Goal: Task Accomplishment & Management: Manage account settings

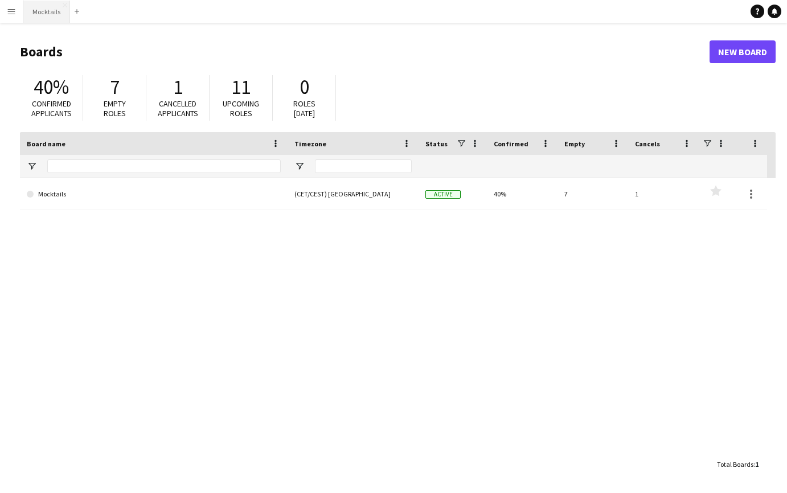
click at [55, 13] on button "Mocktails Close" at bounding box center [46, 12] width 47 height 22
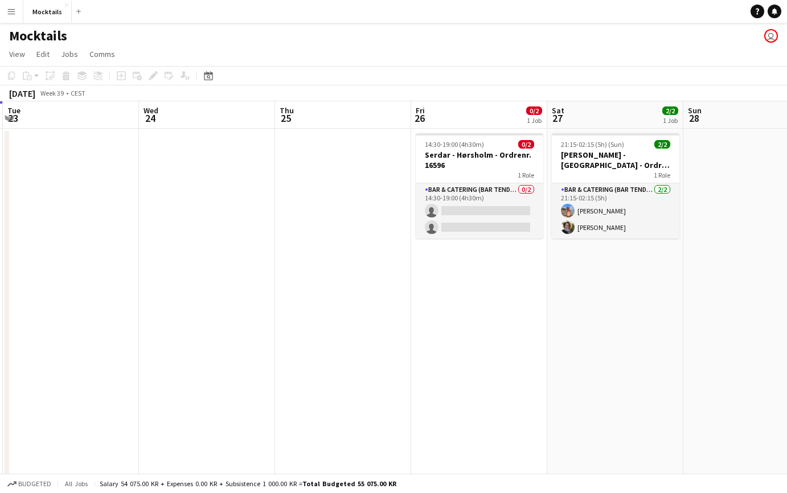
scroll to position [0, 431]
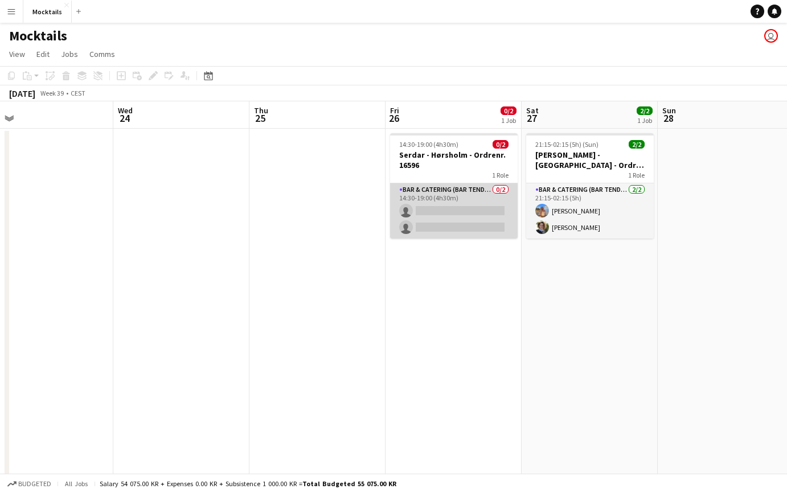
click at [442, 215] on app-card-role "Bar & Catering (Bar Tender) 0/2 14:30-19:00 (4h30m) single-neutral-actions sing…" at bounding box center [454, 210] width 128 height 55
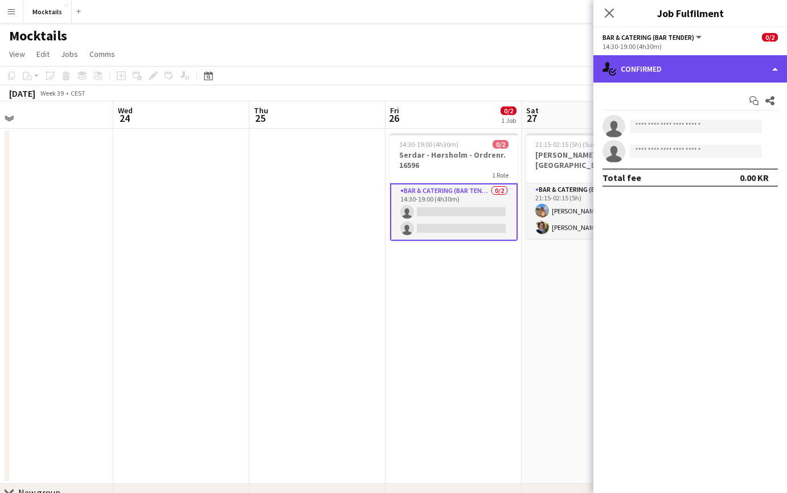
click at [695, 69] on div "single-neutral-actions-check-2 Confirmed" at bounding box center [690, 68] width 194 height 27
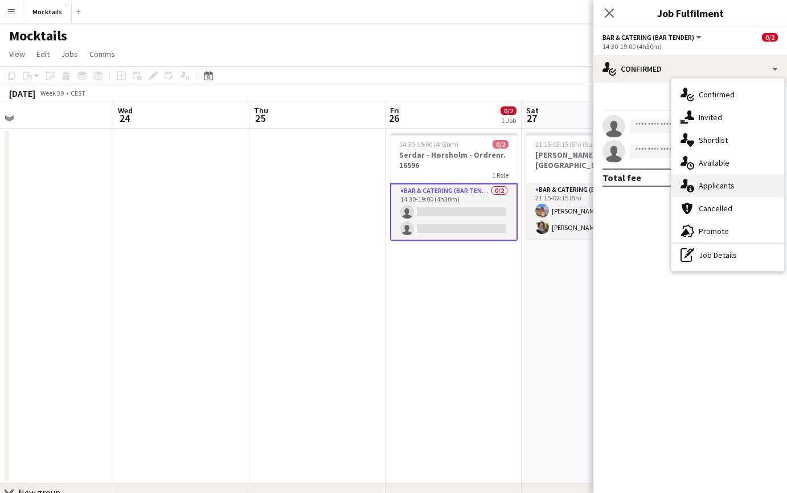
click at [737, 192] on div "single-neutral-actions-information Applicants" at bounding box center [727, 185] width 113 height 23
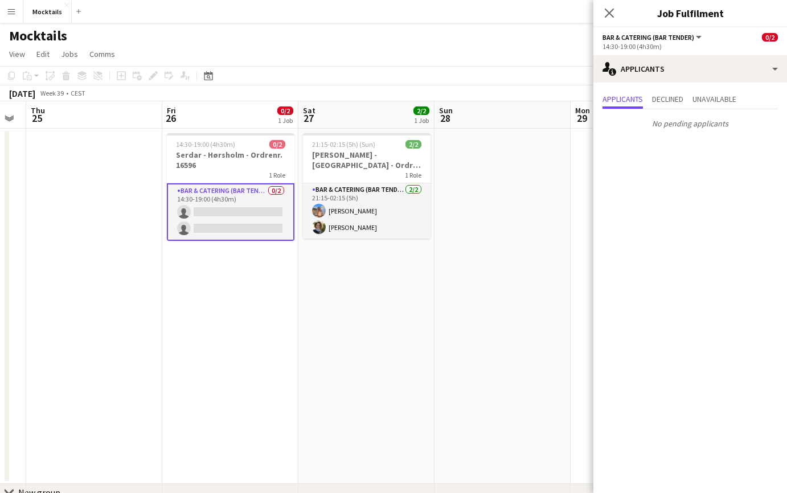
scroll to position [0, 428]
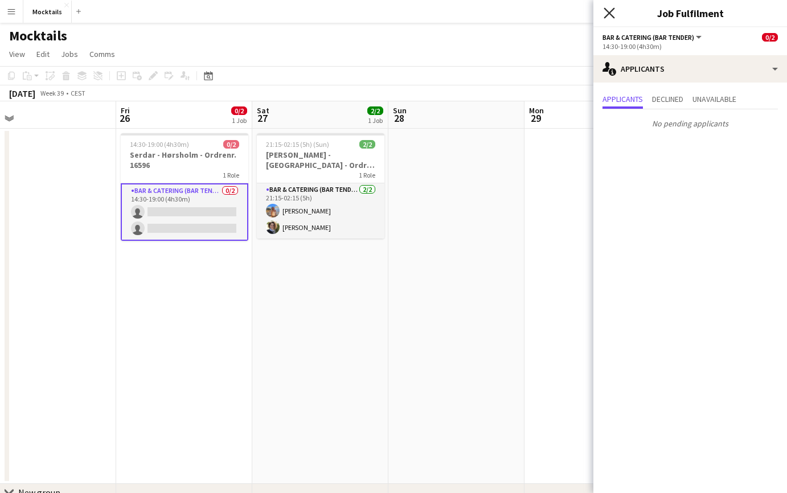
click at [607, 10] on icon "Close pop-in" at bounding box center [609, 12] width 11 height 11
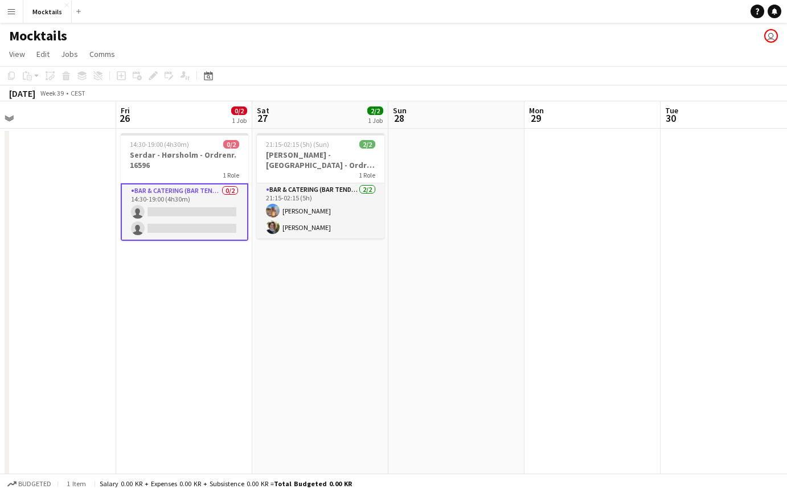
scroll to position [0, 351]
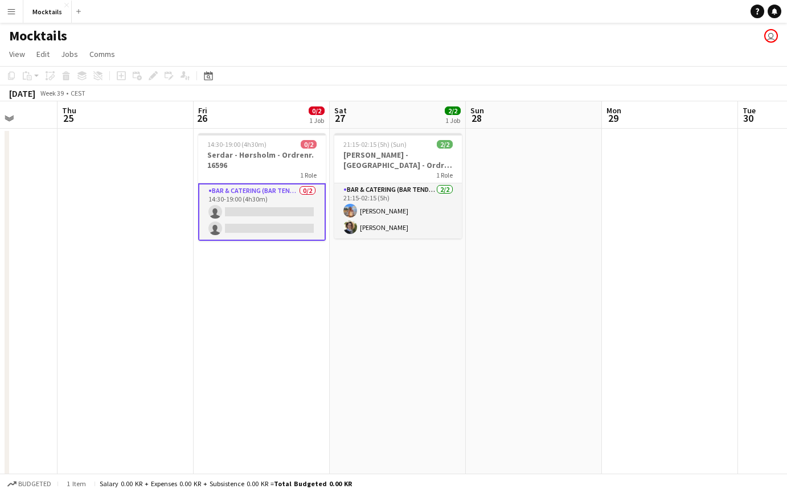
click at [286, 310] on app-date-cell "14:30-19:00 (4h30m) 0/2 Serdar - Hørsholm - Ordrenr. 16596 1 Role Bar & Caterin…" at bounding box center [262, 306] width 136 height 355
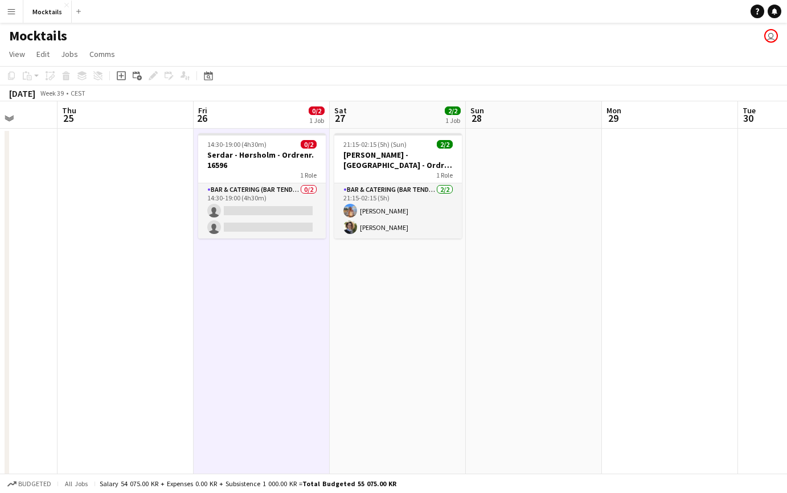
click at [409, 317] on app-date-cell "21:15-02:15 (5h) (Sun) 2/2 [PERSON_NAME] - København - Ordre Nr. 16528 1 Role B…" at bounding box center [398, 306] width 136 height 355
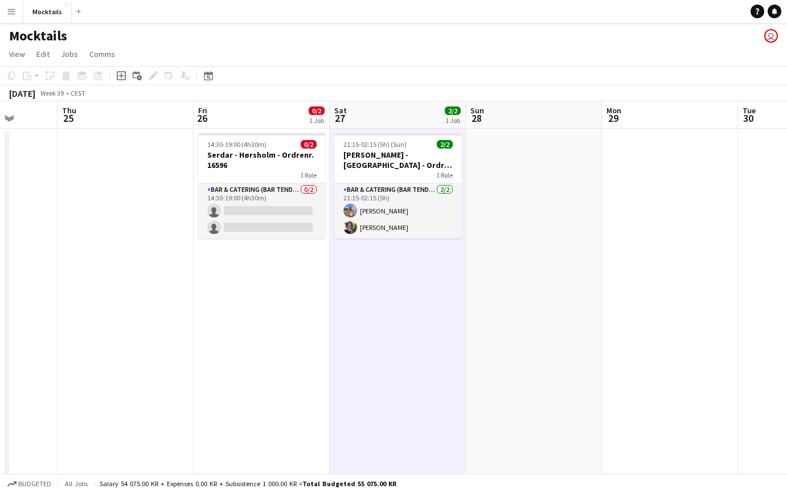
click at [513, 306] on app-date-cell at bounding box center [534, 306] width 136 height 355
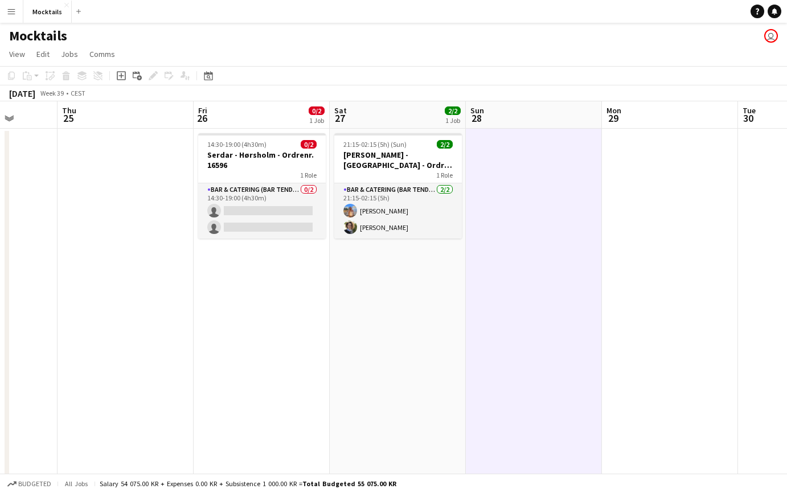
click at [428, 310] on app-date-cell "21:15-02:15 (5h) (Sun) 2/2 [PERSON_NAME] - København - Ordre Nr. 16528 1 Role B…" at bounding box center [398, 306] width 136 height 355
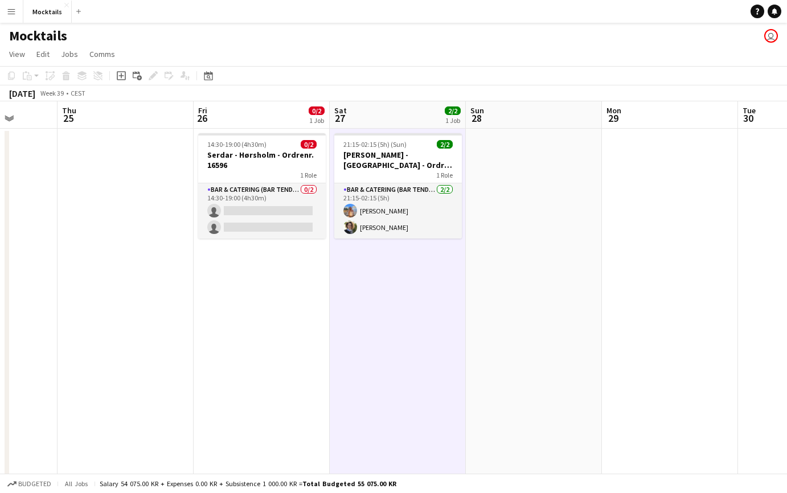
click at [257, 307] on app-date-cell "14:30-19:00 (4h30m) 0/2 Serdar - Hørsholm - Ordrenr. 16596 1 Role Bar & Caterin…" at bounding box center [262, 306] width 136 height 355
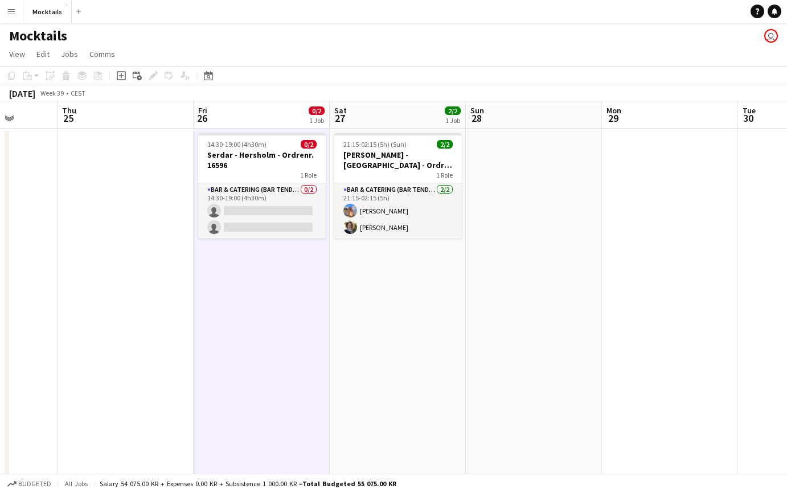
click at [154, 312] on app-date-cell at bounding box center [126, 306] width 136 height 355
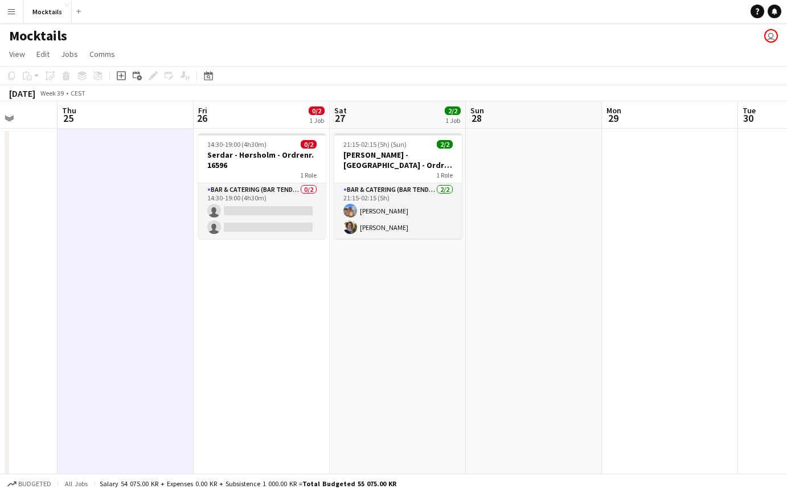
click at [271, 298] on app-date-cell "14:30-19:00 (4h30m) 0/2 Serdar - Hørsholm - Ordrenr. 16596 1 Role Bar & Caterin…" at bounding box center [262, 306] width 136 height 355
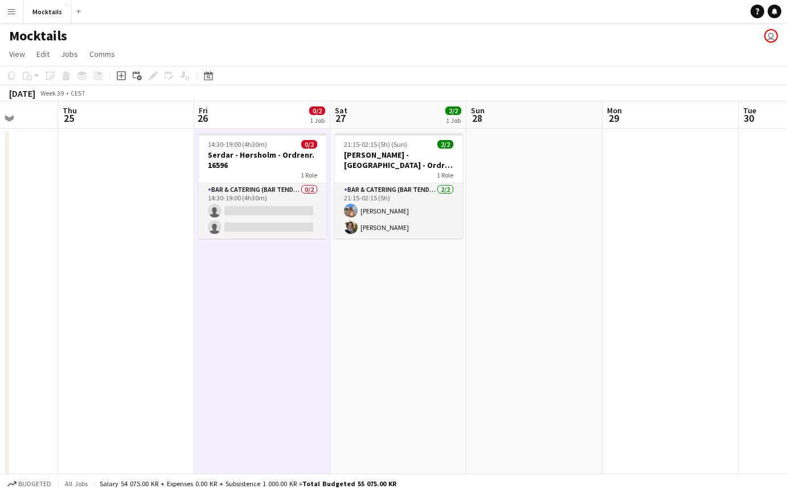
click at [406, 325] on app-date-cell "21:15-02:15 (5h) (Sun) 2/2 [PERSON_NAME] - København - Ordre Nr. 16528 1 Role B…" at bounding box center [398, 306] width 136 height 355
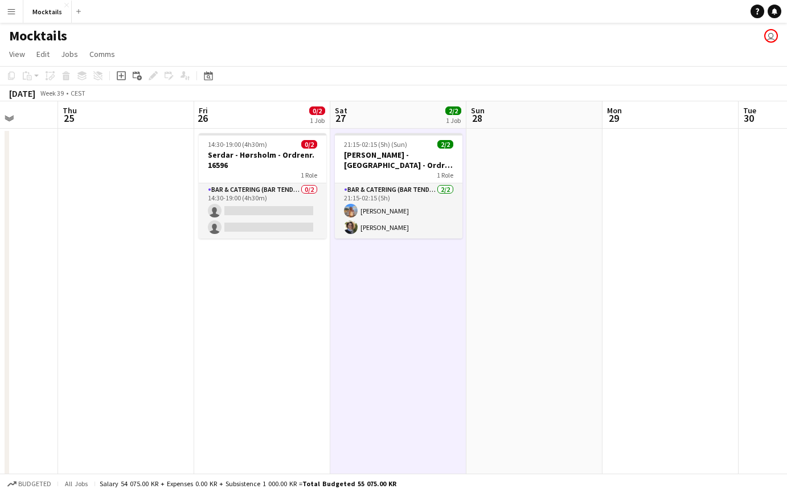
click at [549, 327] on app-date-cell at bounding box center [534, 306] width 136 height 355
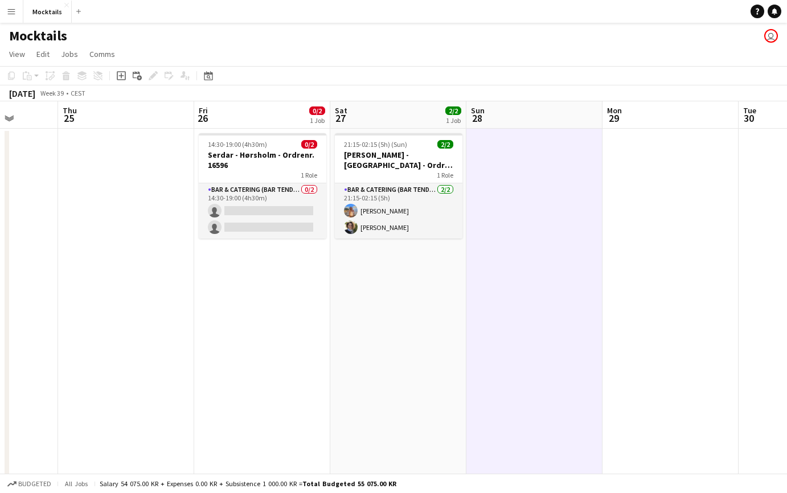
click at [417, 319] on app-date-cell "21:15-02:15 (5h) (Sun) 2/2 [PERSON_NAME] - København - Ordre Nr. 16528 1 Role B…" at bounding box center [398, 306] width 136 height 355
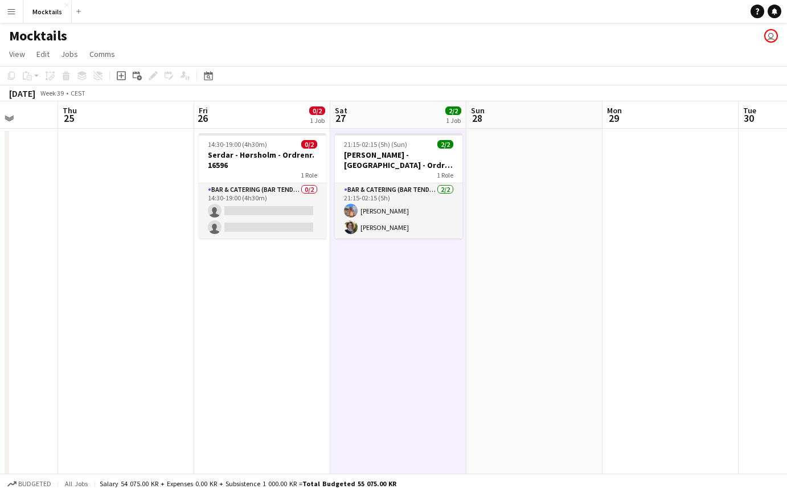
click at [257, 308] on app-date-cell "14:30-19:00 (4h30m) 0/2 Serdar - Hørsholm - Ordrenr. 16596 1 Role Bar & Caterin…" at bounding box center [262, 306] width 136 height 355
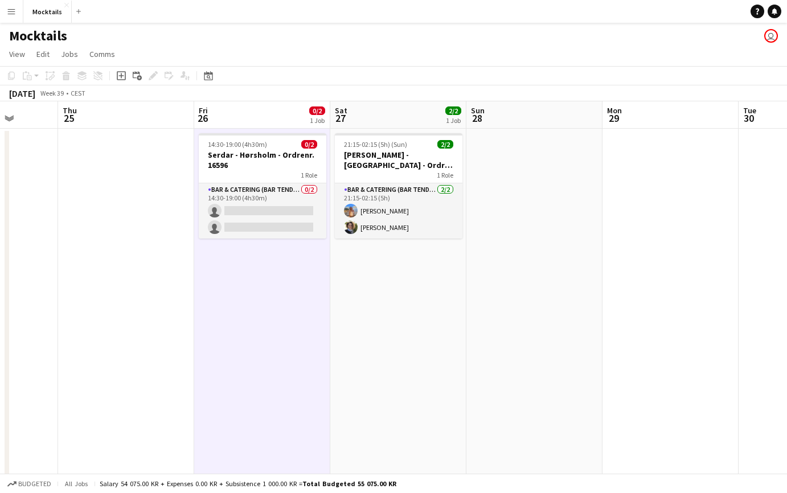
click at [101, 288] on app-date-cell at bounding box center [126, 306] width 136 height 355
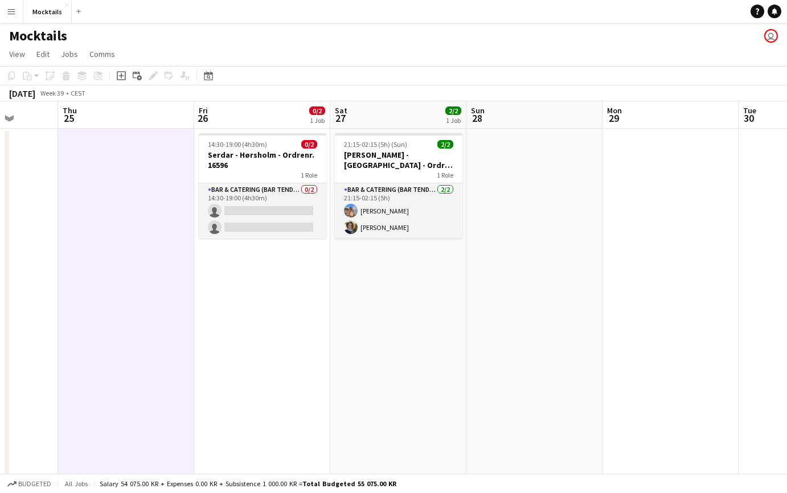
click at [275, 297] on app-date-cell "14:30-19:00 (4h30m) 0/2 Serdar - Hørsholm - Ordrenr. 16596 1 Role Bar & Caterin…" at bounding box center [262, 306] width 136 height 355
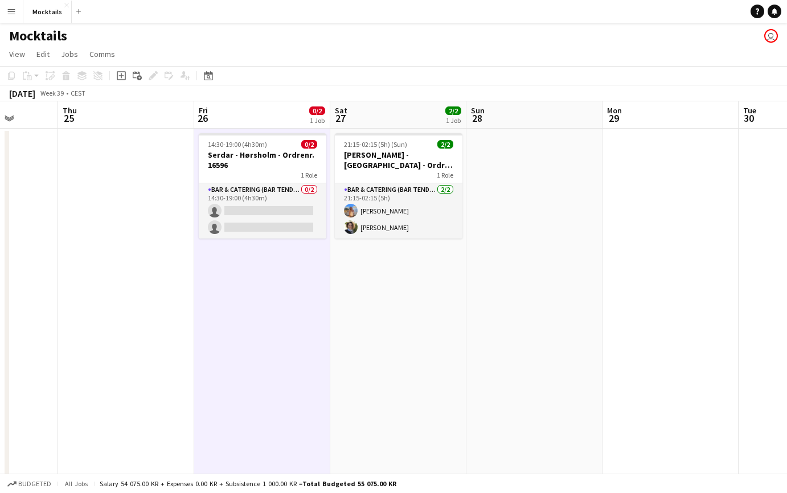
click at [410, 301] on app-date-cell "21:15-02:15 (5h) (Sun) 2/2 [PERSON_NAME] - København - Ordre Nr. 16528 1 Role B…" at bounding box center [398, 306] width 136 height 355
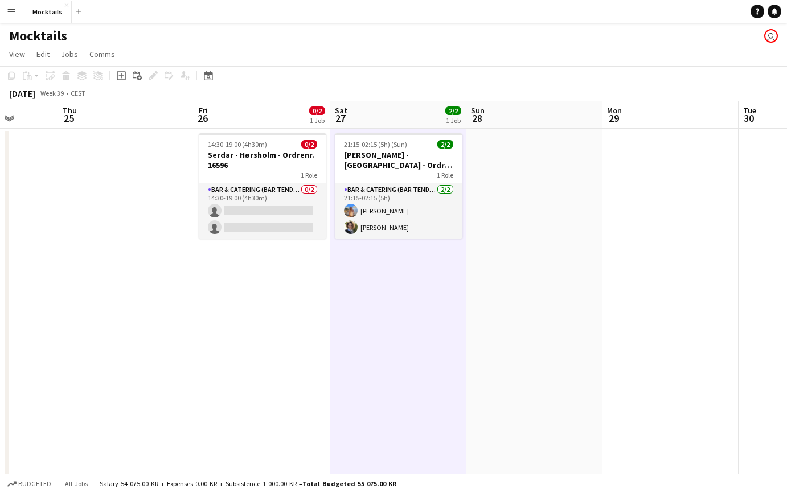
click at [541, 310] on app-date-cell at bounding box center [534, 306] width 136 height 355
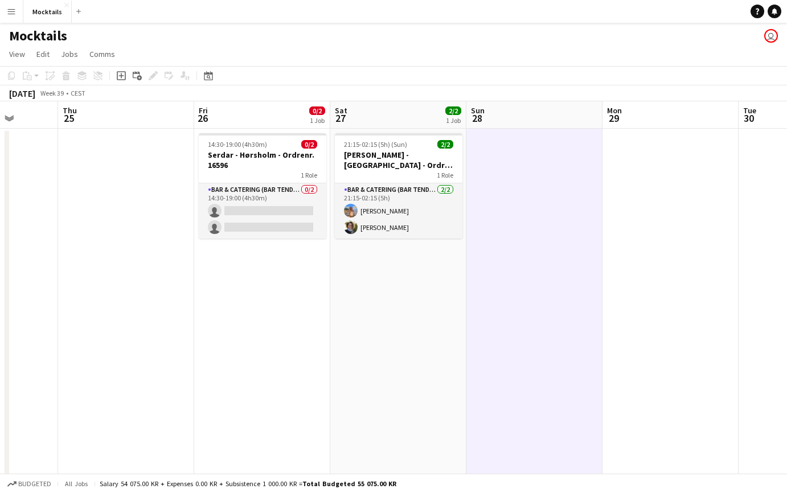
click at [387, 310] on app-date-cell "21:15-02:15 (5h) (Sun) 2/2 [PERSON_NAME] - København - Ordre Nr. 16528 1 Role B…" at bounding box center [398, 306] width 136 height 355
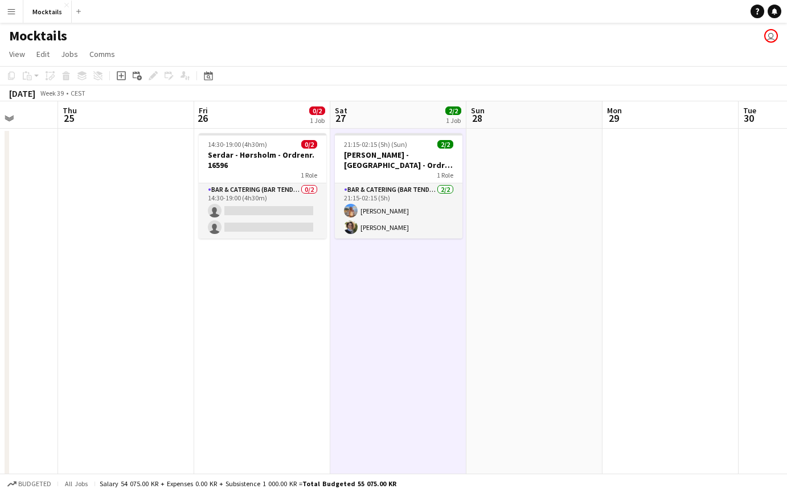
click at [243, 306] on app-date-cell "14:30-19:00 (4h30m) 0/2 Serdar - Hørsholm - Ordrenr. 16596 1 Role Bar & Caterin…" at bounding box center [262, 306] width 136 height 355
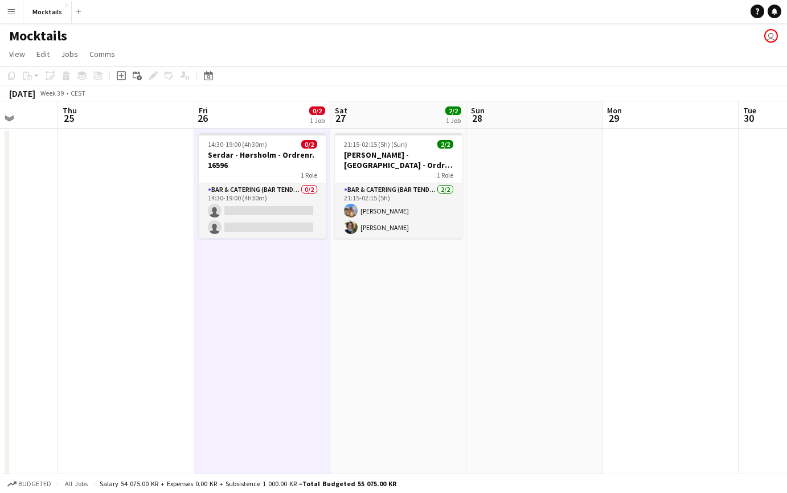
click at [155, 301] on app-date-cell at bounding box center [126, 306] width 136 height 355
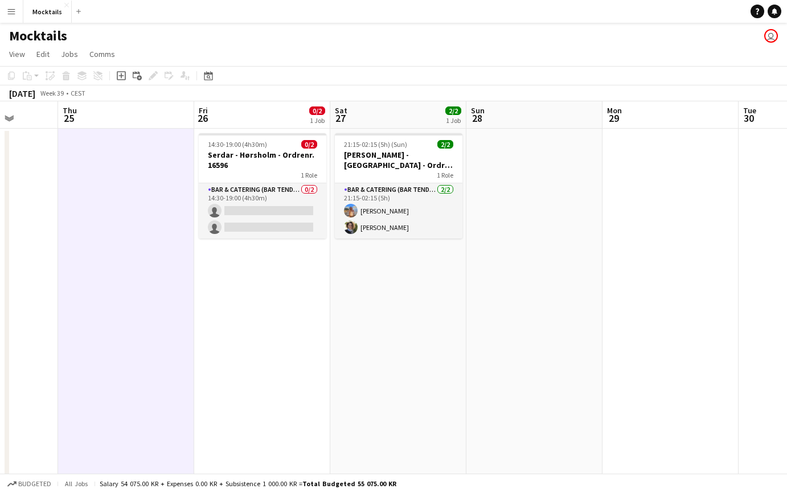
click at [261, 297] on app-date-cell "14:30-19:00 (4h30m) 0/2 Serdar - Hørsholm - Ordrenr. 16596 1 Role Bar & Caterin…" at bounding box center [262, 306] width 136 height 355
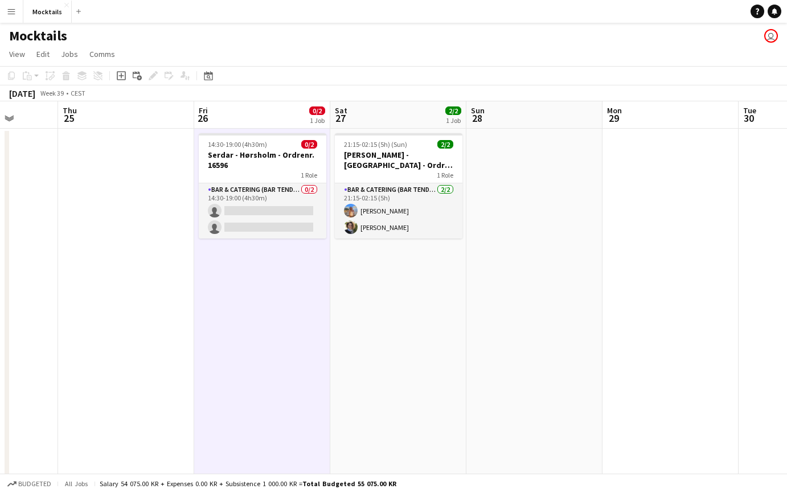
click at [390, 298] on app-date-cell "21:15-02:15 (5h) (Sun) 2/2 [PERSON_NAME] - København - Ordre Nr. 16528 1 Role B…" at bounding box center [398, 306] width 136 height 355
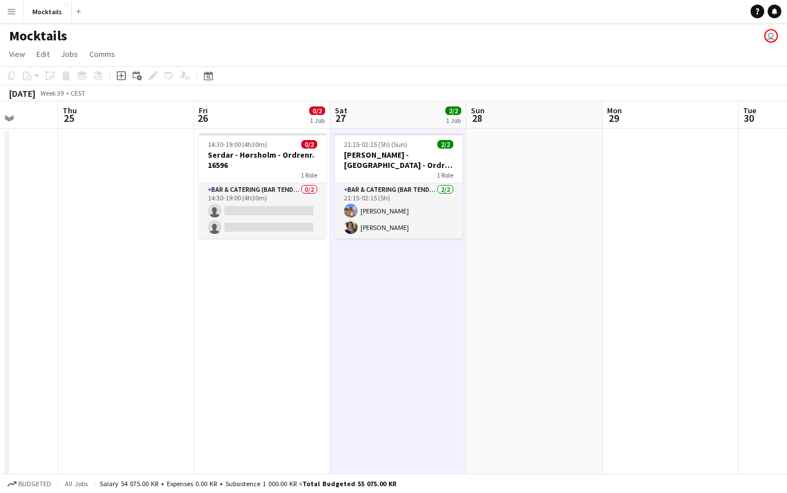
click at [547, 303] on app-date-cell at bounding box center [534, 306] width 136 height 355
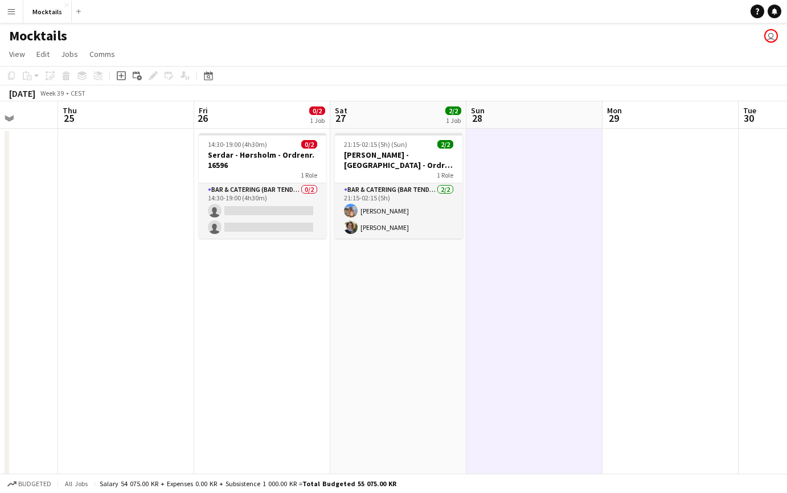
click at [430, 309] on app-date-cell "21:15-02:15 (5h) (Sun) 2/2 [PERSON_NAME] - København - Ordre Nr. 16528 1 Role B…" at bounding box center [398, 306] width 136 height 355
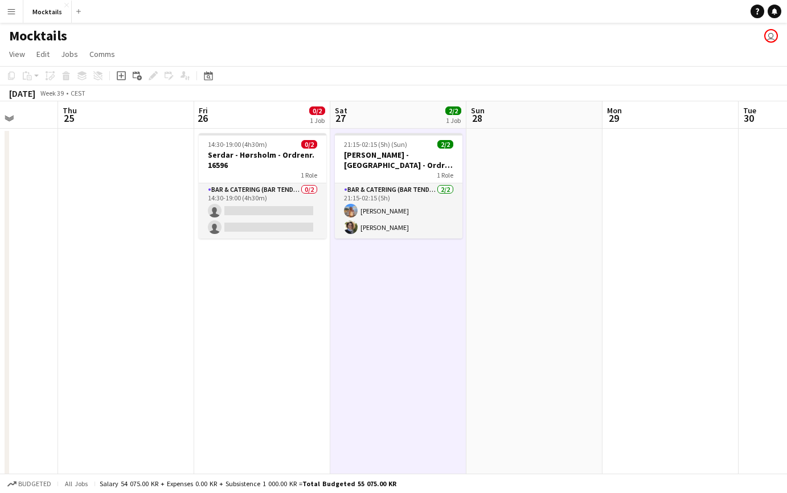
click at [265, 301] on app-date-cell "14:30-19:00 (4h30m) 0/2 Serdar - Hørsholm - Ordrenr. 16596 1 Role Bar & Caterin…" at bounding box center [262, 306] width 136 height 355
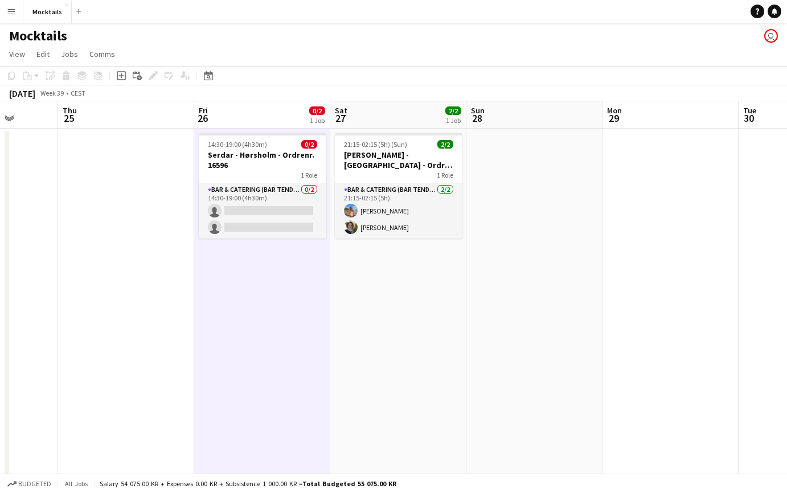
click at [141, 300] on app-date-cell at bounding box center [126, 306] width 136 height 355
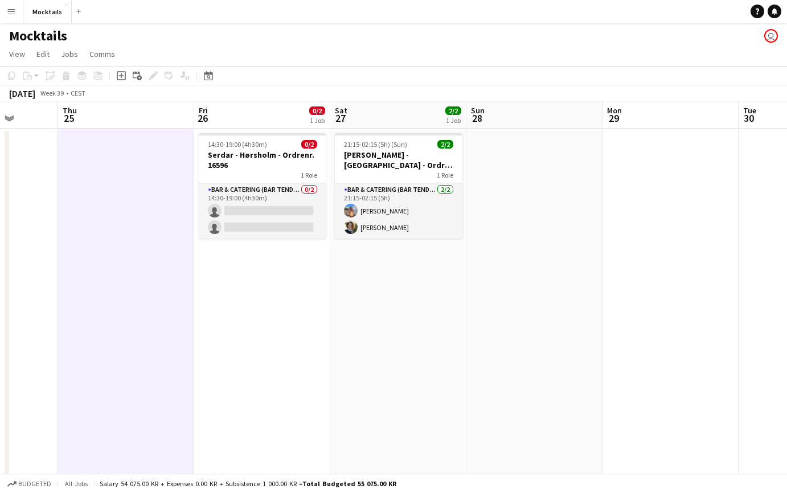
click at [282, 295] on app-date-cell "14:30-19:00 (4h30m) 0/2 Serdar - Hørsholm - Ordrenr. 16596 1 Role Bar & Caterin…" at bounding box center [262, 306] width 136 height 355
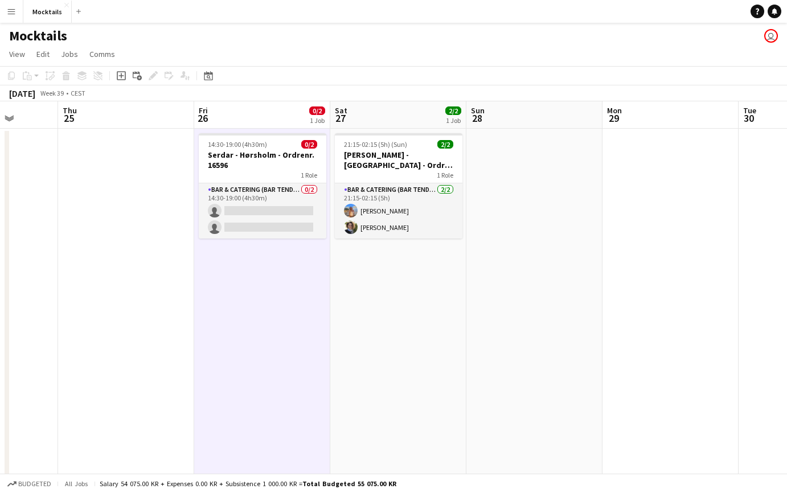
click at [383, 292] on app-date-cell "21:15-02:15 (5h) (Sun) 2/2 [PERSON_NAME] - København - Ordre Nr. 16528 1 Role B…" at bounding box center [398, 306] width 136 height 355
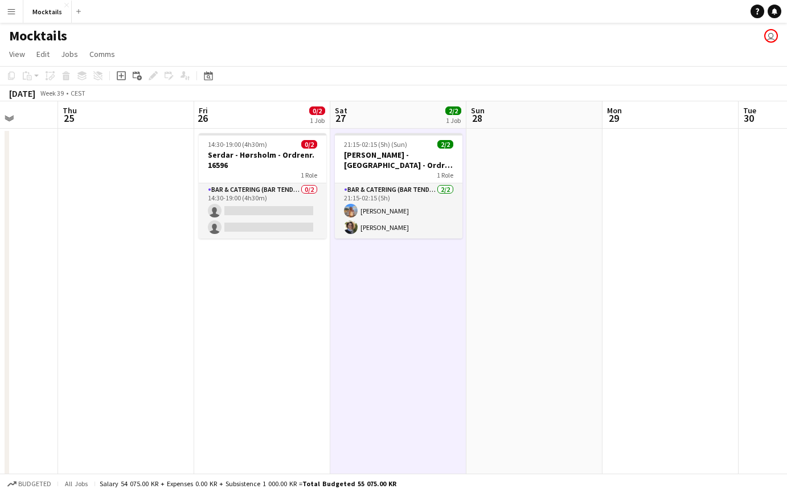
click at [574, 304] on app-date-cell at bounding box center [534, 306] width 136 height 355
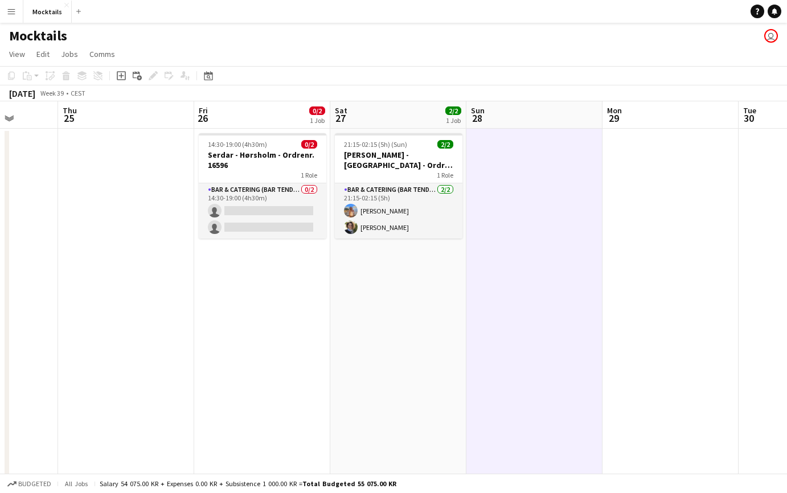
click at [440, 302] on app-date-cell "21:15-02:15 (5h) (Sun) 2/2 [PERSON_NAME] - København - Ordre Nr. 16528 1 Role B…" at bounding box center [398, 306] width 136 height 355
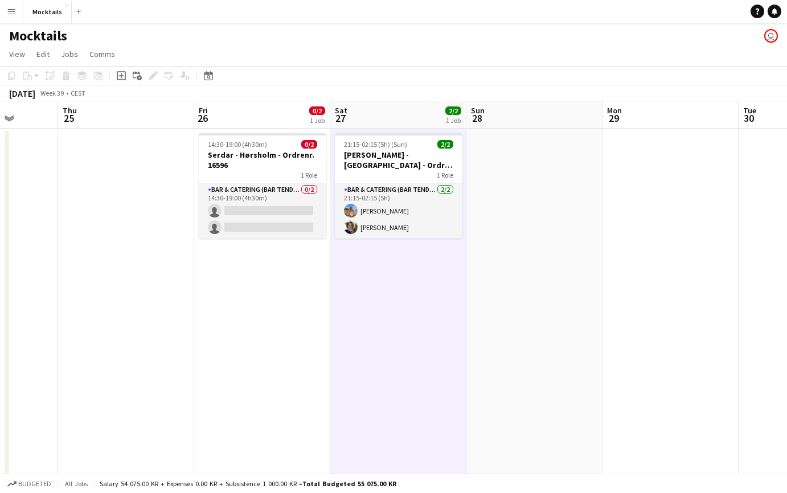
click at [267, 299] on app-date-cell "14:30-19:00 (4h30m) 0/2 Serdar - Hørsholm - Ordrenr. 16596 1 Role Bar & Caterin…" at bounding box center [262, 306] width 136 height 355
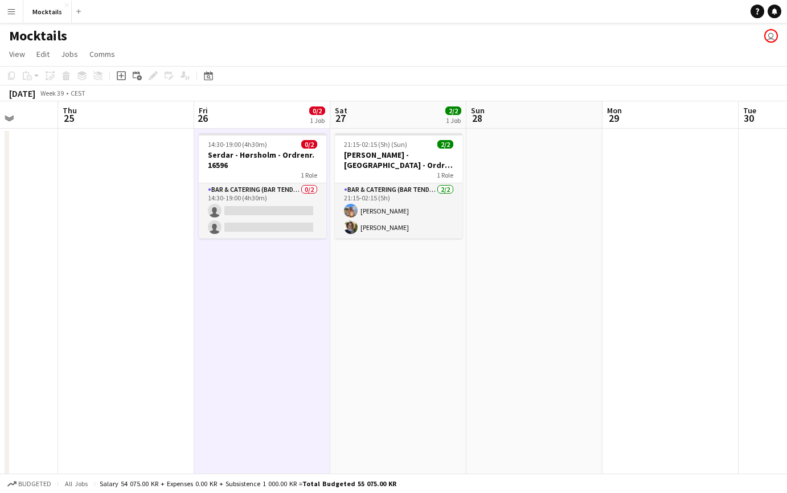
scroll to position [0, 351]
click at [158, 297] on app-date-cell at bounding box center [126, 306] width 136 height 355
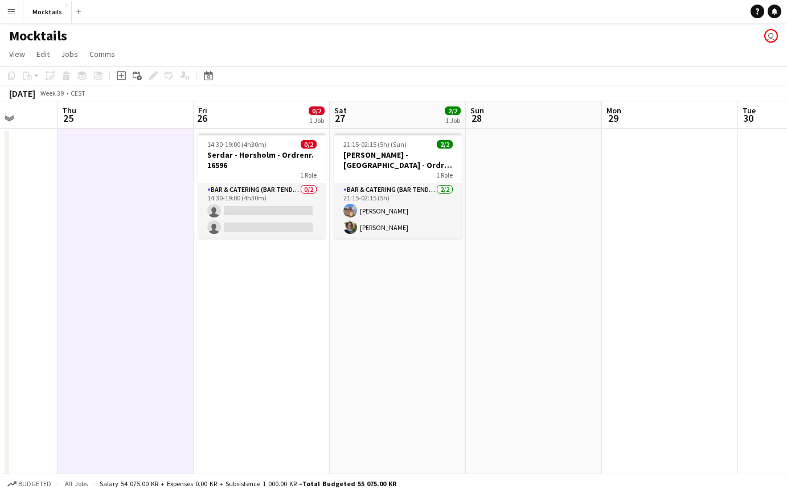
click at [255, 291] on app-date-cell "14:30-19:00 (4h30m) 0/2 Serdar - Hørsholm - Ordrenr. 16596 1 Role Bar & Caterin…" at bounding box center [262, 306] width 136 height 355
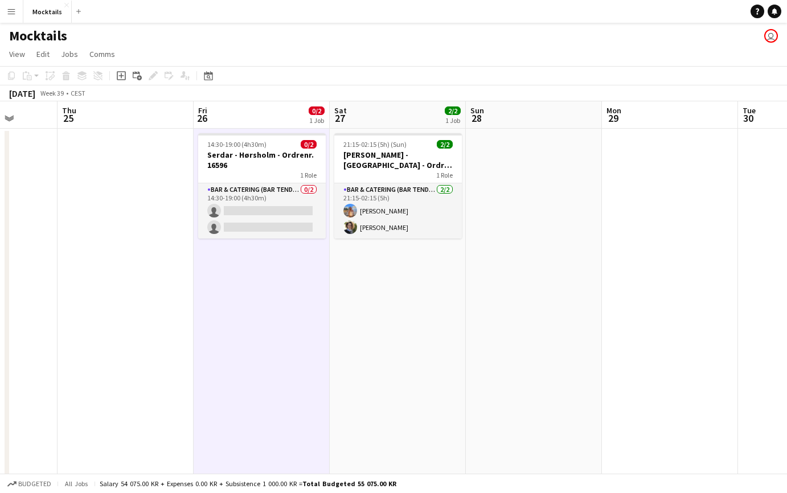
click at [405, 281] on app-date-cell "21:15-02:15 (5h) (Sun) 2/2 [PERSON_NAME] - København - Ordre Nr. 16528 1 Role B…" at bounding box center [398, 306] width 136 height 355
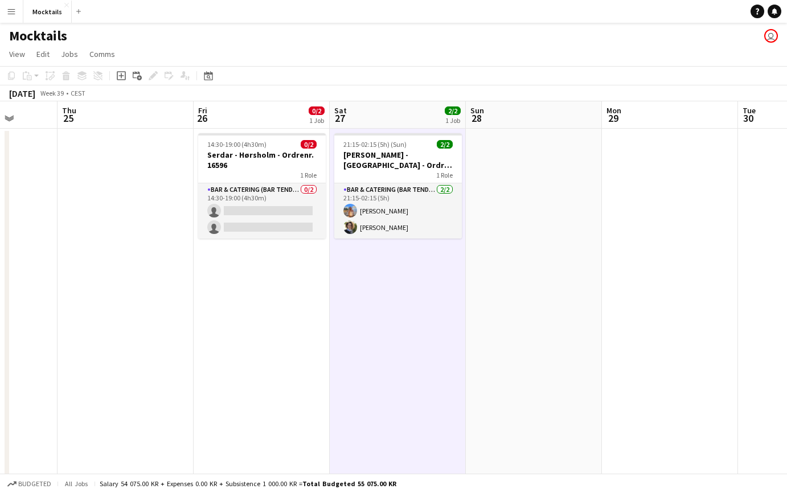
click at [538, 283] on app-date-cell at bounding box center [534, 306] width 136 height 355
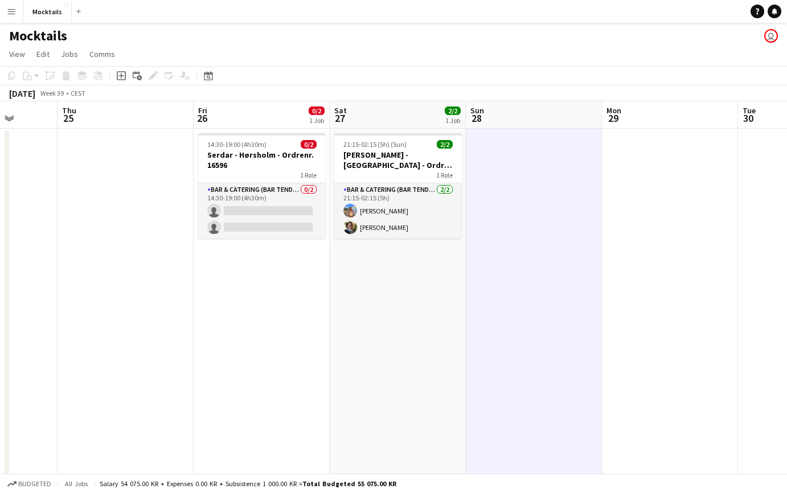
click at [423, 285] on app-date-cell "21:15-02:15 (5h) (Sun) 2/2 [PERSON_NAME] - København - Ordre Nr. 16528 1 Role B…" at bounding box center [398, 306] width 136 height 355
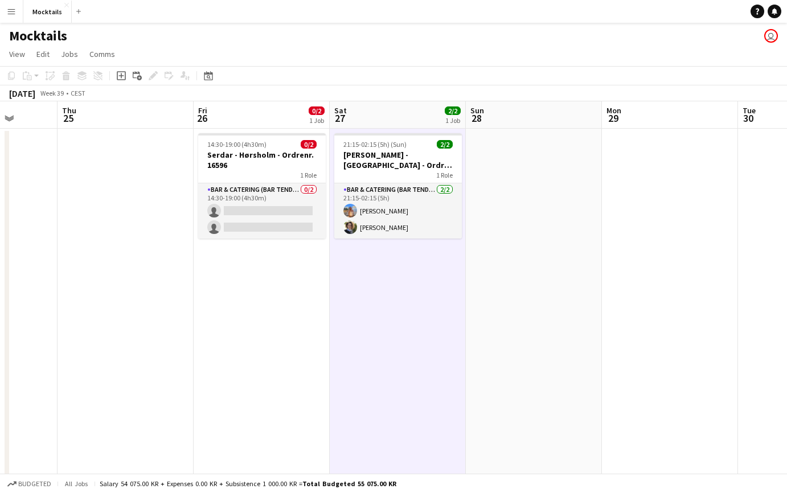
click at [274, 290] on app-date-cell "14:30-19:00 (4h30m) 0/2 Serdar - Hørsholm - Ordrenr. 16596 1 Role Bar & Caterin…" at bounding box center [262, 306] width 136 height 355
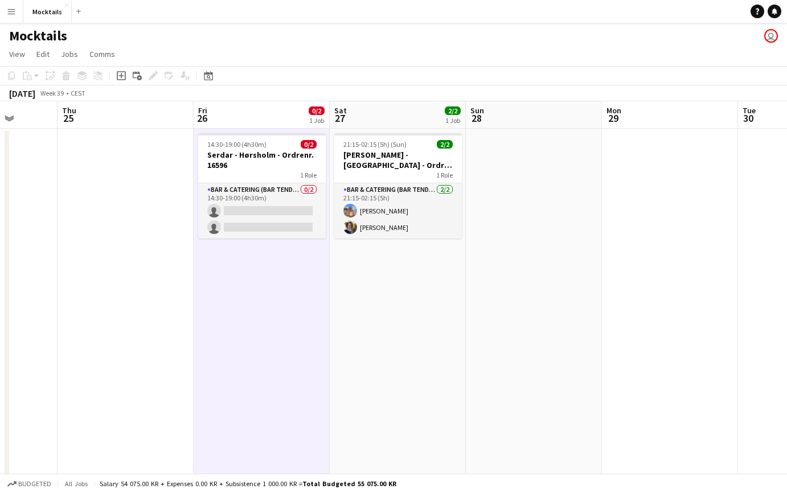
click at [175, 281] on app-date-cell at bounding box center [126, 306] width 136 height 355
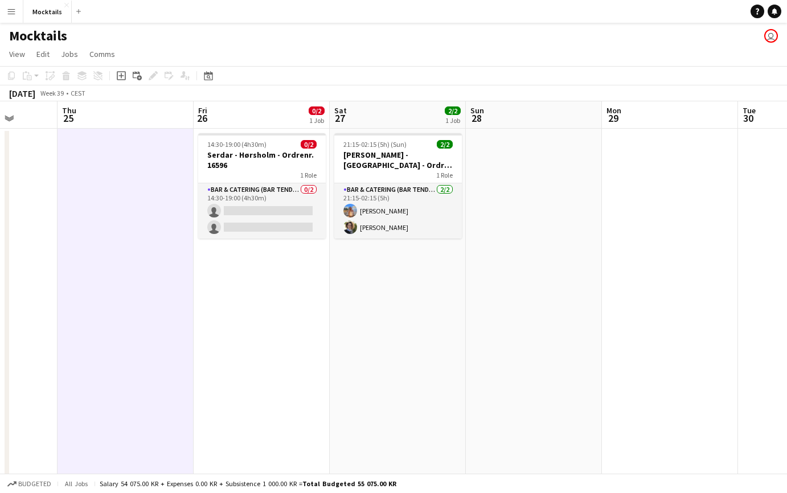
scroll to position [0, 0]
click at [270, 51] on app-page-menu "View Day view expanded Day view collapsed Month view Date picker Jump to [DATE]…" at bounding box center [393, 55] width 787 height 22
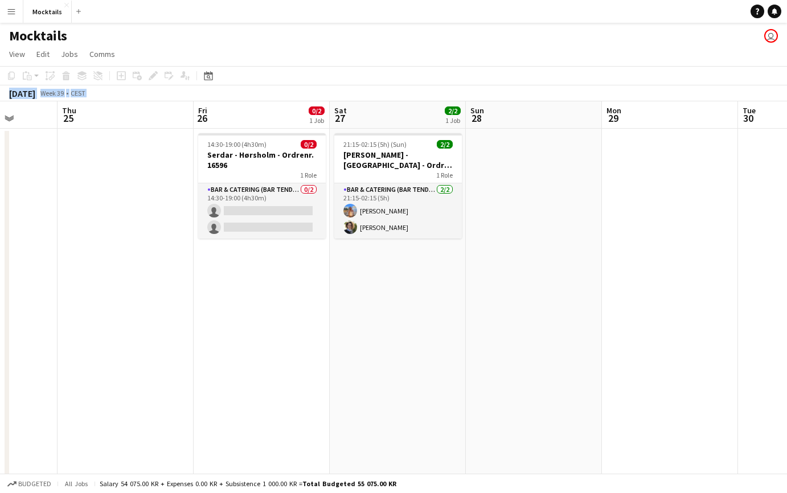
drag, startPoint x: 264, startPoint y: 48, endPoint x: 522, endPoint y: 281, distance: 347.1
click at [522, 281] on app-board "Mocktails user View Day view expanded Day view collapsed Month view Date picker…" at bounding box center [393, 289] width 787 height 533
click at [523, 281] on app-date-cell at bounding box center [534, 306] width 136 height 355
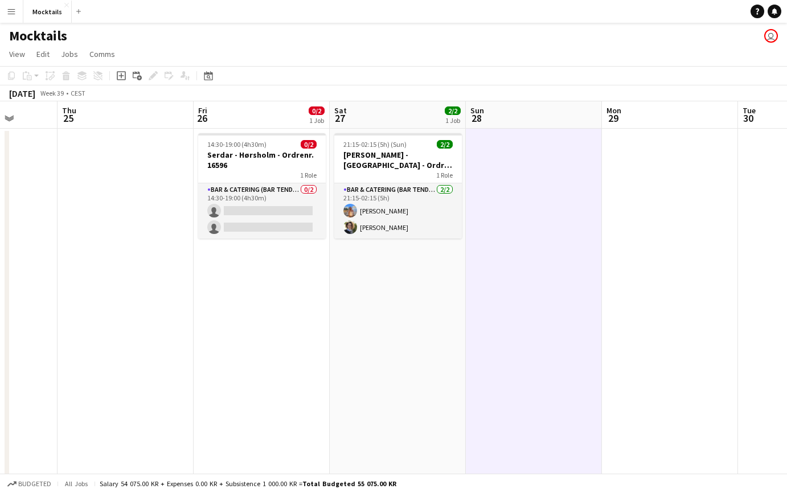
scroll to position [0, 350]
click at [446, 49] on app-page-menu "View Day view expanded Day view collapsed Month view Date picker Jump to [DATE]…" at bounding box center [393, 55] width 787 height 22
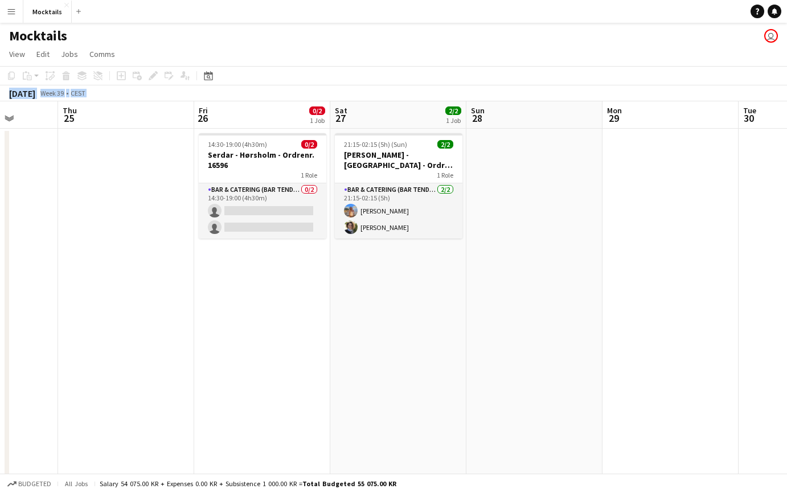
drag, startPoint x: 170, startPoint y: 48, endPoint x: 531, endPoint y: 344, distance: 466.5
click at [531, 344] on app-board "Mocktails user View Day view expanded Day view collapsed Month view Date picker…" at bounding box center [393, 289] width 787 height 533
click at [531, 344] on app-date-cell at bounding box center [534, 306] width 136 height 355
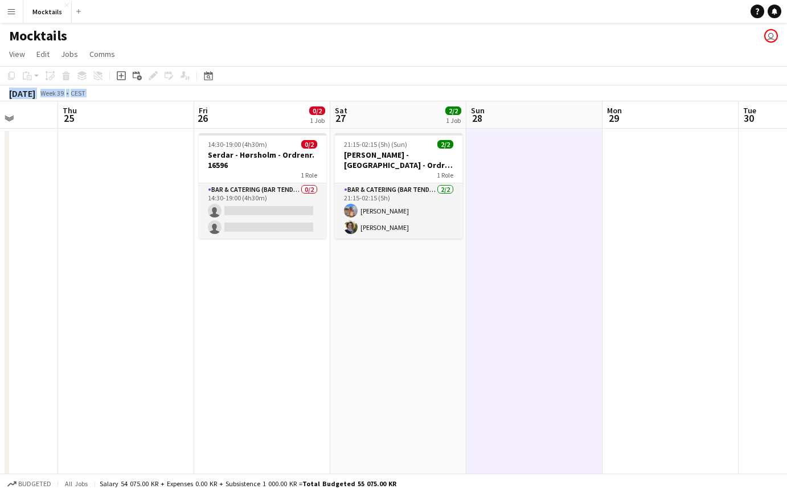
drag, startPoint x: 156, startPoint y: 46, endPoint x: 567, endPoint y: 314, distance: 490.3
click at [567, 314] on app-board "Mocktails user View Day view expanded Day view collapsed Month view Date picker…" at bounding box center [393, 289] width 787 height 533
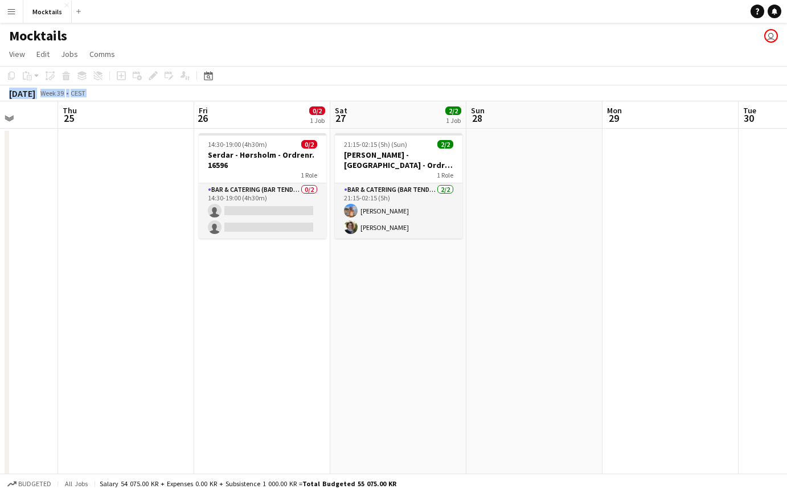
click at [567, 314] on app-date-cell at bounding box center [534, 306] width 136 height 355
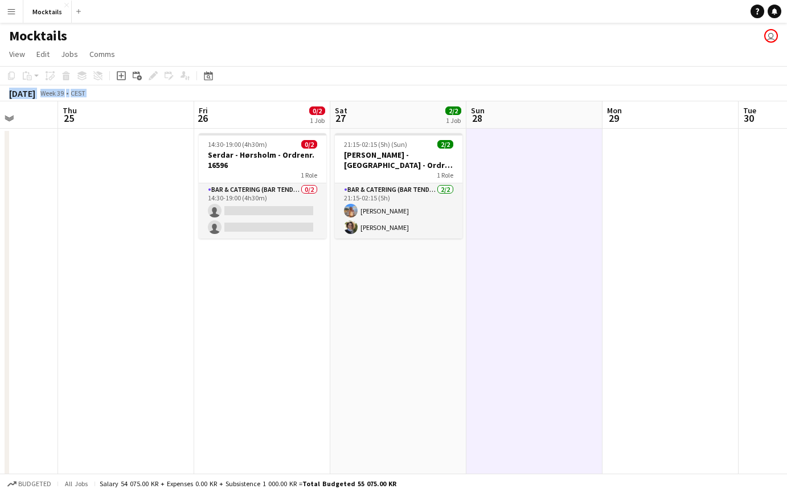
drag, startPoint x: 161, startPoint y: 52, endPoint x: 463, endPoint y: 289, distance: 383.6
click at [463, 289] on app-board "Mocktails user View Day view expanded Day view collapsed Month view Date picker…" at bounding box center [393, 289] width 787 height 533
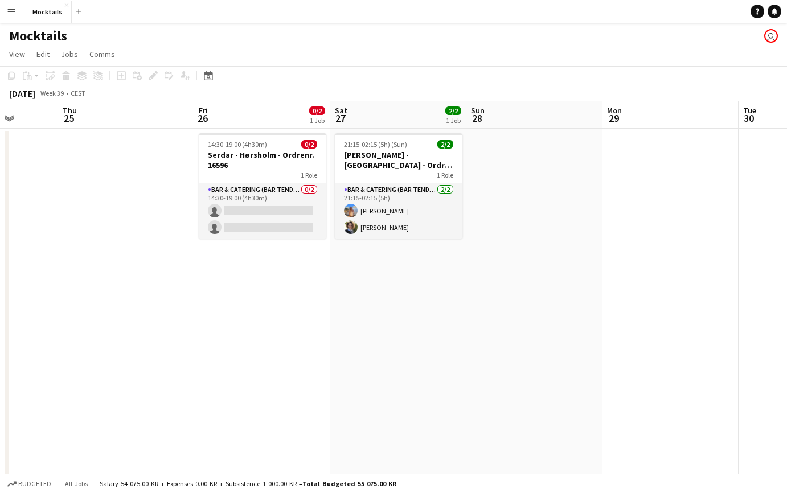
click at [560, 319] on app-date-cell at bounding box center [534, 306] width 136 height 355
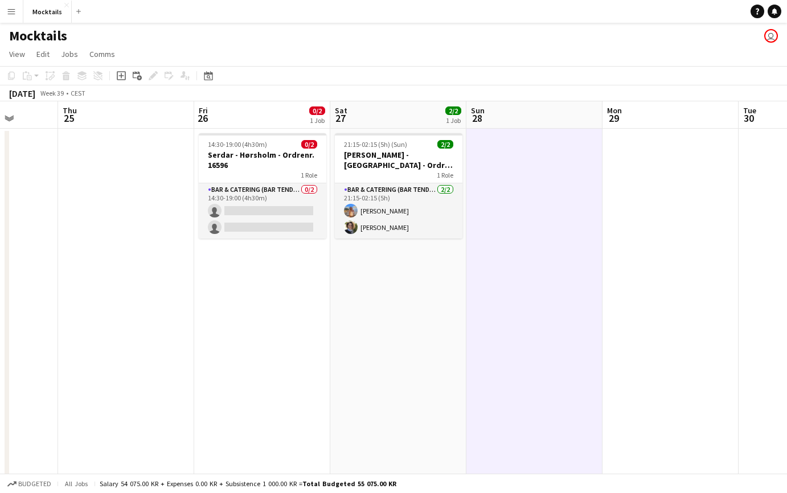
drag, startPoint x: 161, startPoint y: 43, endPoint x: 545, endPoint y: 294, distance: 459.4
click at [545, 294] on app-board "Mocktails user View Day view expanded Day view collapsed Month view Date picker…" at bounding box center [393, 289] width 787 height 533
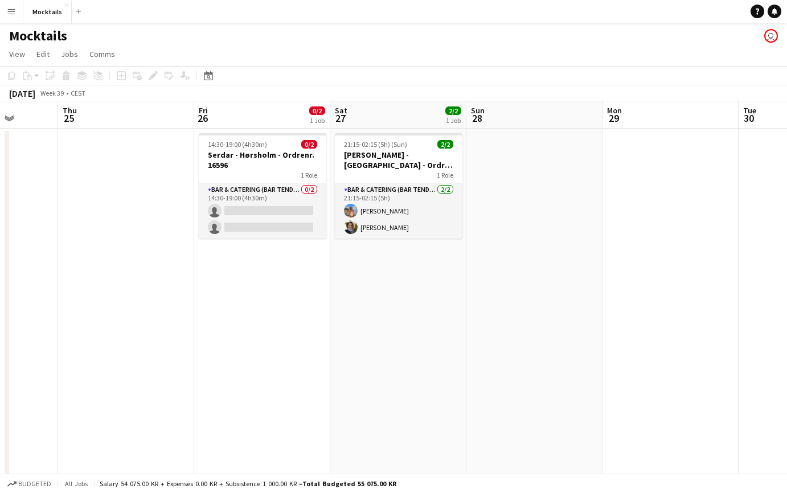
click at [545, 294] on app-date-cell at bounding box center [534, 306] width 136 height 355
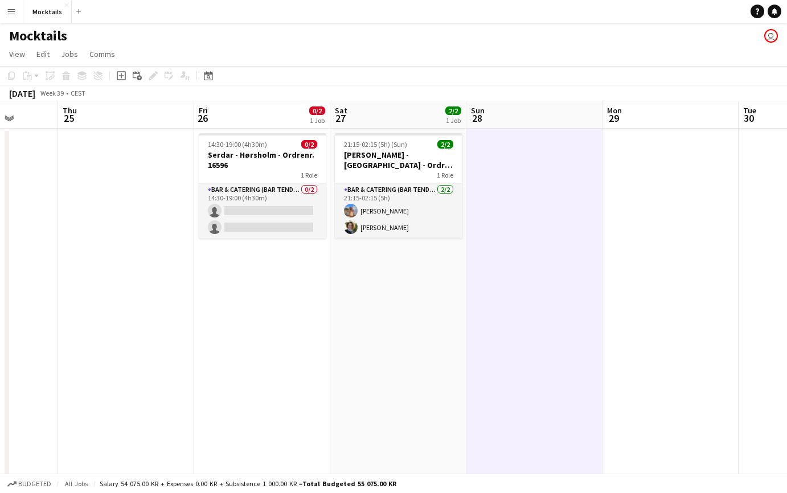
drag, startPoint x: 176, startPoint y: 39, endPoint x: 448, endPoint y: 295, distance: 373.0
click at [448, 295] on app-board "Mocktails user View Day view expanded Day view collapsed Month view Date picker…" at bounding box center [393, 289] width 787 height 533
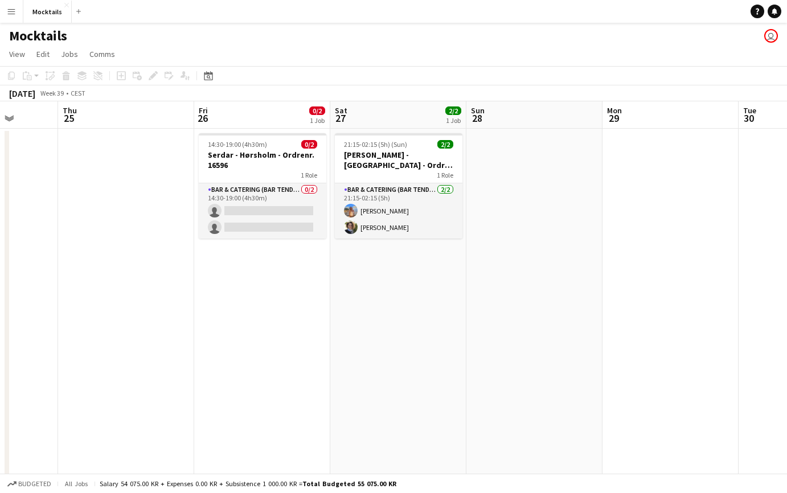
click at [537, 296] on app-date-cell at bounding box center [534, 306] width 136 height 355
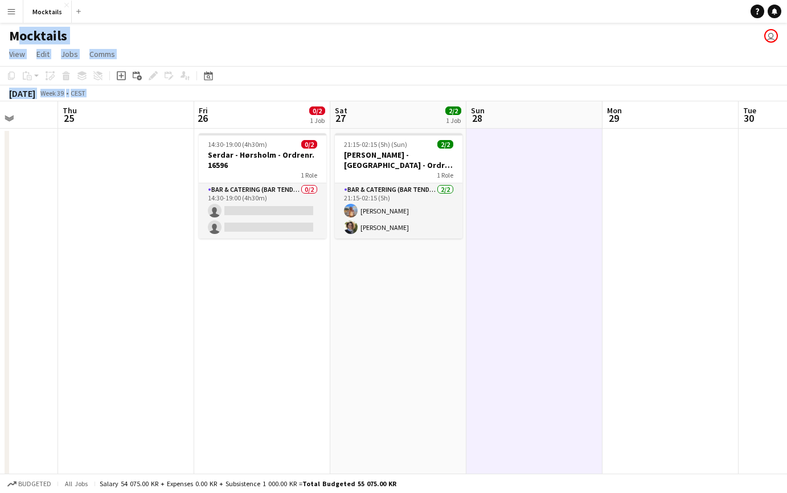
drag, startPoint x: 146, startPoint y: 26, endPoint x: 506, endPoint y: 290, distance: 446.5
click at [506, 290] on app-board "Mocktails user View Day view expanded Day view collapsed Month view Date picker…" at bounding box center [393, 289] width 787 height 533
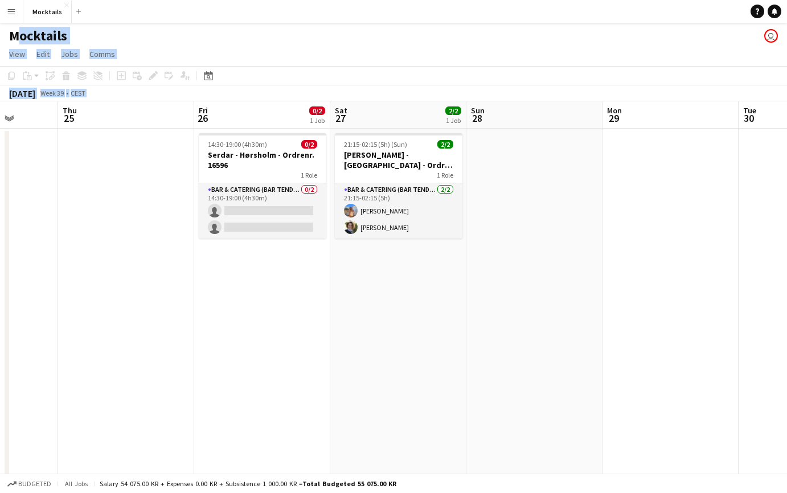
click at [506, 290] on app-date-cell at bounding box center [534, 306] width 136 height 355
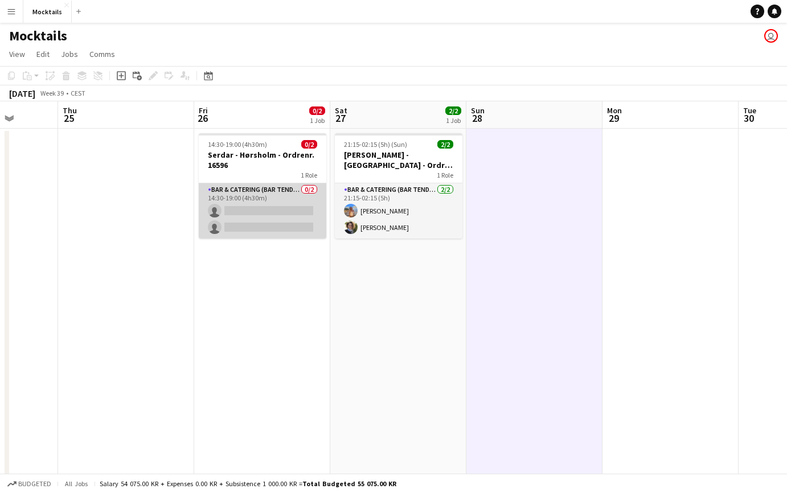
click at [264, 207] on app-card-role "Bar & Catering (Bar Tender) 0/2 14:30-19:00 (4h30m) single-neutral-actions sing…" at bounding box center [263, 210] width 128 height 55
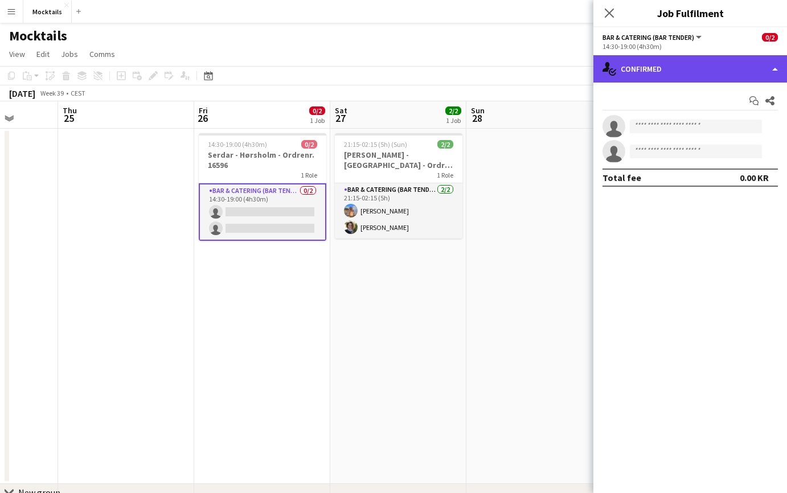
click at [678, 65] on div "single-neutral-actions-check-2 Confirmed" at bounding box center [690, 68] width 194 height 27
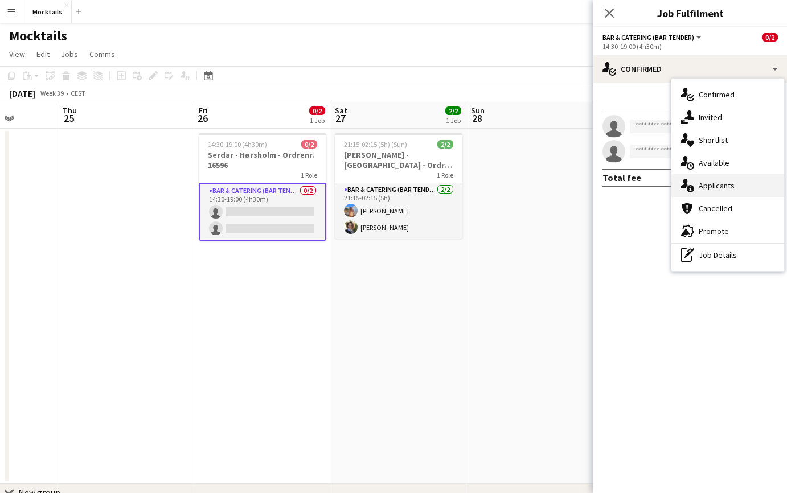
click at [716, 188] on span "Applicants" at bounding box center [717, 185] width 36 height 10
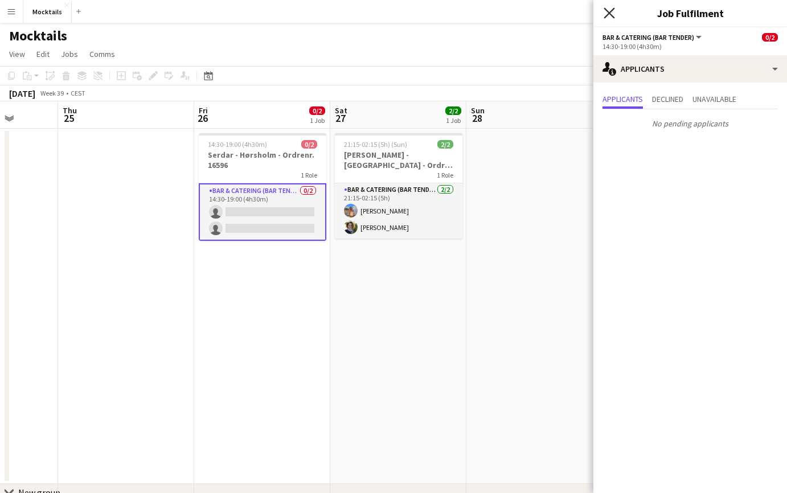
click at [610, 15] on icon "Close pop-in" at bounding box center [609, 12] width 11 height 11
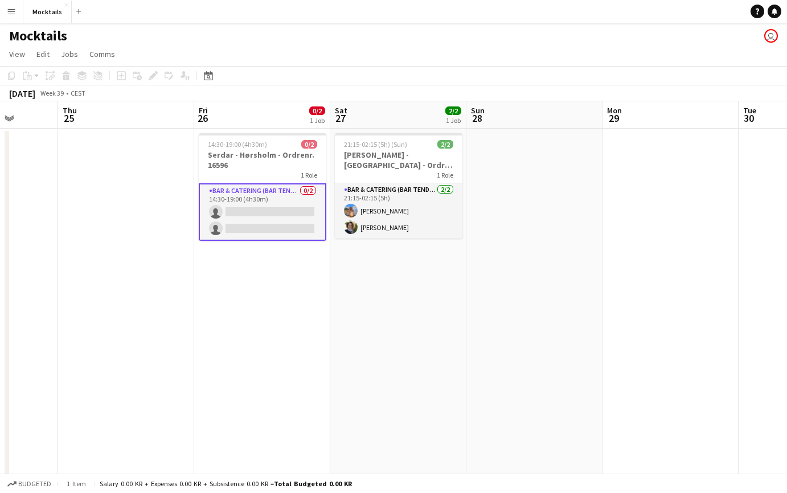
click at [251, 54] on app-page-menu "View Day view expanded Day view collapsed Month view Date picker Jump to [DATE]…" at bounding box center [393, 55] width 787 height 22
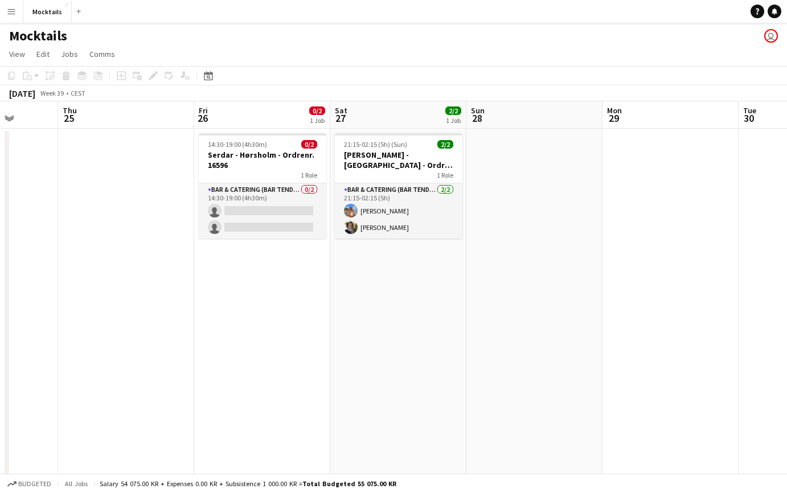
drag, startPoint x: 205, startPoint y: 38, endPoint x: 310, endPoint y: 246, distance: 233.5
click at [310, 246] on app-board "Mocktails user View Day view expanded Day view collapsed Month view Date picker…" at bounding box center [393, 289] width 787 height 533
click at [310, 283] on app-date-cell "14:30-19:00 (4h30m) 0/2 Serdar - Hørsholm - Ordrenr. 16596 1 Role Bar & Caterin…" at bounding box center [262, 306] width 136 height 355
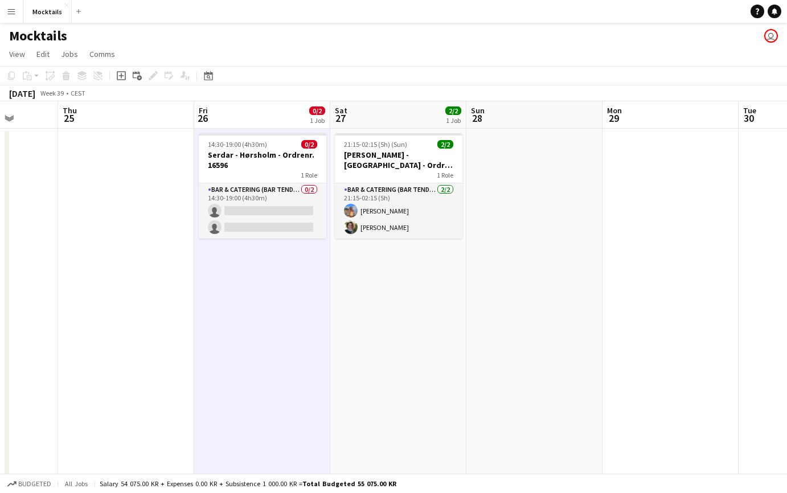
click at [377, 42] on div "Mocktails user" at bounding box center [393, 34] width 787 height 22
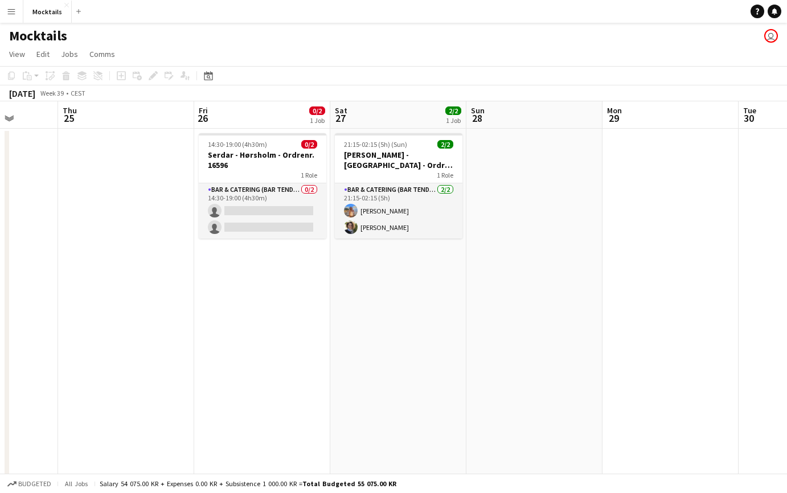
click at [277, 339] on app-date-cell "14:30-19:00 (4h30m) 0/2 Serdar - Hørsholm - Ordrenr. 16596 1 Role Bar & Caterin…" at bounding box center [262, 306] width 136 height 355
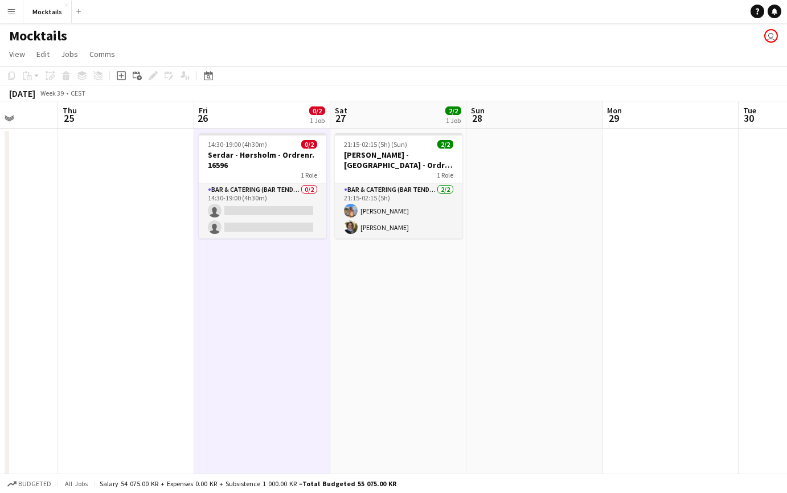
click at [402, 326] on app-date-cell "21:15-02:15 (5h) (Sun) 2/2 [PERSON_NAME] - København - Ordre Nr. 16528 1 Role B…" at bounding box center [398, 306] width 136 height 355
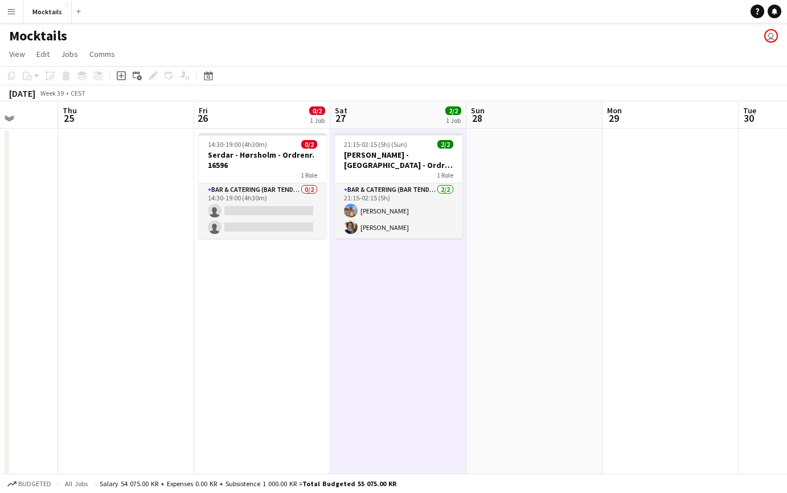
click at [564, 314] on app-date-cell at bounding box center [534, 306] width 136 height 355
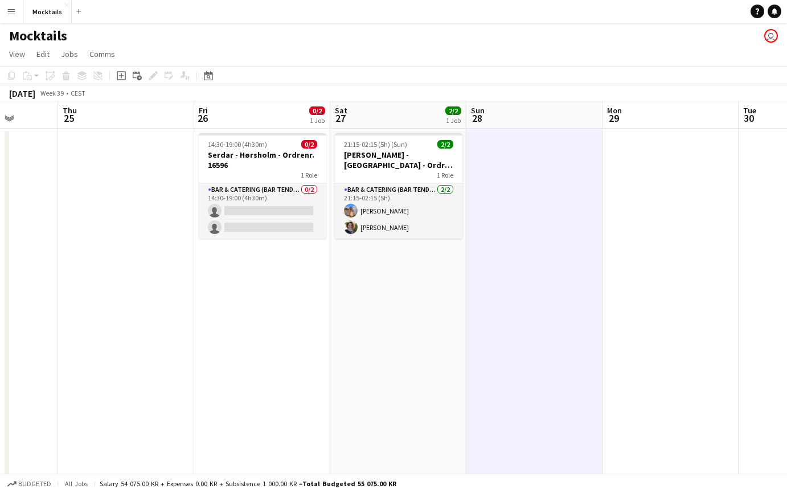
click at [429, 306] on app-date-cell "21:15-02:15 (5h) (Sun) 2/2 [PERSON_NAME] - København - Ordre Nr. 16528 1 Role B…" at bounding box center [398, 306] width 136 height 355
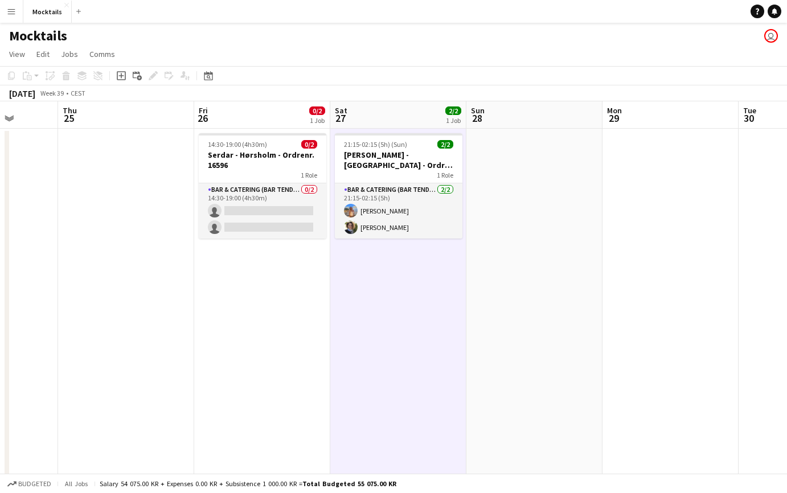
click at [227, 318] on app-date-cell "14:30-19:00 (4h30m) 0/2 Serdar - Hørsholm - Ordrenr. 16596 1 Role Bar & Caterin…" at bounding box center [262, 306] width 136 height 355
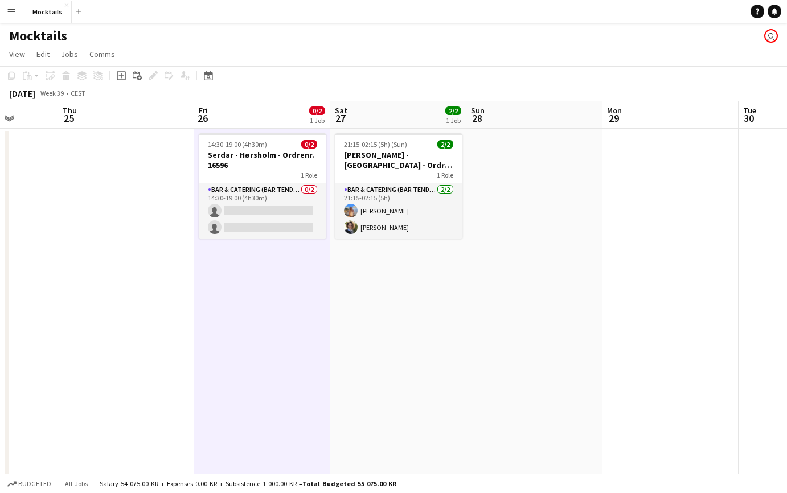
click at [130, 320] on app-date-cell at bounding box center [126, 306] width 136 height 355
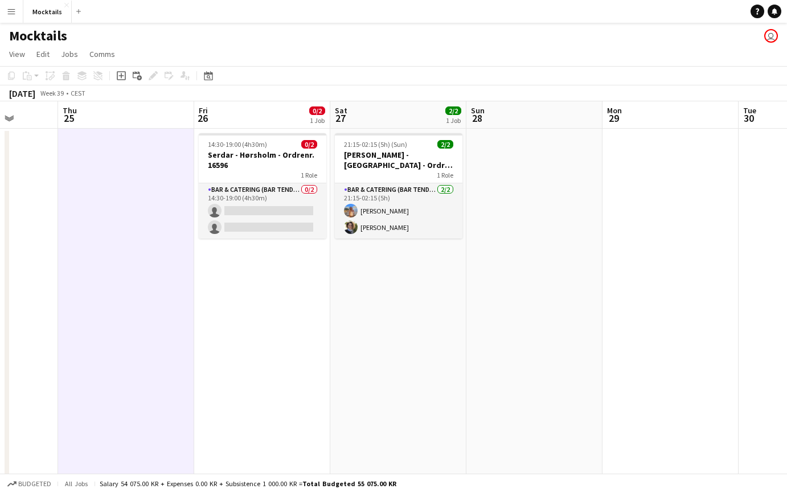
click at [265, 302] on app-date-cell "14:30-19:00 (4h30m) 0/2 Serdar - Hørsholm - Ordrenr. 16596 1 Role Bar & Caterin…" at bounding box center [262, 306] width 136 height 355
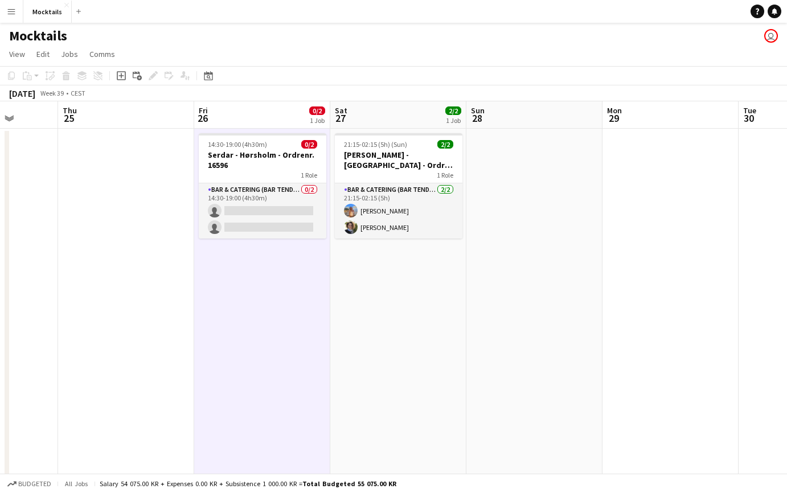
click at [406, 293] on app-date-cell "21:15-02:15 (5h) (Sun) 2/2 [PERSON_NAME] - København - Ordre Nr. 16528 1 Role B…" at bounding box center [398, 306] width 136 height 355
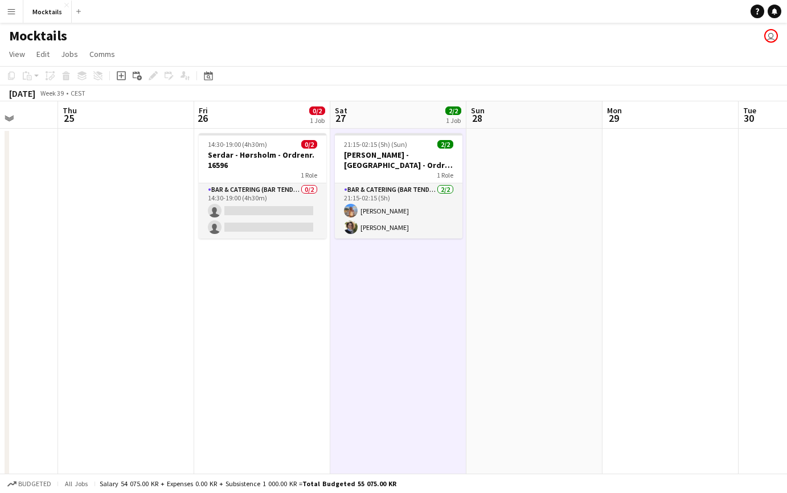
click at [564, 290] on app-date-cell at bounding box center [534, 306] width 136 height 355
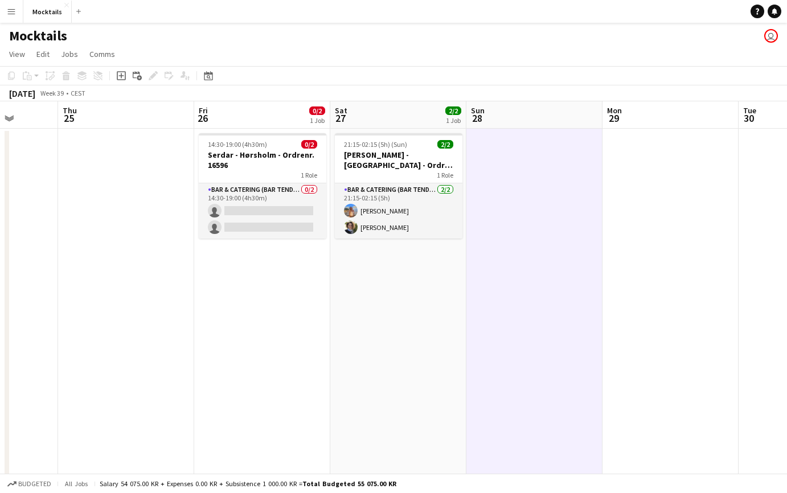
click at [416, 292] on app-date-cell "21:15-02:15 (5h) (Sun) 2/2 [PERSON_NAME] - København - Ordre Nr. 16528 1 Role B…" at bounding box center [398, 306] width 136 height 355
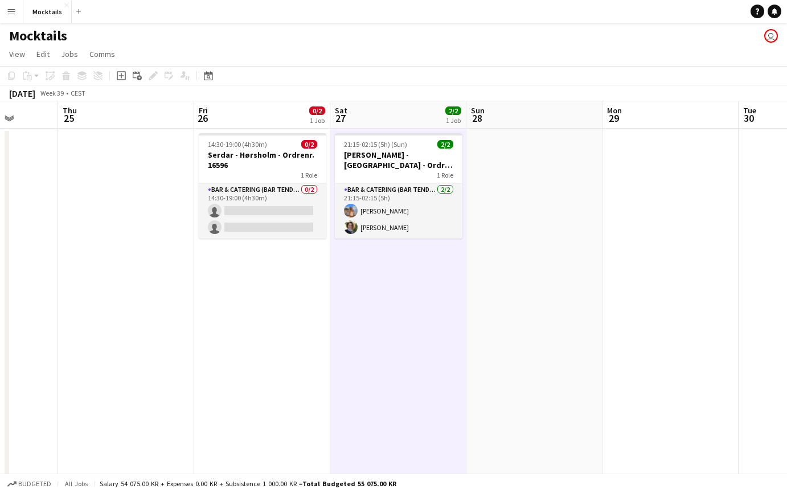
click at [258, 298] on app-date-cell "14:30-19:00 (4h30m) 0/2 Serdar - Hørsholm - Ordrenr. 16596 1 Role Bar & Caterin…" at bounding box center [262, 306] width 136 height 355
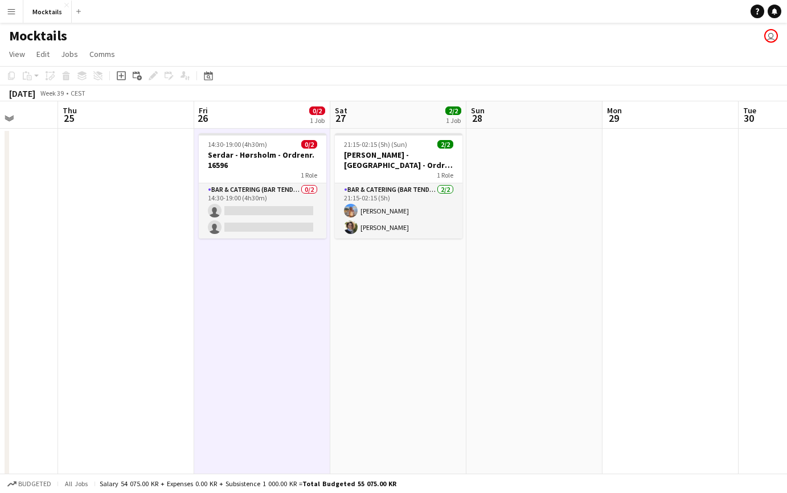
click at [123, 307] on app-date-cell at bounding box center [126, 306] width 136 height 355
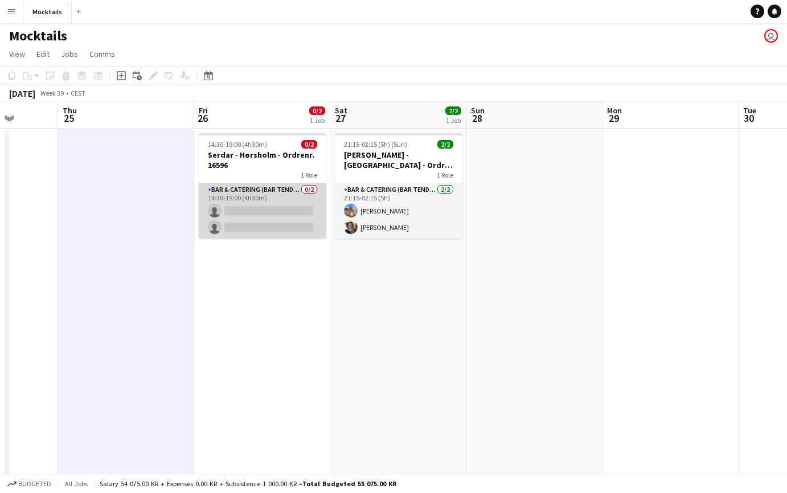
click at [277, 224] on app-card-role "Bar & Catering (Bar Tender) 0/2 14:30-19:00 (4h30m) single-neutral-actions sing…" at bounding box center [263, 210] width 128 height 55
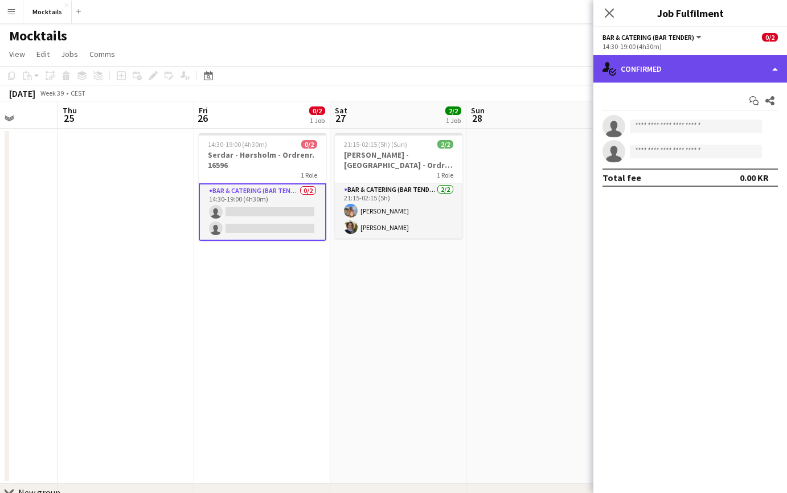
click at [703, 65] on div "single-neutral-actions-check-2 Confirmed" at bounding box center [690, 68] width 194 height 27
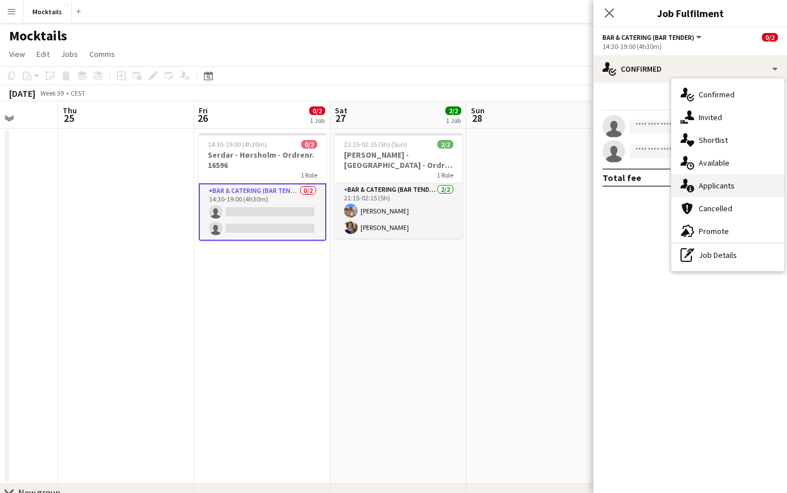
click at [730, 186] on span "Applicants" at bounding box center [717, 185] width 36 height 10
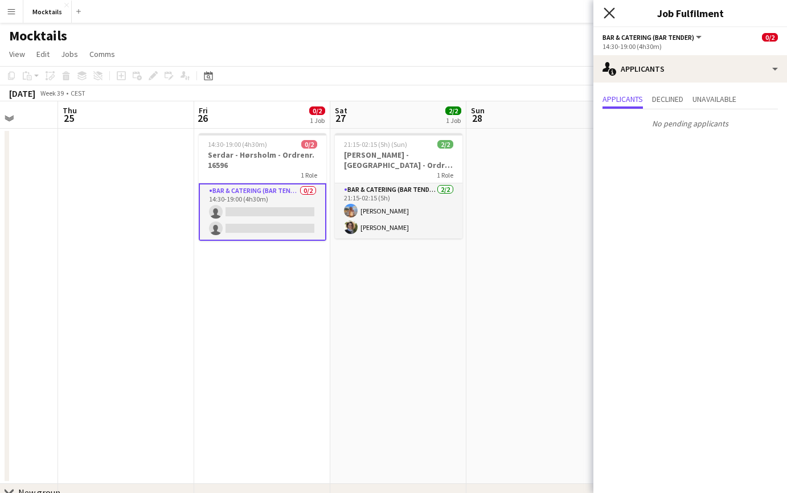
click at [608, 13] on icon "Close pop-in" at bounding box center [609, 12] width 11 height 11
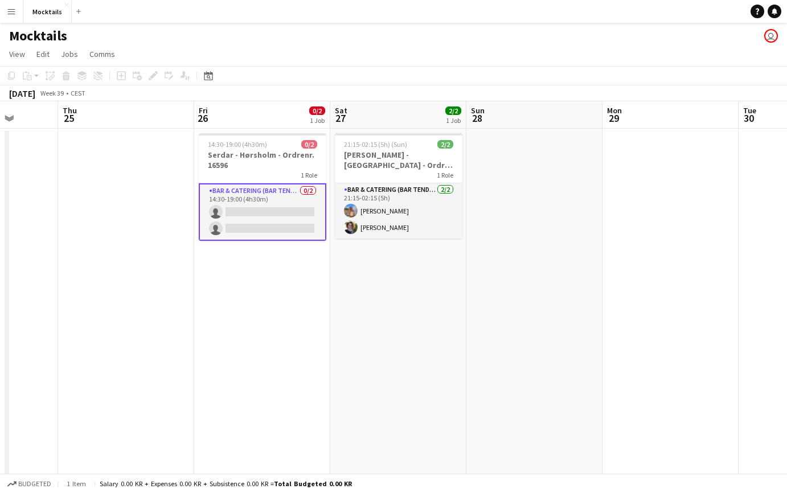
click at [294, 57] on app-page-menu "View Day view expanded Day view collapsed Month view Date picker Jump to [DATE]…" at bounding box center [393, 55] width 787 height 22
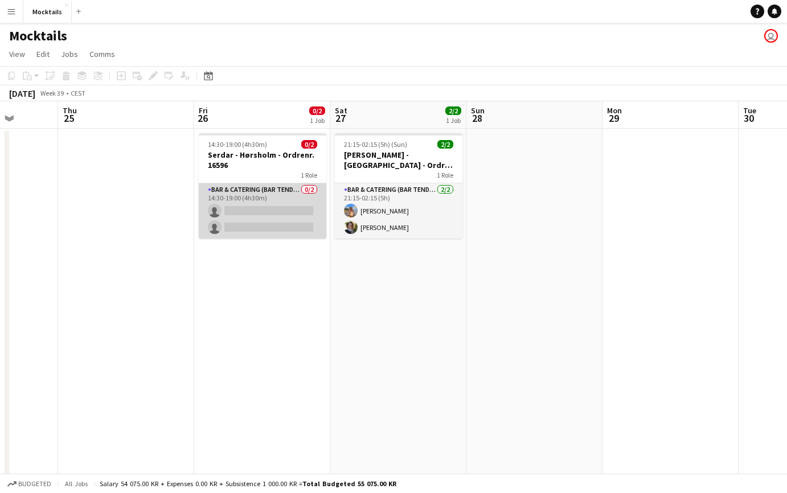
click at [268, 210] on app-card-role "Bar & Catering (Bar Tender) 0/2 14:30-19:00 (4h30m) single-neutral-actions sing…" at bounding box center [263, 210] width 128 height 55
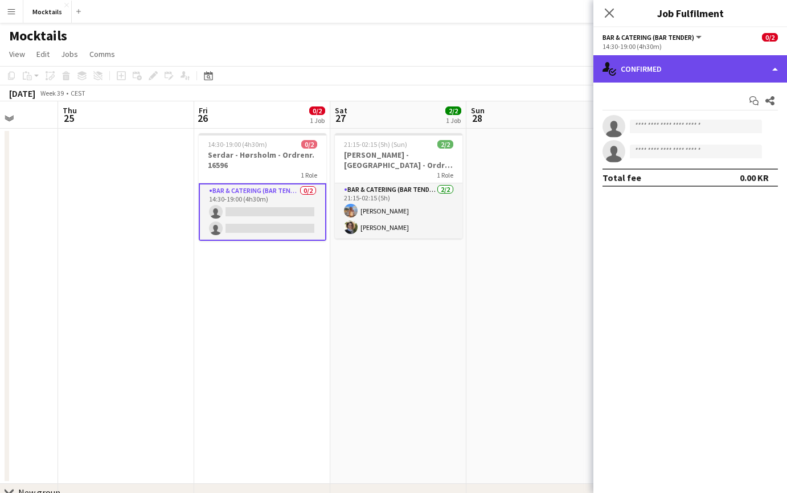
click at [671, 72] on div "single-neutral-actions-check-2 Confirmed" at bounding box center [690, 68] width 194 height 27
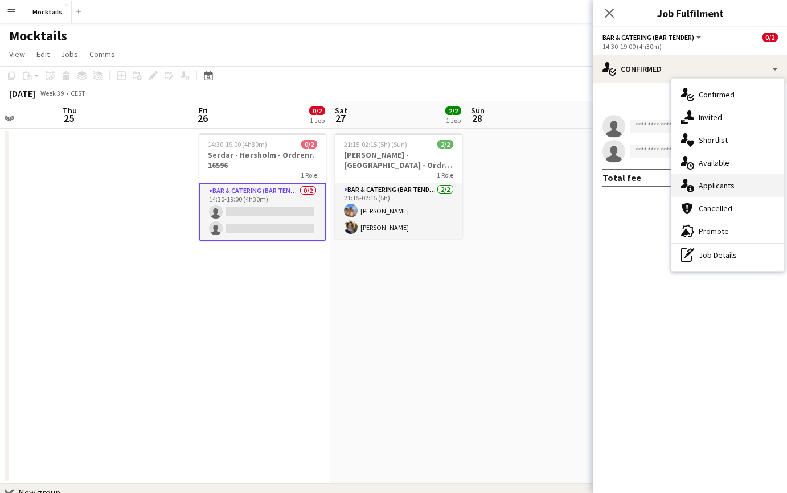
click at [712, 184] on span "Applicants" at bounding box center [717, 185] width 36 height 10
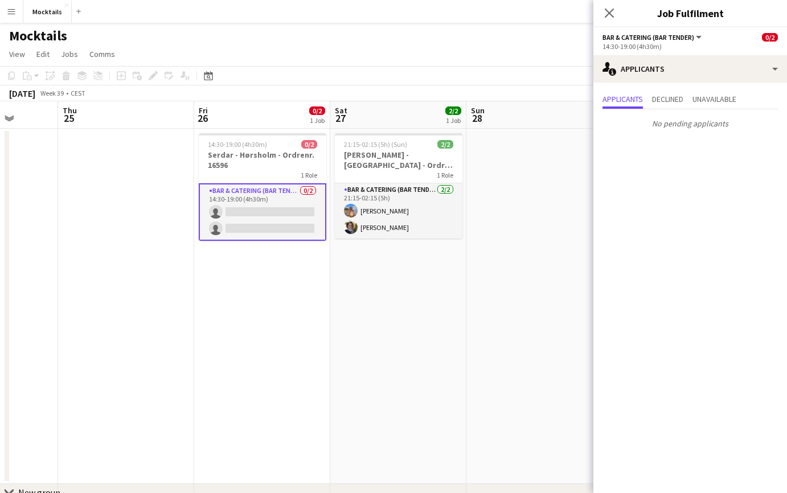
drag, startPoint x: 163, startPoint y: 38, endPoint x: 506, endPoint y: 271, distance: 414.4
click at [506, 271] on app-board "Mocktails user View Day view expanded Day view collapsed Month view Date picker…" at bounding box center [393, 289] width 787 height 533
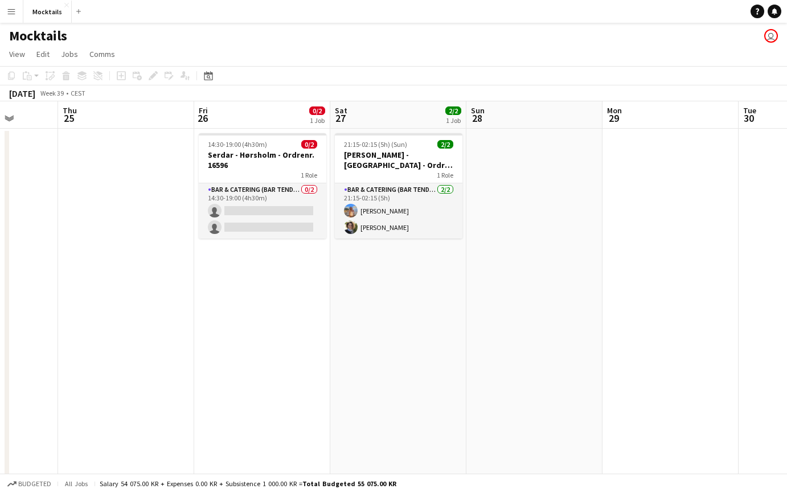
click at [506, 271] on app-date-cell at bounding box center [534, 306] width 136 height 355
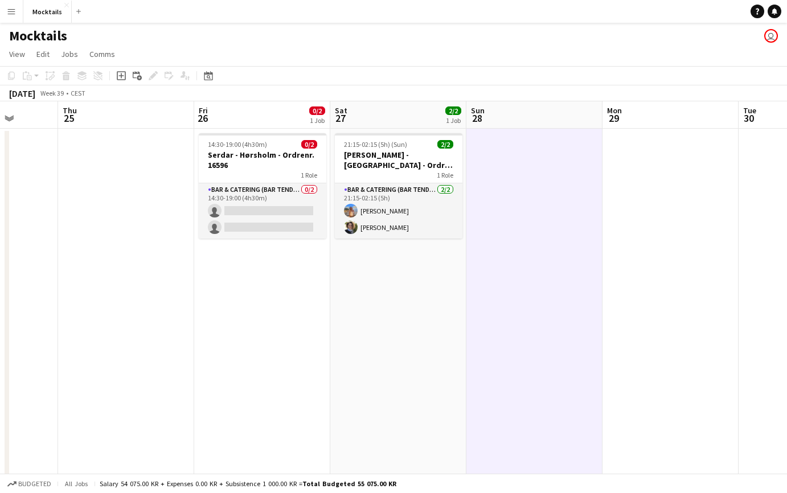
click at [244, 54] on app-page-menu "View Day view expanded Day view collapsed Month view Date picker Jump to [DATE]…" at bounding box center [393, 55] width 787 height 22
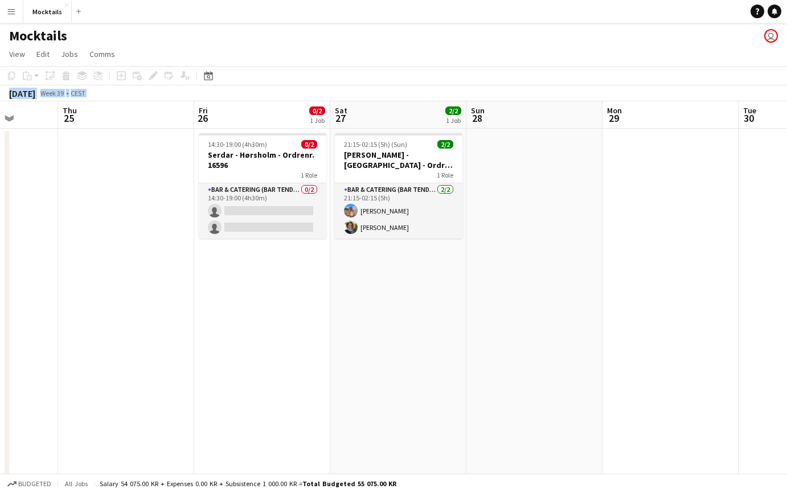
drag, startPoint x: 159, startPoint y: 49, endPoint x: 489, endPoint y: 280, distance: 402.8
click at [489, 280] on app-board "Mocktails user View Day view expanded Day view collapsed Month view Date picker…" at bounding box center [393, 289] width 787 height 533
click at [525, 301] on app-date-cell at bounding box center [534, 306] width 136 height 355
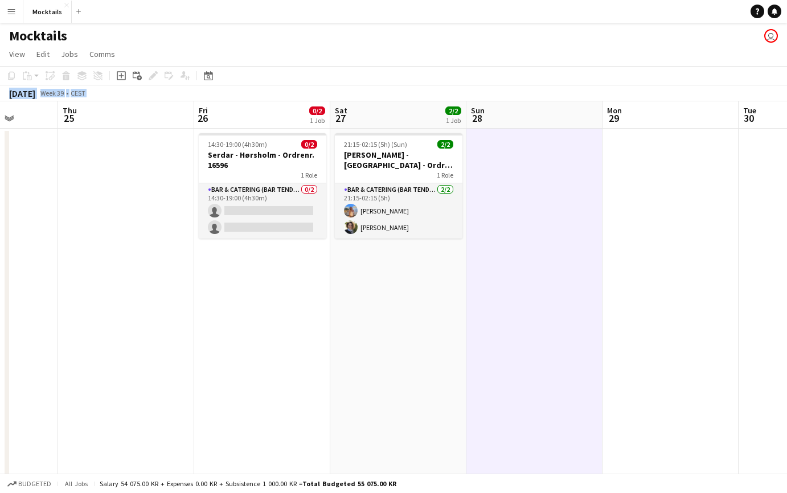
drag, startPoint x: 156, startPoint y: 61, endPoint x: 537, endPoint y: 321, distance: 460.6
click at [537, 321] on app-board "Mocktails user View Day view expanded Day view collapsed Month view Date picker…" at bounding box center [393, 289] width 787 height 533
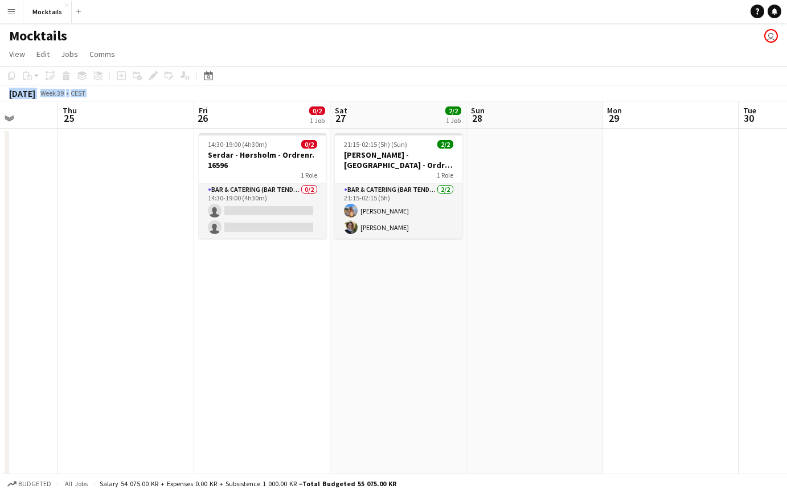
click at [537, 321] on app-date-cell at bounding box center [534, 306] width 136 height 355
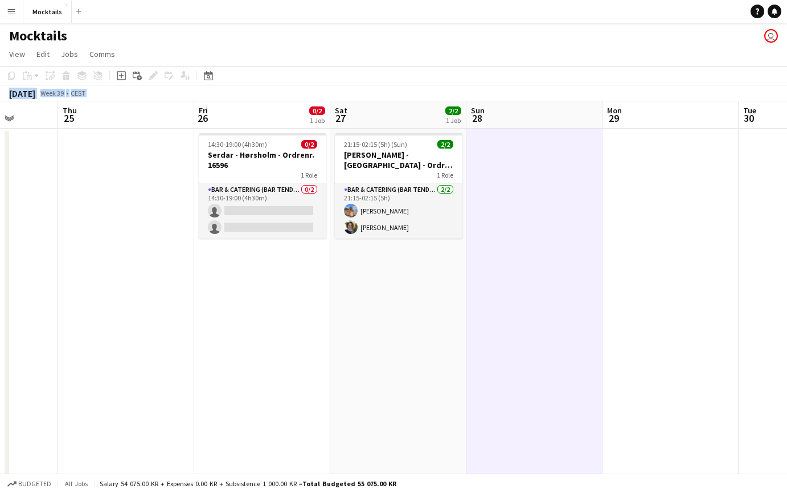
drag, startPoint x: 125, startPoint y: 40, endPoint x: 512, endPoint y: 293, distance: 462.1
click at [512, 293] on app-board "Mocktails user View Day view expanded Day view collapsed Month view Date picker…" at bounding box center [393, 289] width 787 height 533
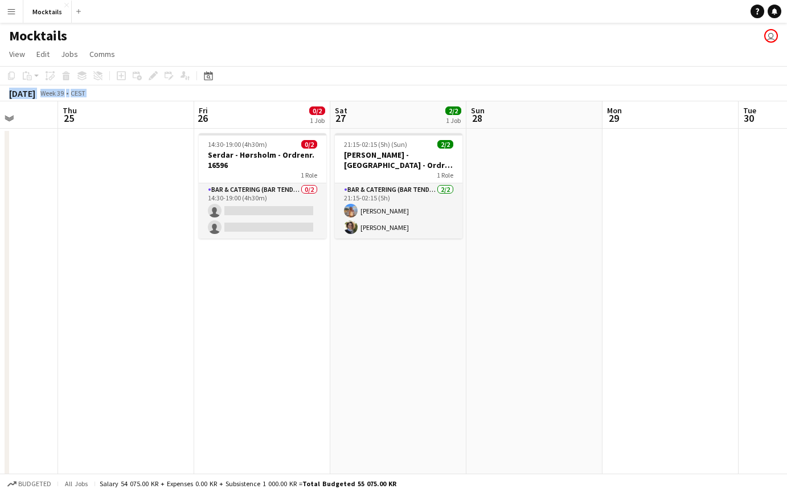
click at [512, 293] on app-date-cell at bounding box center [534, 306] width 136 height 355
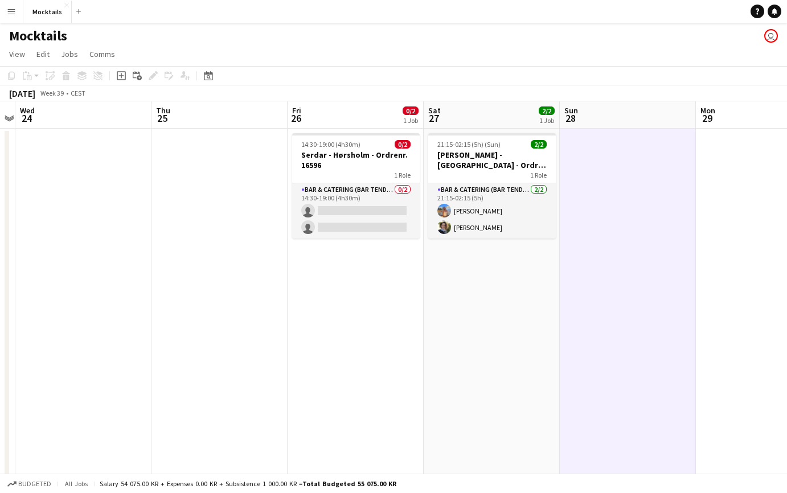
drag, startPoint x: 136, startPoint y: 145, endPoint x: 228, endPoint y: 211, distance: 113.6
click at [228, 211] on app-calendar-viewport "Mon 22 Tue 23 Wed 24 Thu 25 Fri 26 0/2 1 Job Sat 27 2/2 1 Job Sun 28 Mon 29 Tue…" at bounding box center [393, 318] width 787 height 435
drag, startPoint x: 228, startPoint y: 47, endPoint x: 607, endPoint y: 275, distance: 442.1
click at [607, 275] on app-board "Mocktails user View Day view expanded Day view collapsed Month view Date picker…" at bounding box center [393, 289] width 787 height 533
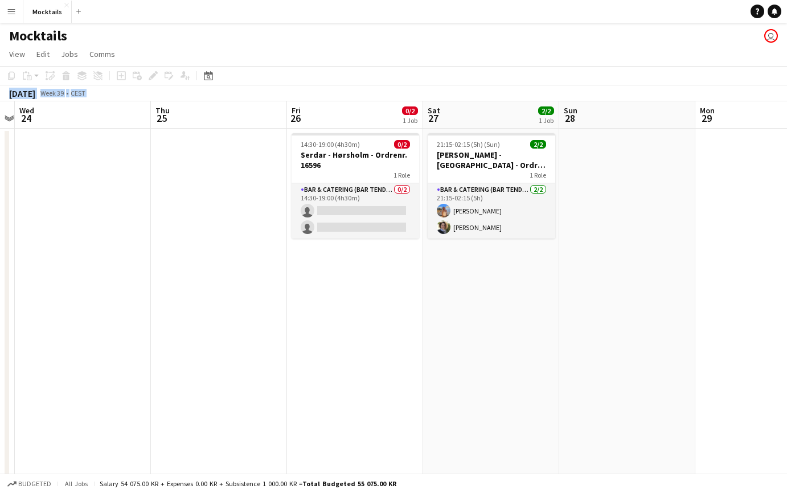
click at [607, 275] on app-date-cell at bounding box center [627, 306] width 136 height 355
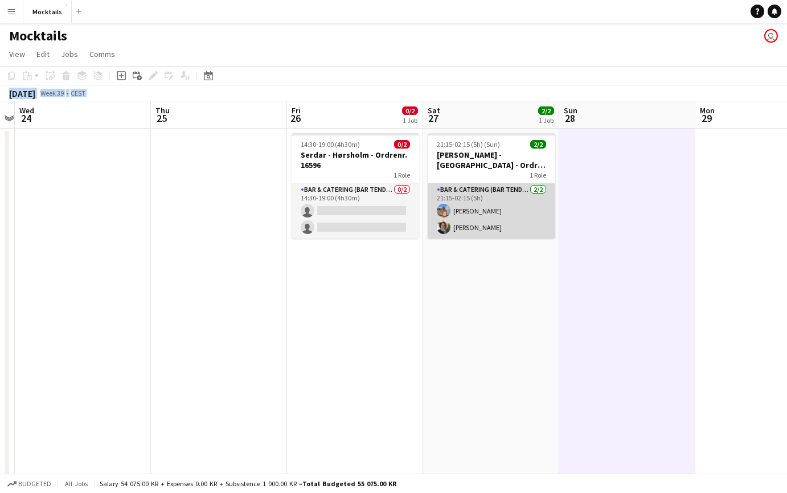
drag, startPoint x: 243, startPoint y: 42, endPoint x: 548, endPoint y: 238, distance: 362.9
click at [548, 238] on app-board "Mocktails user View Day view expanded Day view collapsed Month view Date picker…" at bounding box center [393, 289] width 787 height 533
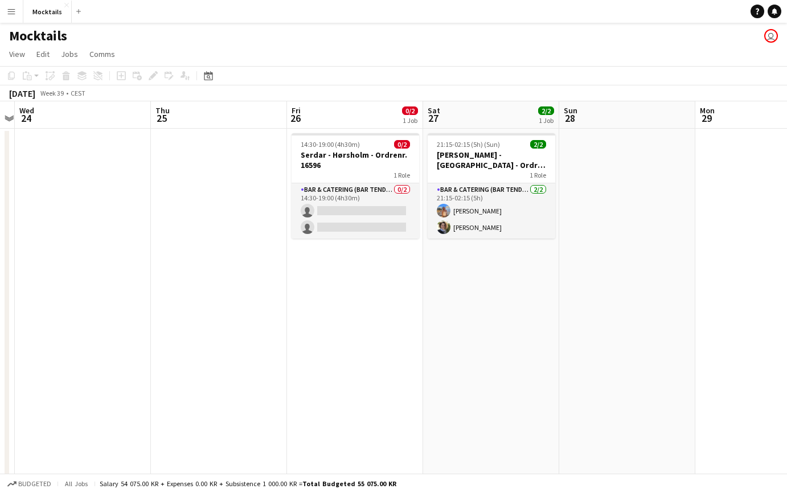
click at [624, 257] on app-date-cell at bounding box center [627, 306] width 136 height 355
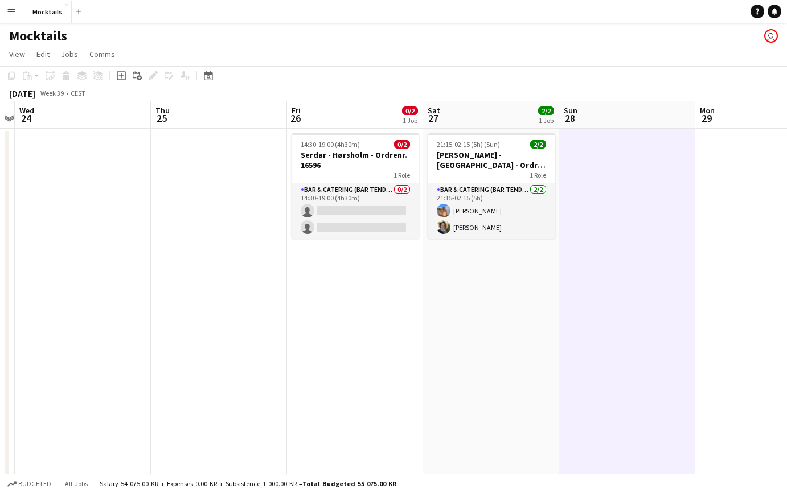
drag, startPoint x: 240, startPoint y: 36, endPoint x: 611, endPoint y: 239, distance: 423.4
click at [611, 239] on app-board "Mocktails user View Day view expanded Day view collapsed Month view Date picker…" at bounding box center [393, 289] width 787 height 533
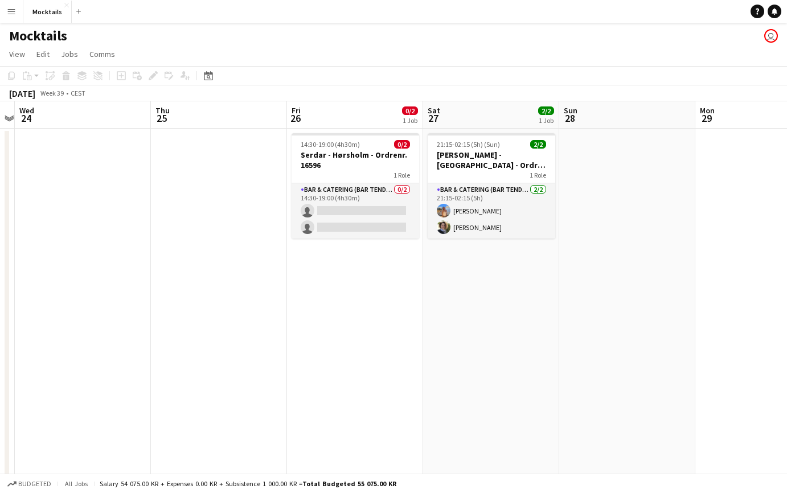
click at [611, 239] on app-date-cell at bounding box center [627, 306] width 136 height 355
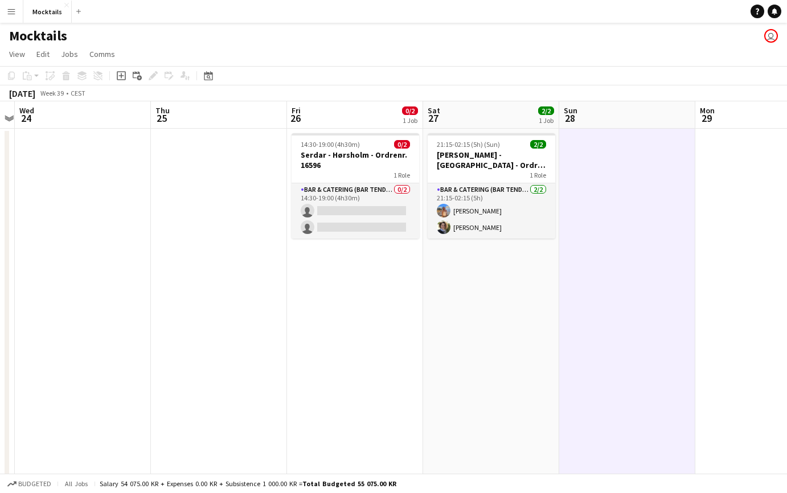
drag, startPoint x: 224, startPoint y: 34, endPoint x: 585, endPoint y: 236, distance: 414.0
click at [585, 236] on app-board "Mocktails user View Day view expanded Day view collapsed Month view Date picker…" at bounding box center [393, 289] width 787 height 533
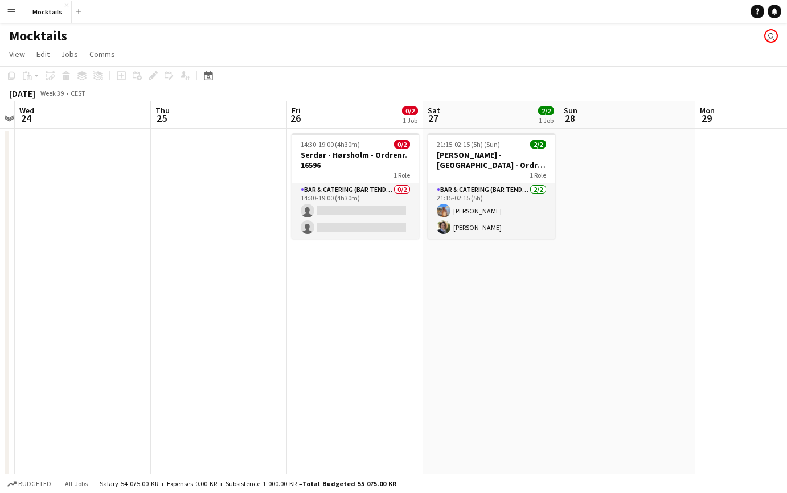
click at [627, 306] on app-date-cell at bounding box center [627, 306] width 136 height 355
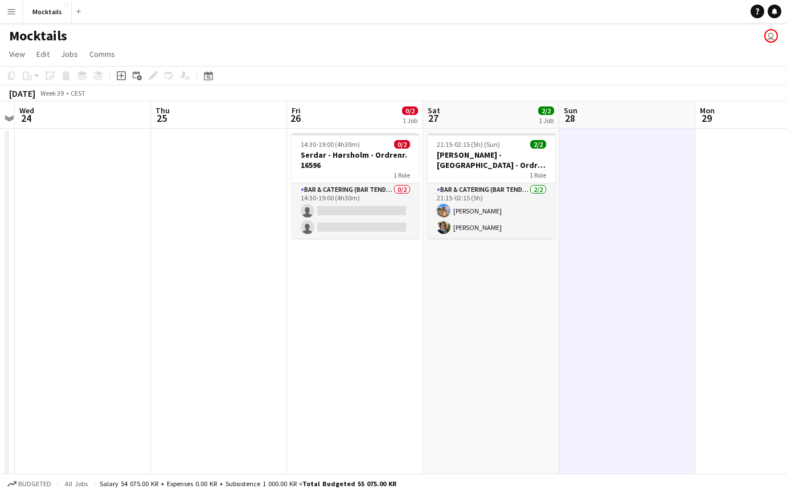
click at [618, 340] on app-date-cell at bounding box center [627, 306] width 136 height 355
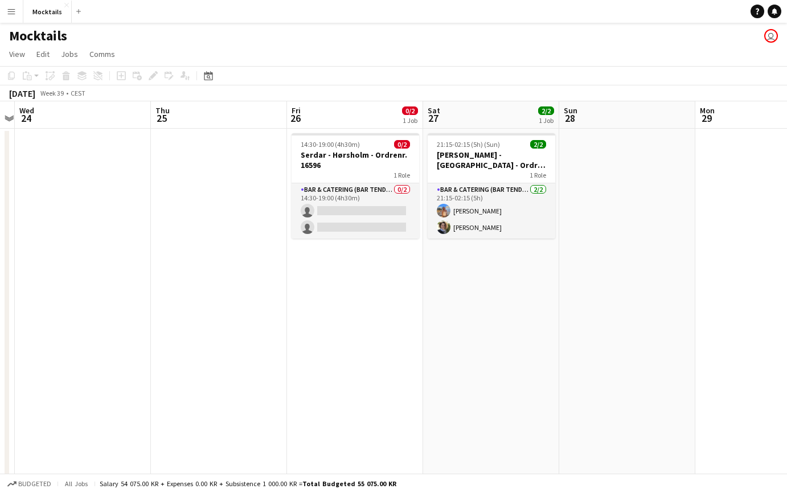
click at [618, 357] on app-date-cell at bounding box center [627, 306] width 136 height 355
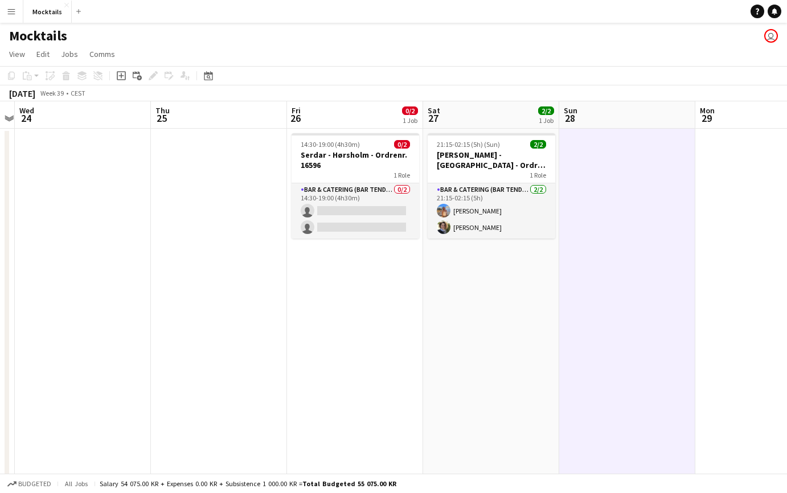
click at [641, 365] on app-date-cell at bounding box center [627, 306] width 136 height 355
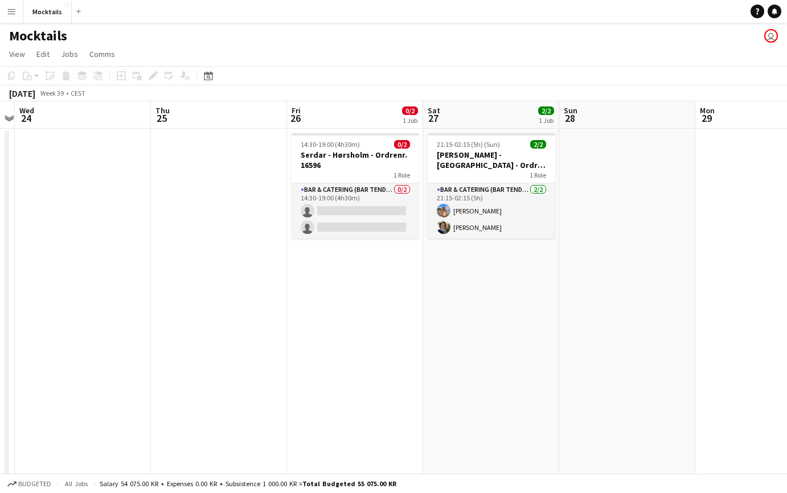
click at [641, 365] on app-date-cell at bounding box center [627, 306] width 136 height 355
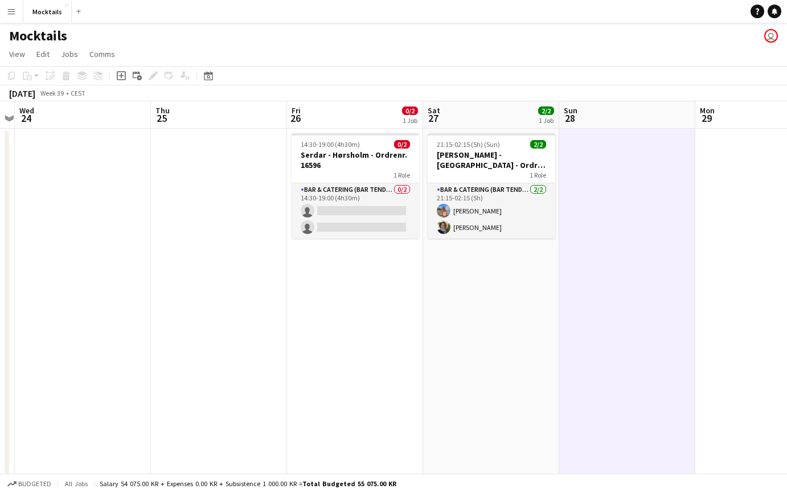
click at [641, 365] on app-date-cell at bounding box center [627, 306] width 136 height 355
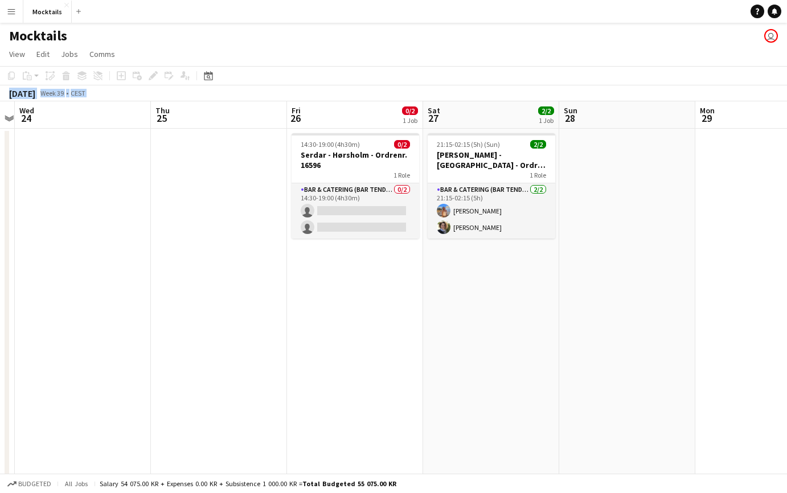
drag, startPoint x: 259, startPoint y: 50, endPoint x: 653, endPoint y: 304, distance: 469.0
click at [653, 304] on app-board "Mocktails user View Day view expanded Day view collapsed Month view Date picker…" at bounding box center [393, 289] width 787 height 533
click at [653, 304] on app-date-cell at bounding box center [627, 306] width 136 height 355
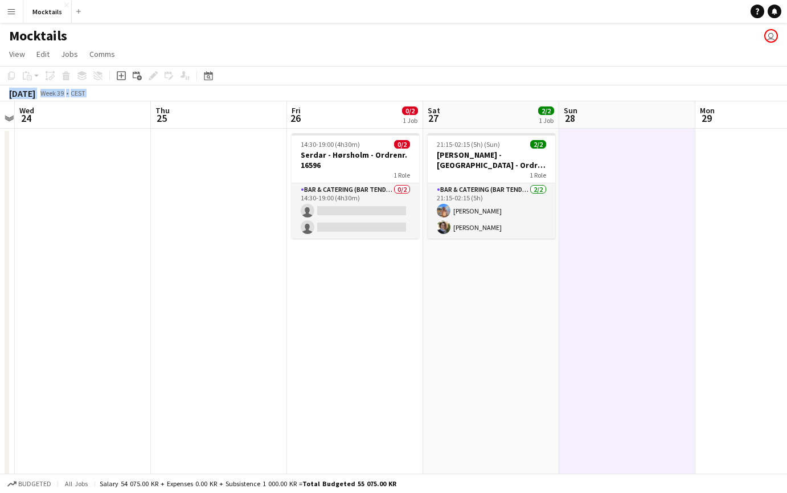
drag, startPoint x: 258, startPoint y: 46, endPoint x: 576, endPoint y: 284, distance: 397.0
click at [576, 284] on app-board "Mocktails user View Day view expanded Day view collapsed Month view Date picker…" at bounding box center [393, 289] width 787 height 533
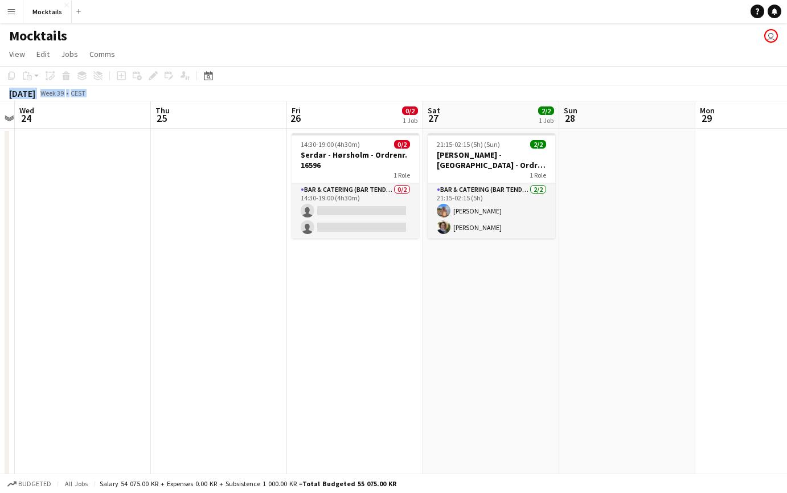
click at [633, 317] on app-date-cell at bounding box center [627, 306] width 136 height 355
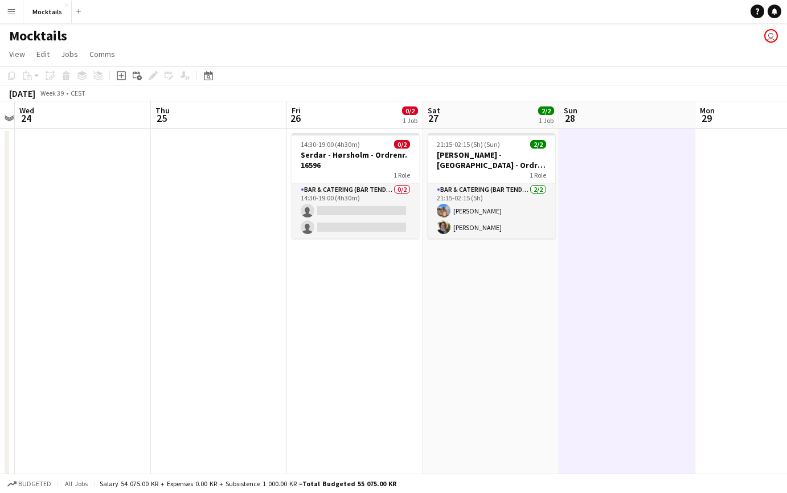
drag, startPoint x: 227, startPoint y: 35, endPoint x: 598, endPoint y: 288, distance: 449.1
click at [598, 288] on app-board "Mocktails user View Day view expanded Day view collapsed Month view Date picker…" at bounding box center [393, 289] width 787 height 533
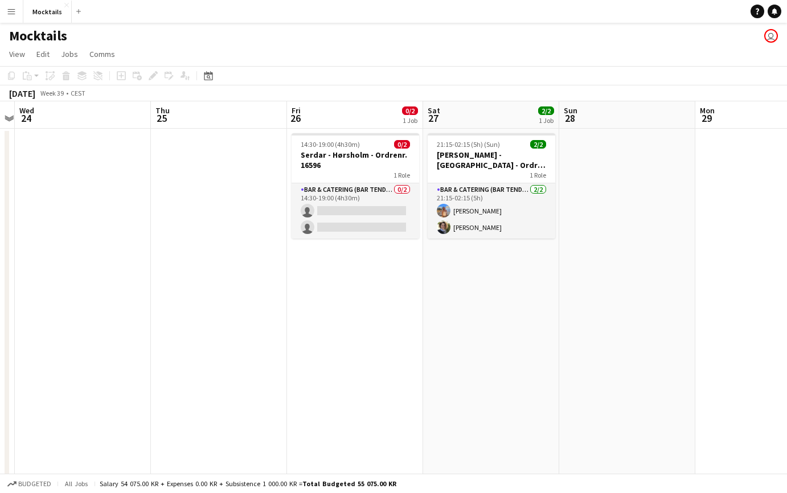
click at [641, 318] on app-date-cell at bounding box center [627, 306] width 136 height 355
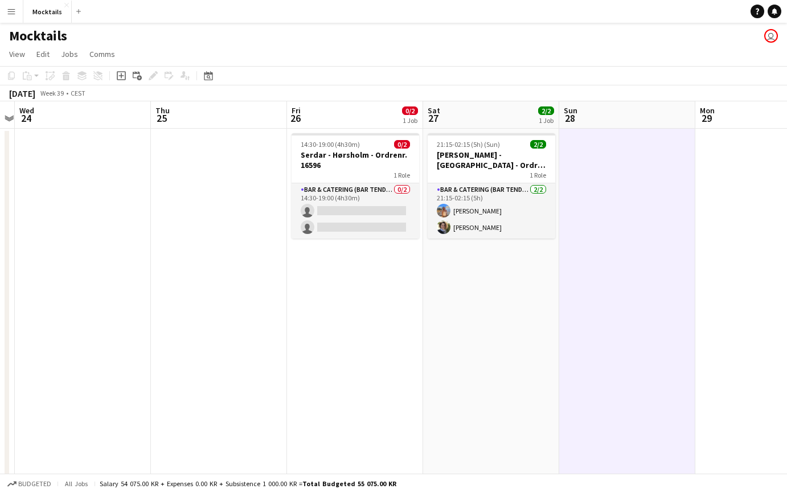
drag, startPoint x: 228, startPoint y: 40, endPoint x: 653, endPoint y: 297, distance: 496.6
click at [653, 297] on app-board "Mocktails user View Day view expanded Day view collapsed Month view Date picker…" at bounding box center [393, 289] width 787 height 533
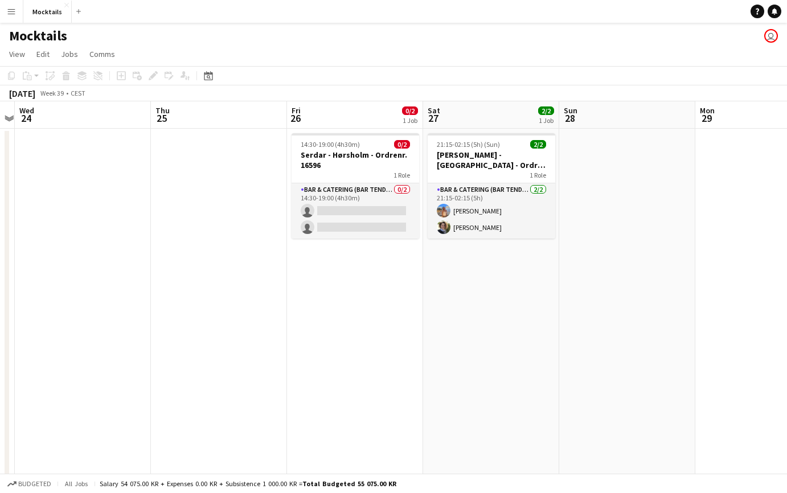
click at [653, 297] on app-date-cell at bounding box center [627, 306] width 136 height 355
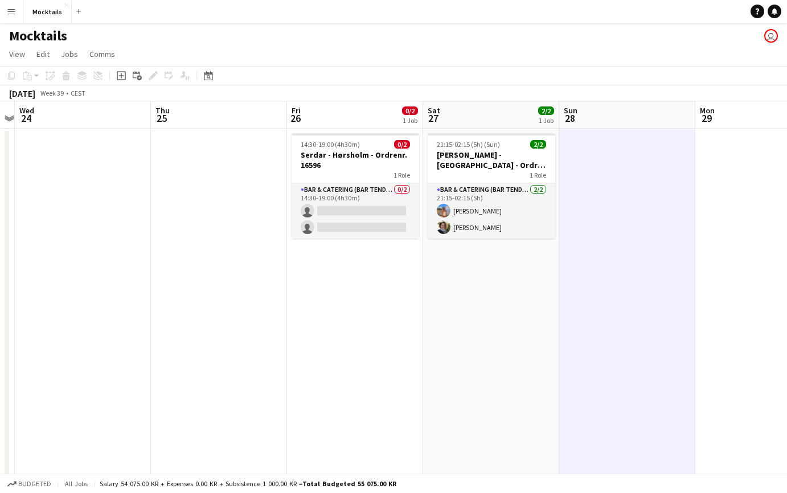
drag, startPoint x: 229, startPoint y: 44, endPoint x: 641, endPoint y: 308, distance: 489.6
click at [641, 308] on app-board "Mocktails user View Day view expanded Day view collapsed Month view Date picker…" at bounding box center [393, 289] width 787 height 533
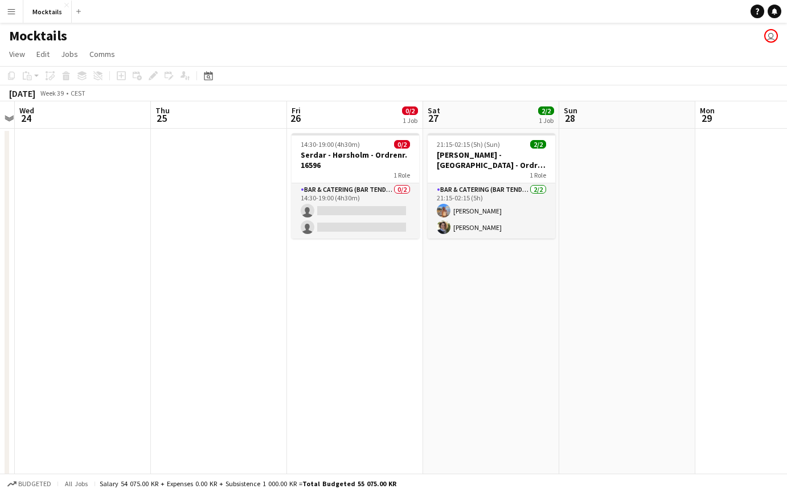
click at [629, 339] on app-date-cell at bounding box center [627, 306] width 136 height 355
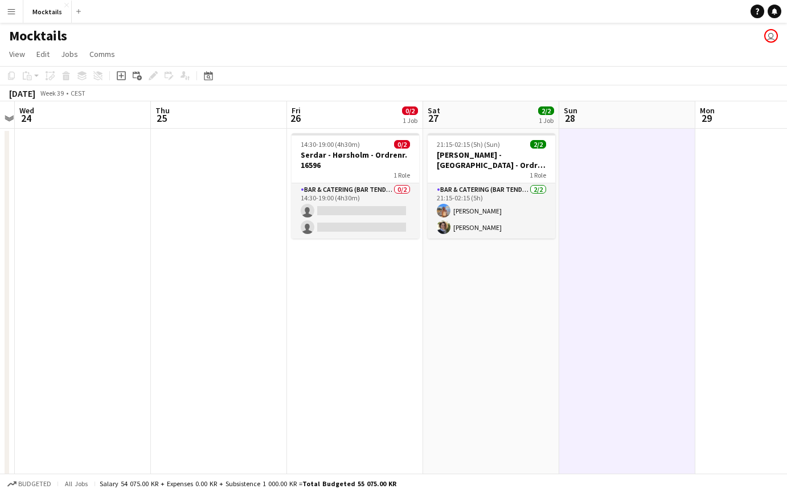
drag, startPoint x: 235, startPoint y: 40, endPoint x: 598, endPoint y: 263, distance: 426.0
click at [598, 263] on app-board "Mocktails user View Day view expanded Day view collapsed Month view Date picker…" at bounding box center [393, 289] width 787 height 533
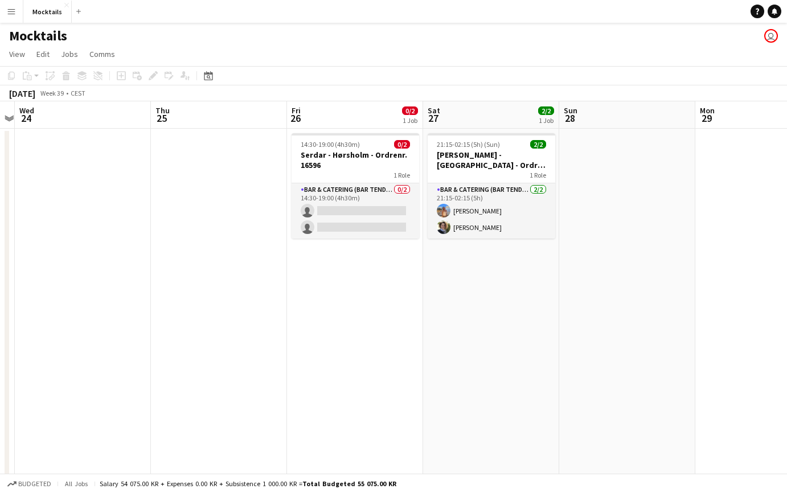
click at [598, 263] on app-date-cell at bounding box center [627, 306] width 136 height 355
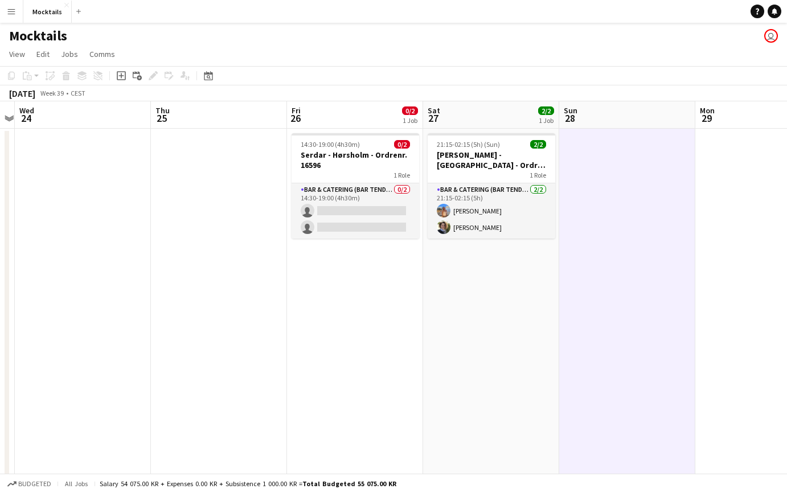
drag, startPoint x: 235, startPoint y: 43, endPoint x: 604, endPoint y: 261, distance: 428.4
click at [604, 259] on app-board "Mocktails user View Day view expanded Day view collapsed Month view Date picker…" at bounding box center [393, 289] width 787 height 533
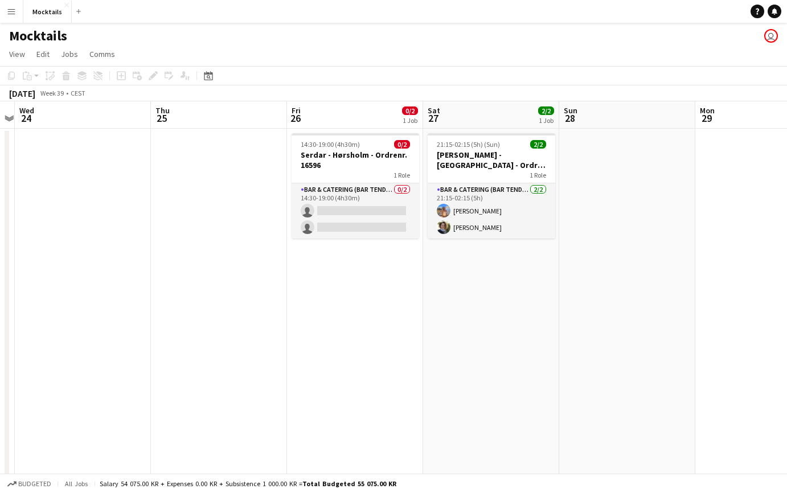
click at [616, 297] on app-date-cell at bounding box center [627, 306] width 136 height 355
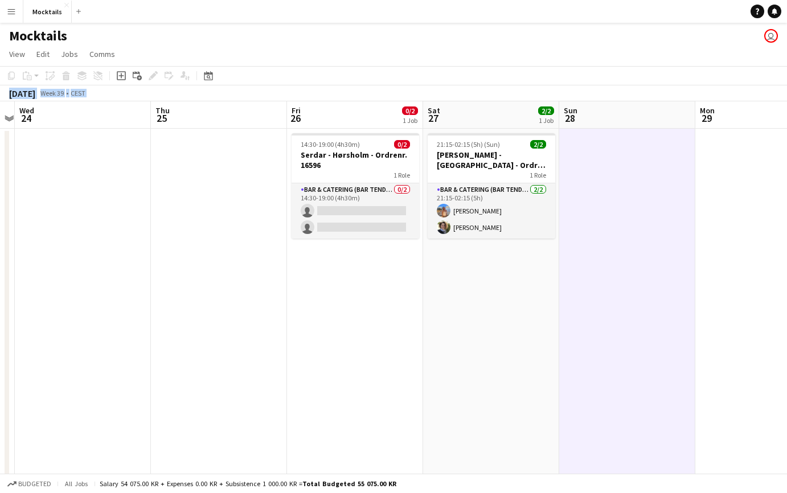
drag, startPoint x: 243, startPoint y: 48, endPoint x: 617, endPoint y: 274, distance: 437.2
click at [617, 274] on app-board "Mocktails user View Day view expanded Day view collapsed Month view Date picker…" at bounding box center [393, 289] width 787 height 533
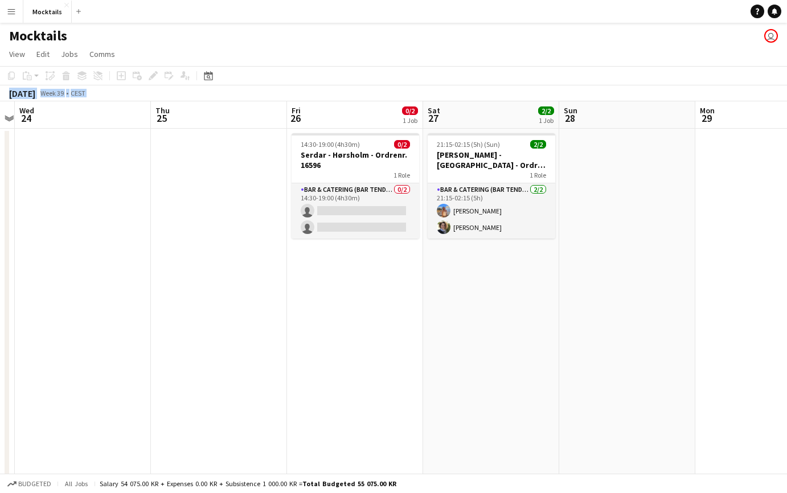
click at [617, 274] on app-date-cell at bounding box center [627, 306] width 136 height 355
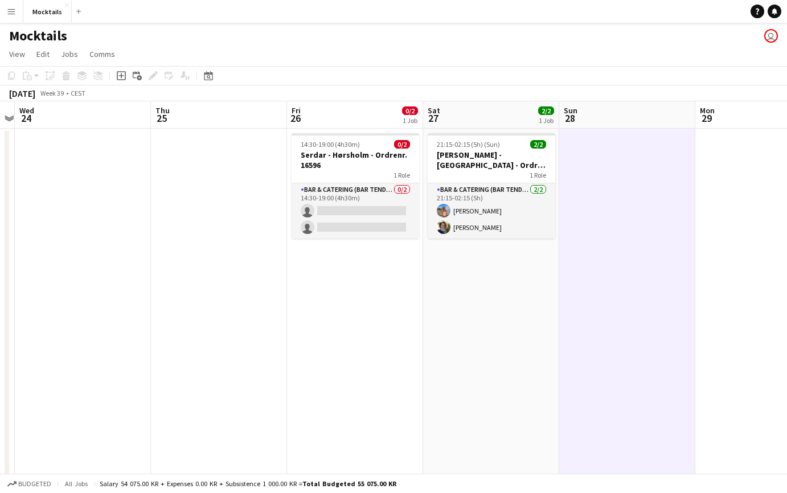
drag, startPoint x: 240, startPoint y: 36, endPoint x: 644, endPoint y: 282, distance: 472.4
click at [644, 282] on app-board "Mocktails user View Day view expanded Day view collapsed Month view Date picker…" at bounding box center [393, 289] width 787 height 533
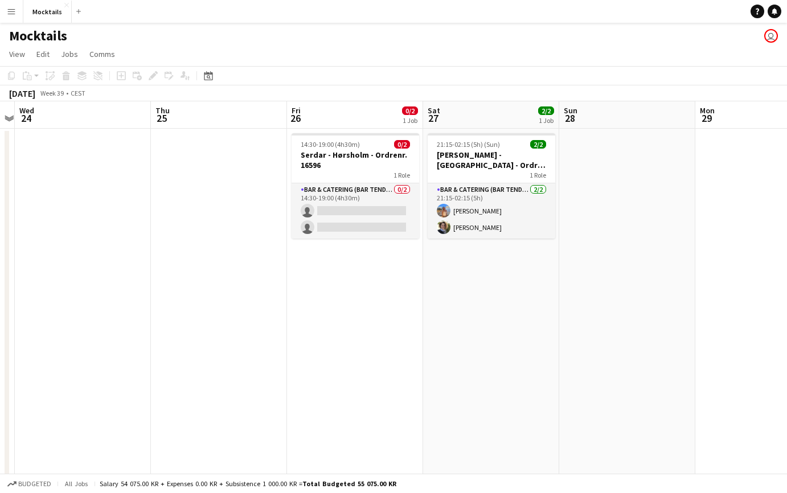
click at [644, 282] on app-date-cell at bounding box center [627, 306] width 136 height 355
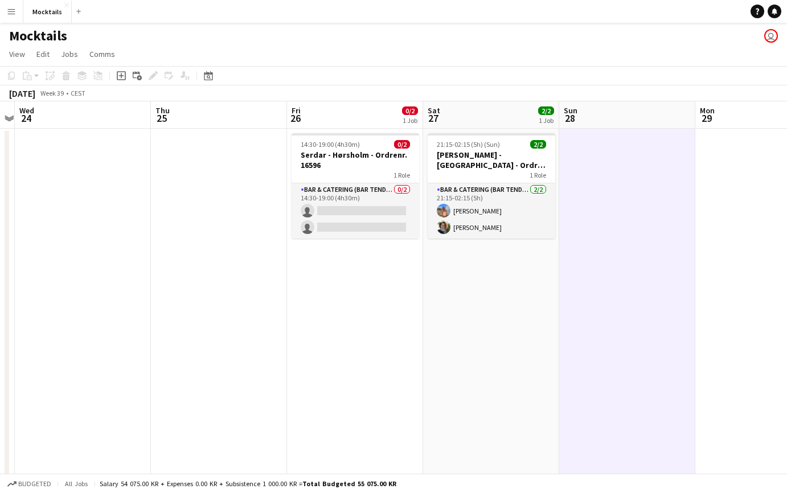
drag, startPoint x: 263, startPoint y: 50, endPoint x: 534, endPoint y: 240, distance: 331.1
click at [534, 240] on app-board "Mocktails user View Day view expanded Day view collapsed Month view Date picker…" at bounding box center [393, 289] width 787 height 533
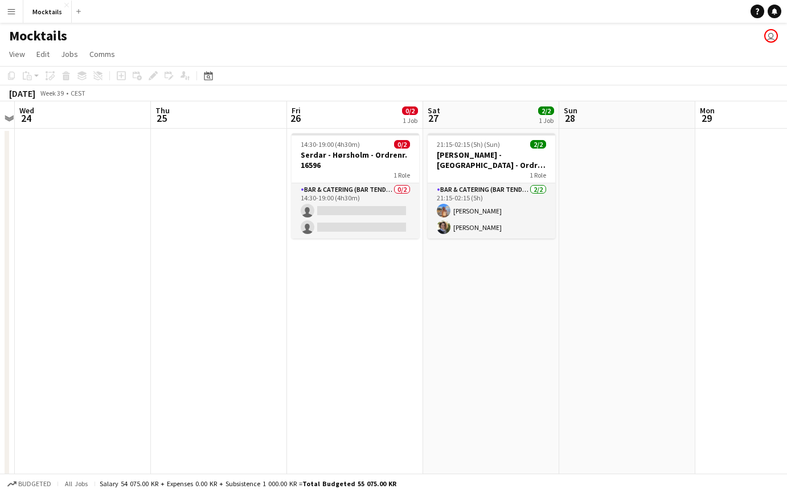
click at [639, 278] on app-date-cell at bounding box center [627, 306] width 136 height 355
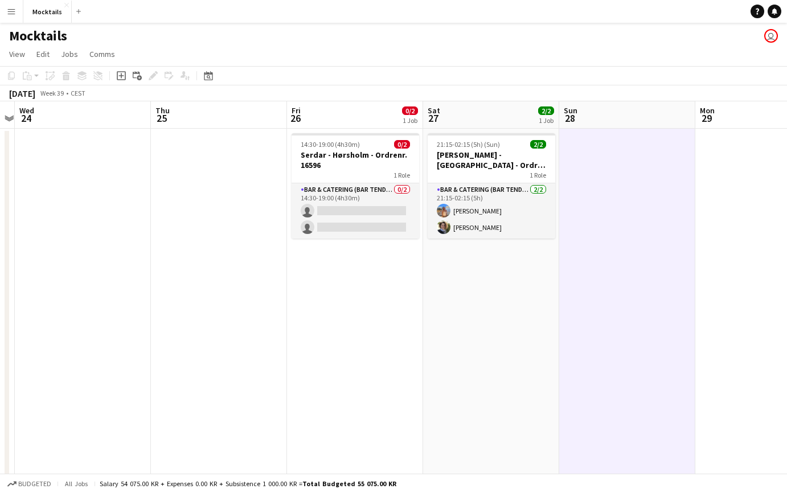
drag, startPoint x: 240, startPoint y: 41, endPoint x: 612, endPoint y: 291, distance: 448.5
click at [612, 291] on app-board "Mocktails user View Day view expanded Day view collapsed Month view Date picker…" at bounding box center [393, 289] width 787 height 533
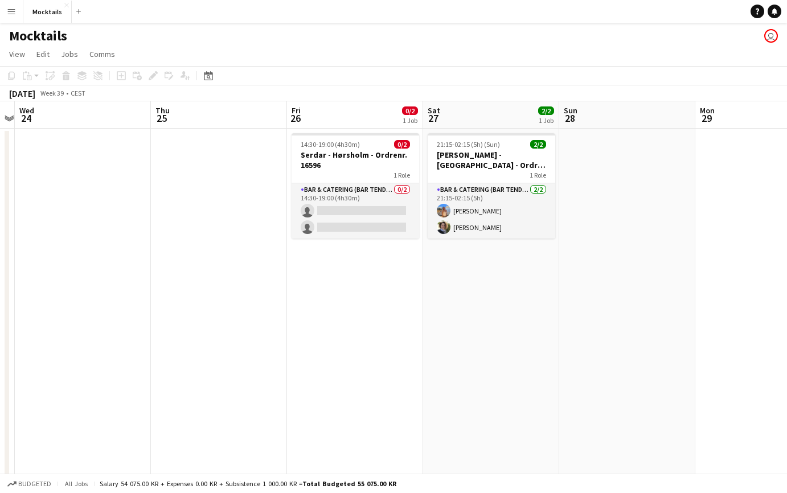
click at [612, 291] on app-date-cell at bounding box center [627, 306] width 136 height 355
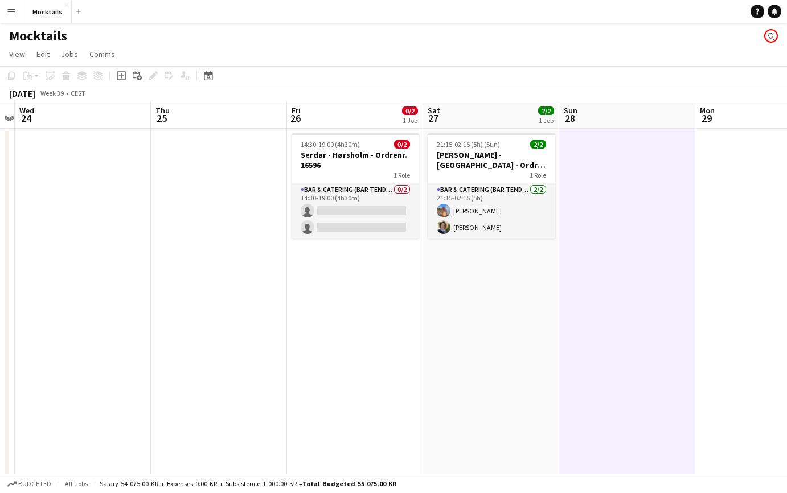
drag, startPoint x: 223, startPoint y: 30, endPoint x: 654, endPoint y: 301, distance: 509.3
click at [654, 301] on app-board "Mocktails user View Day view expanded Day view collapsed Month view Date picker…" at bounding box center [393, 289] width 787 height 533
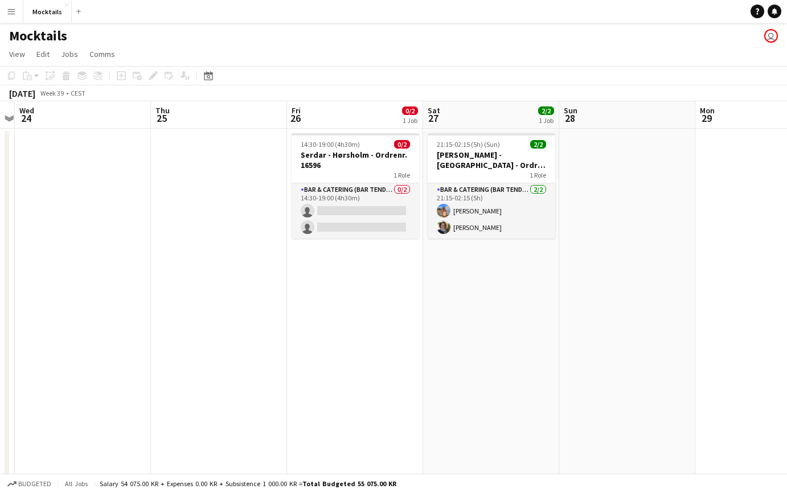
click at [654, 301] on app-date-cell at bounding box center [627, 306] width 136 height 355
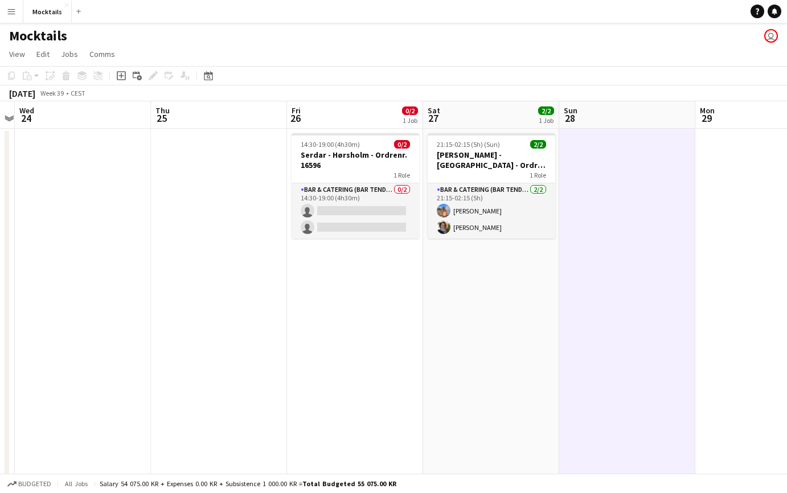
drag, startPoint x: 228, startPoint y: 40, endPoint x: 523, endPoint y: 246, distance: 359.9
click at [523, 246] on app-board "Mocktails user View Day view expanded Day view collapsed Month view Date picker…" at bounding box center [393, 289] width 787 height 533
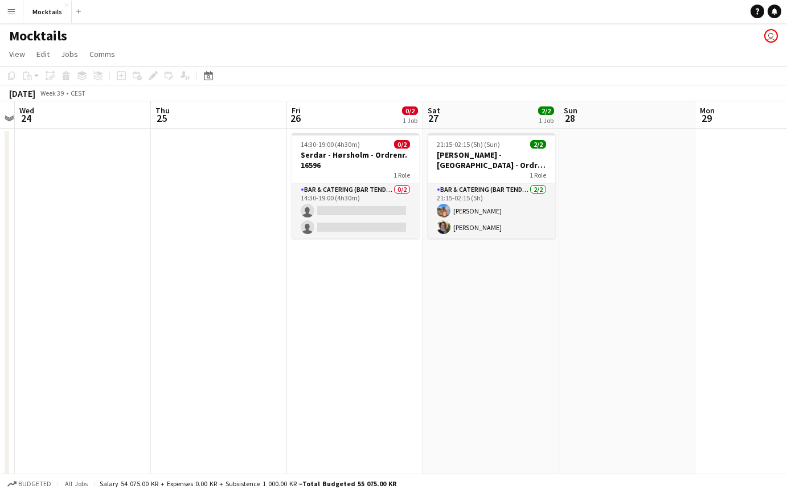
click at [655, 280] on app-date-cell at bounding box center [627, 306] width 136 height 355
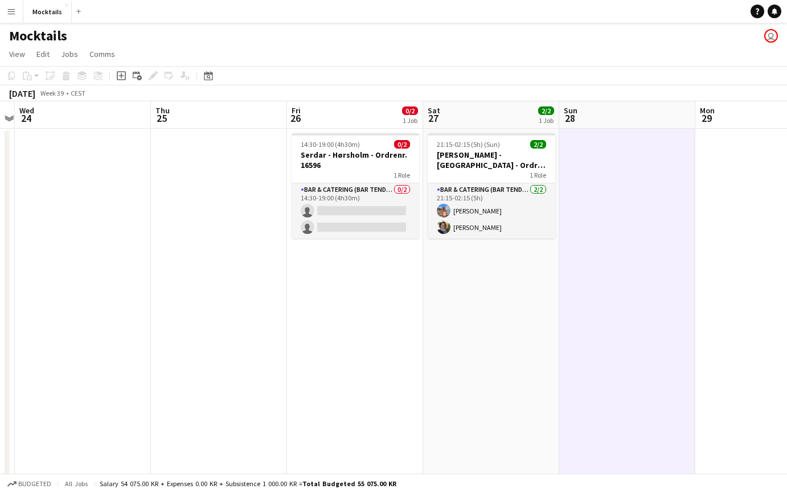
click at [662, 286] on app-date-cell at bounding box center [627, 306] width 136 height 355
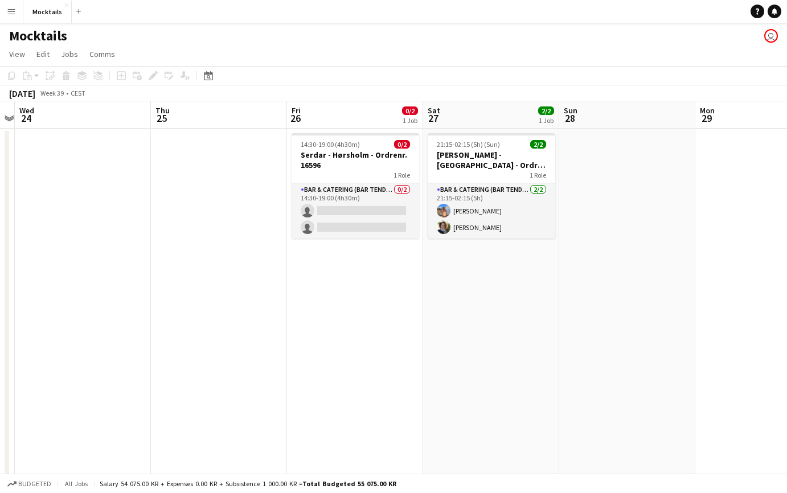
click at [750, 294] on app-date-cell at bounding box center [763, 306] width 136 height 355
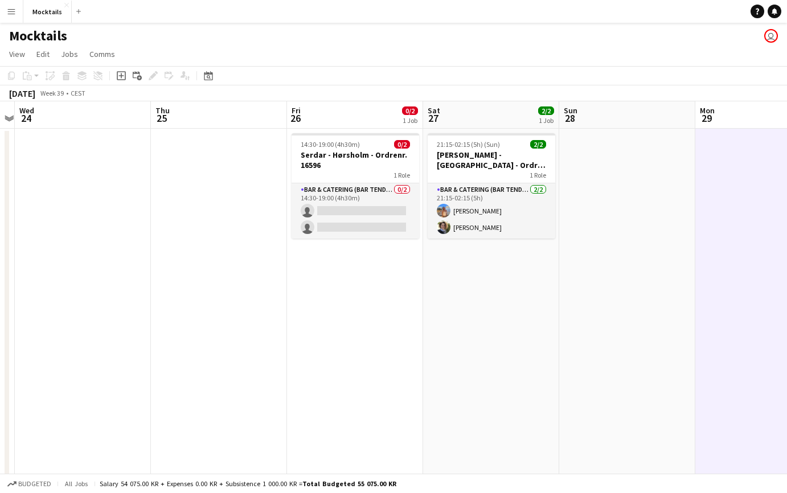
click at [618, 298] on app-date-cell at bounding box center [627, 306] width 136 height 355
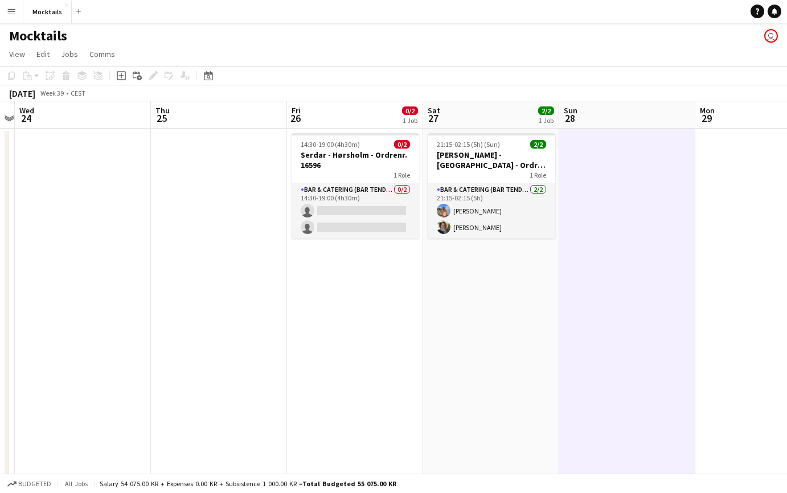
click at [227, 266] on app-date-cell at bounding box center [219, 306] width 136 height 355
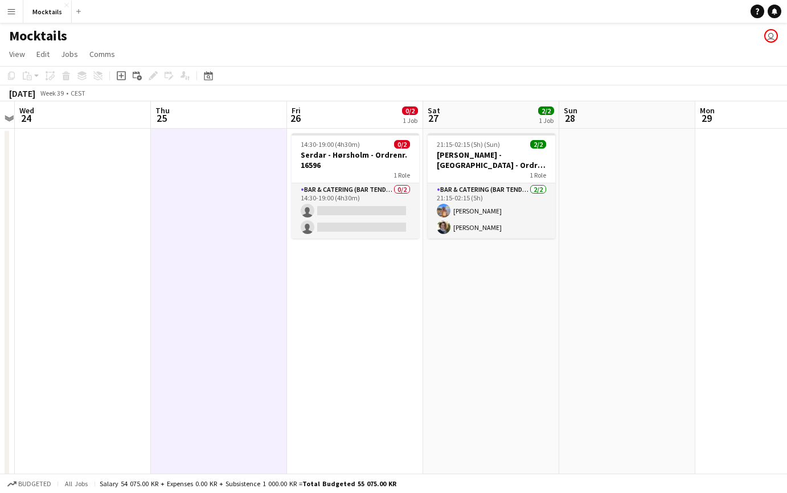
click at [602, 265] on app-date-cell at bounding box center [627, 306] width 136 height 355
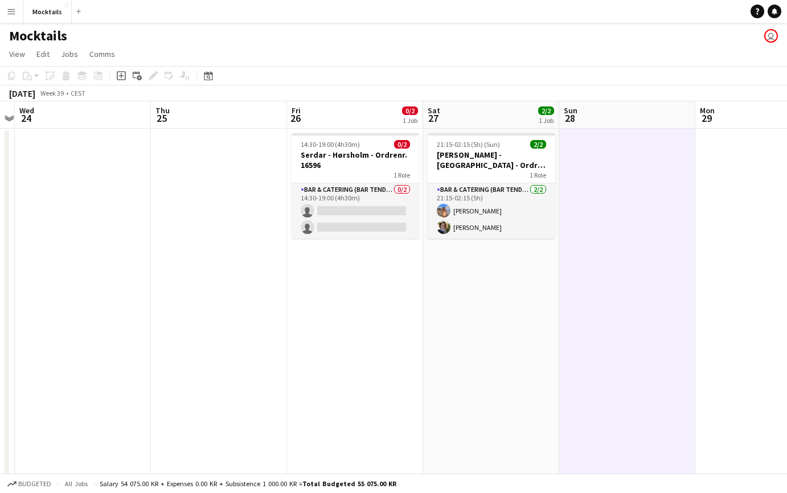
click at [748, 272] on app-date-cell at bounding box center [763, 306] width 136 height 355
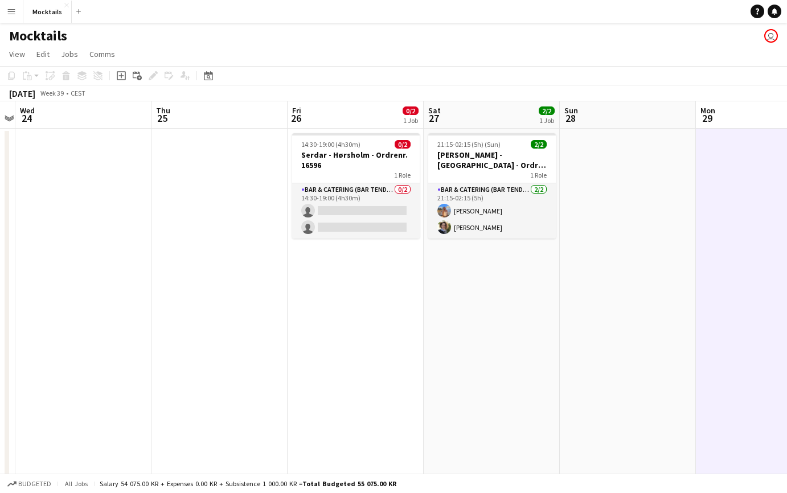
drag, startPoint x: 253, startPoint y: 46, endPoint x: 542, endPoint y: 244, distance: 349.8
click at [542, 244] on app-board "Mocktails user View Day view expanded Day view collapsed Month view Date picker…" at bounding box center [393, 289] width 787 height 533
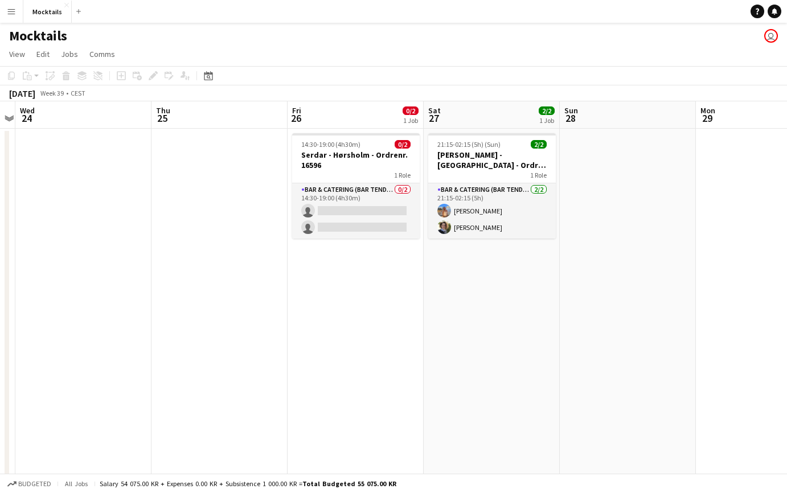
click at [653, 298] on app-date-cell at bounding box center [628, 306] width 136 height 355
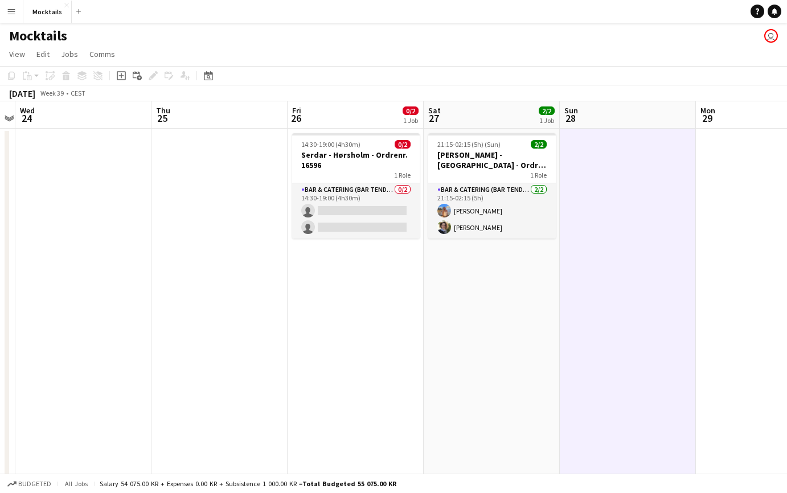
click at [739, 298] on app-date-cell at bounding box center [764, 306] width 136 height 355
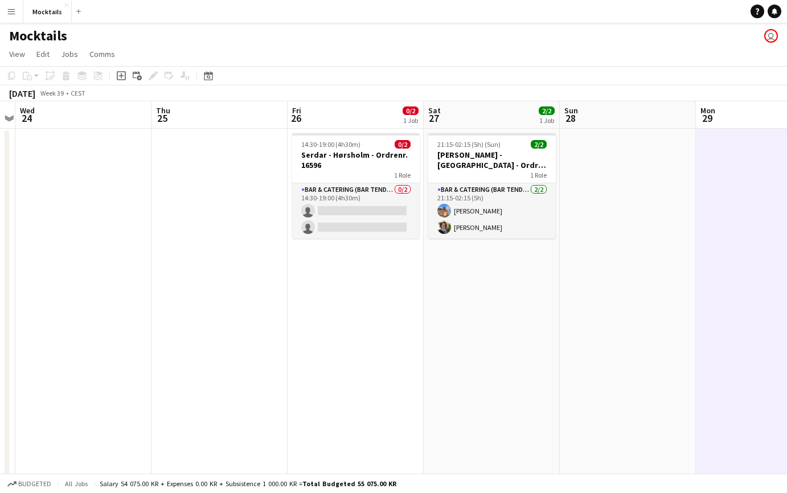
click at [613, 282] on app-date-cell at bounding box center [628, 306] width 136 height 355
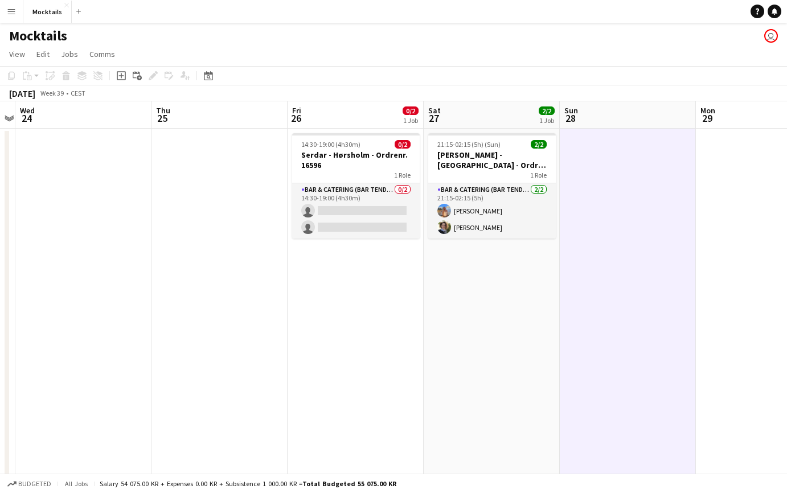
click at [732, 286] on app-date-cell at bounding box center [764, 306] width 136 height 355
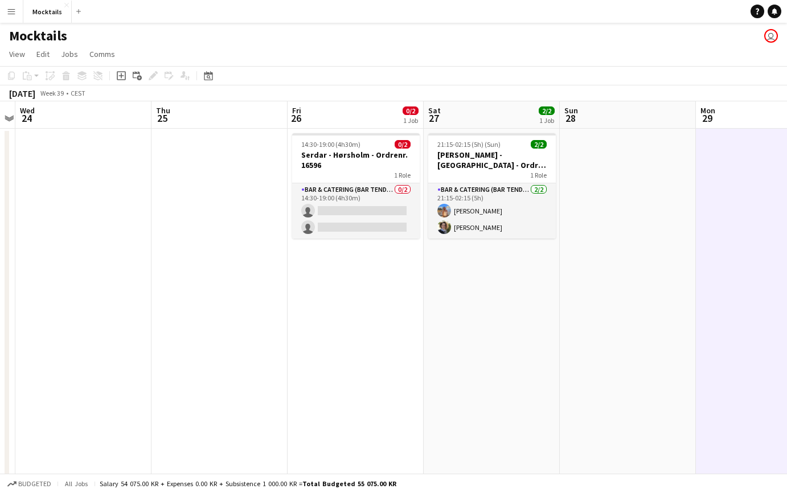
click at [627, 278] on app-date-cell at bounding box center [628, 306] width 136 height 355
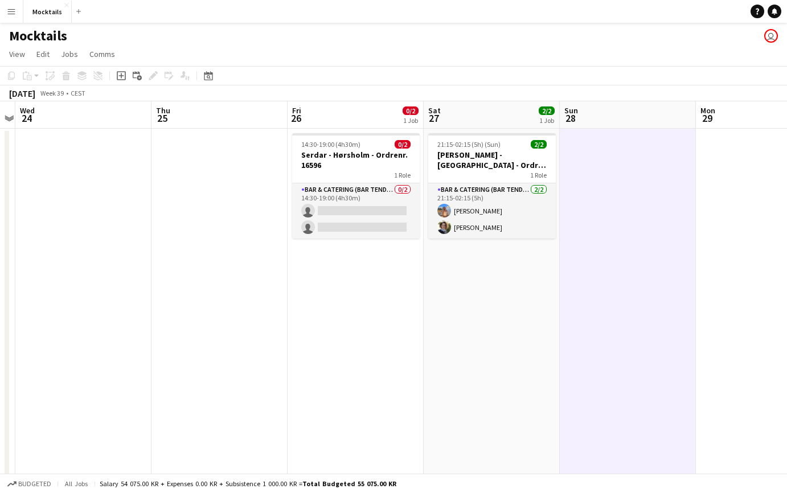
click at [738, 288] on app-date-cell at bounding box center [764, 306] width 136 height 355
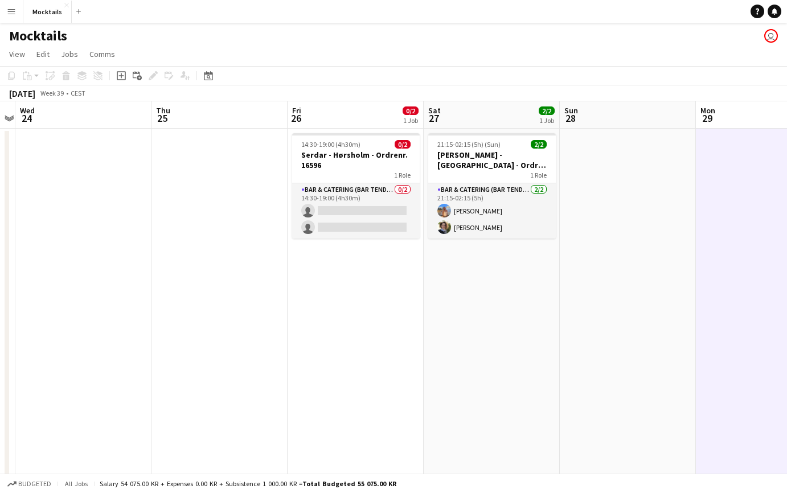
click at [639, 280] on app-date-cell at bounding box center [628, 306] width 136 height 355
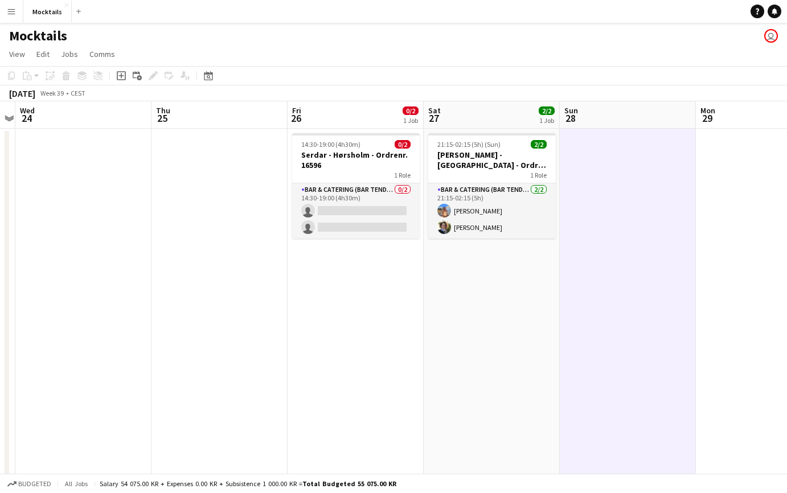
click at [746, 280] on app-date-cell at bounding box center [764, 306] width 136 height 355
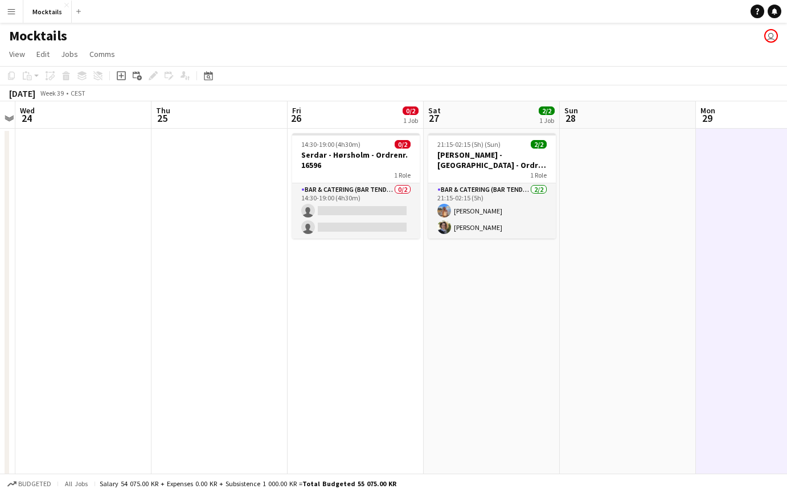
drag, startPoint x: 659, startPoint y: 273, endPoint x: 673, endPoint y: 273, distance: 13.7
click at [659, 273] on app-date-cell at bounding box center [628, 306] width 136 height 355
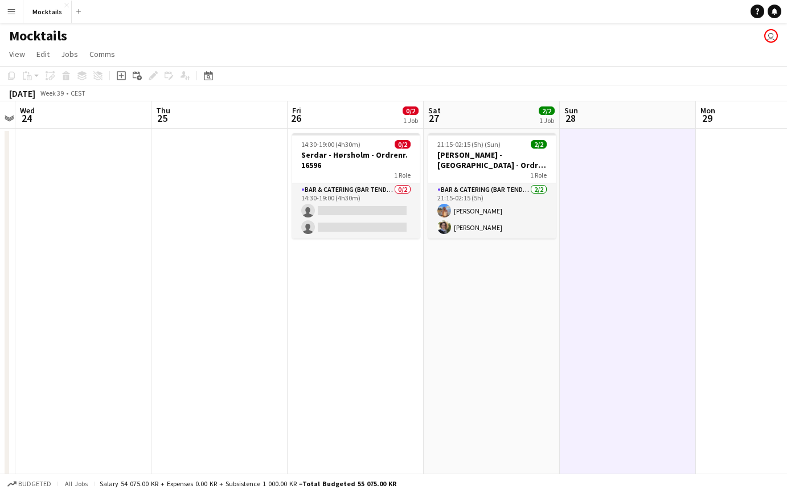
click at [738, 275] on app-date-cell at bounding box center [764, 306] width 136 height 355
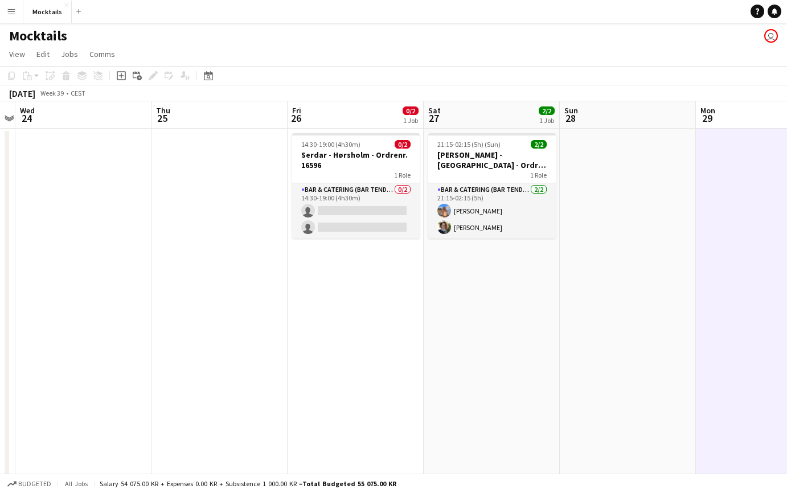
click at [643, 266] on app-date-cell at bounding box center [628, 306] width 136 height 355
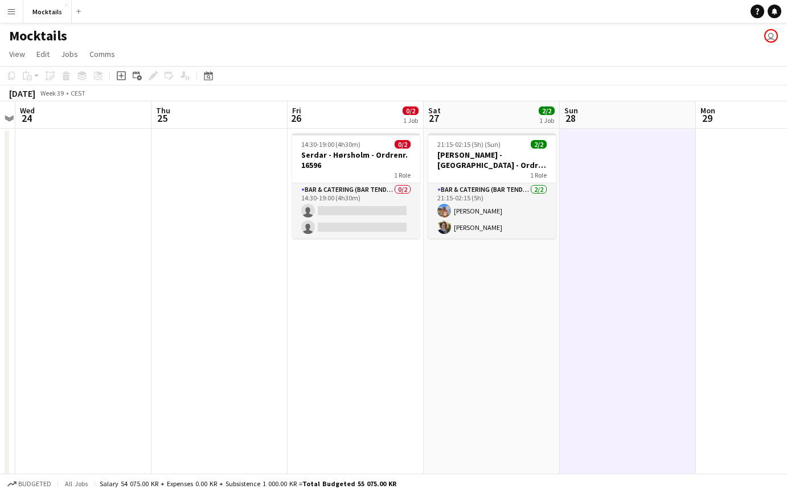
click at [752, 280] on app-date-cell at bounding box center [764, 306] width 136 height 355
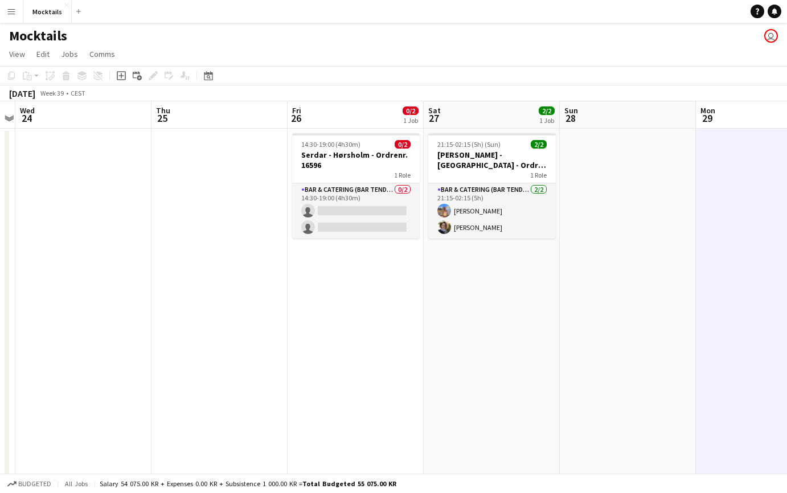
click at [647, 281] on app-date-cell at bounding box center [628, 306] width 136 height 355
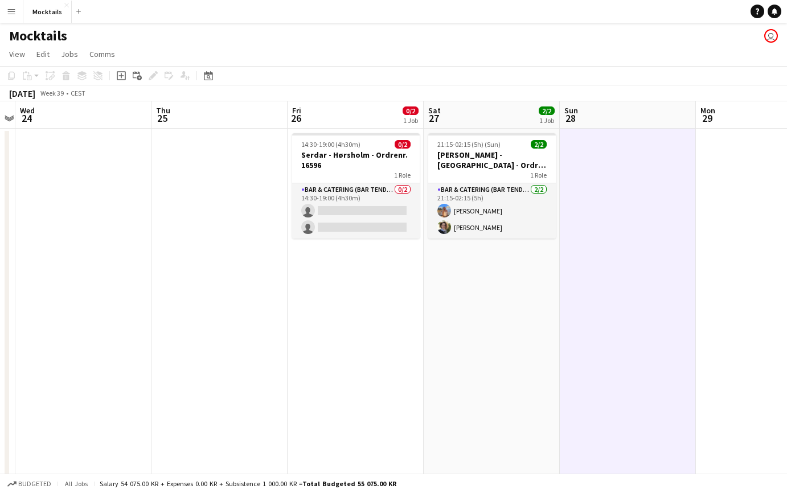
click at [737, 288] on app-date-cell at bounding box center [764, 306] width 136 height 355
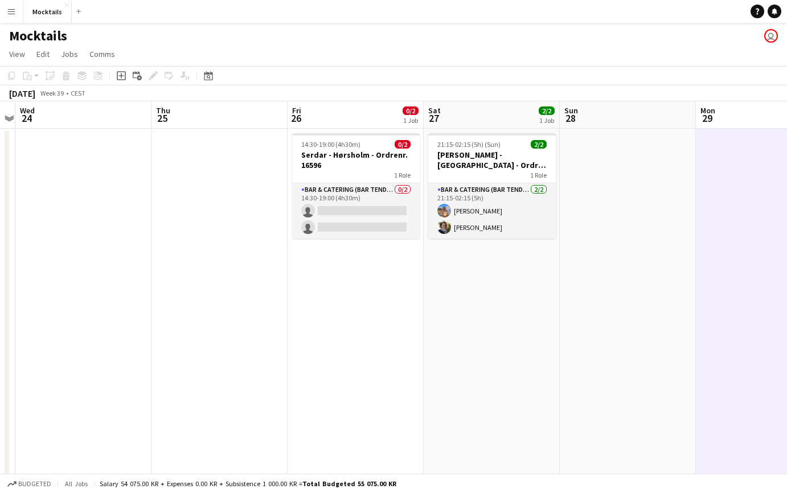
click at [651, 285] on app-date-cell at bounding box center [628, 306] width 136 height 355
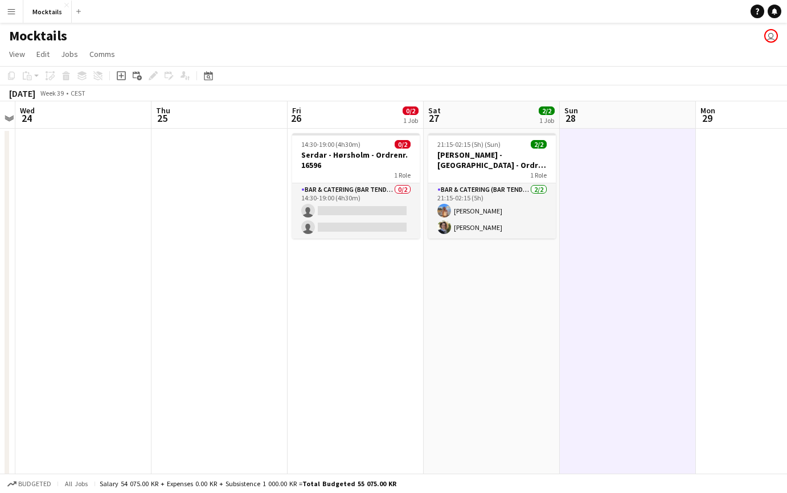
click at [742, 288] on app-date-cell at bounding box center [764, 306] width 136 height 355
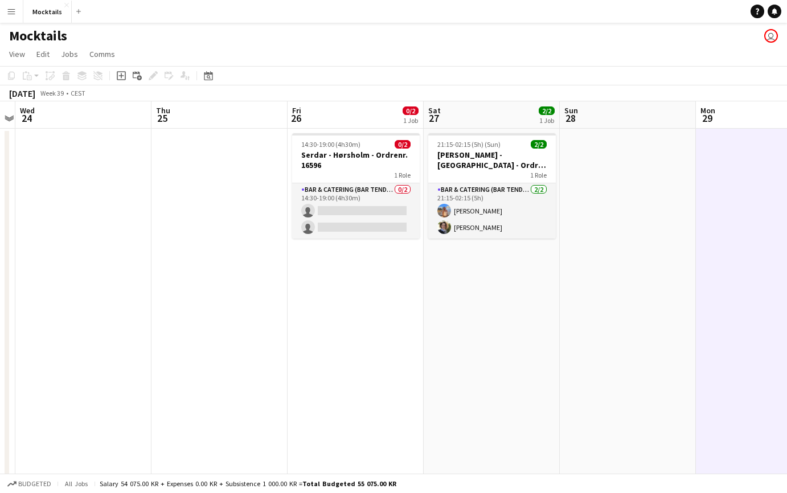
click at [633, 276] on app-date-cell at bounding box center [628, 306] width 136 height 355
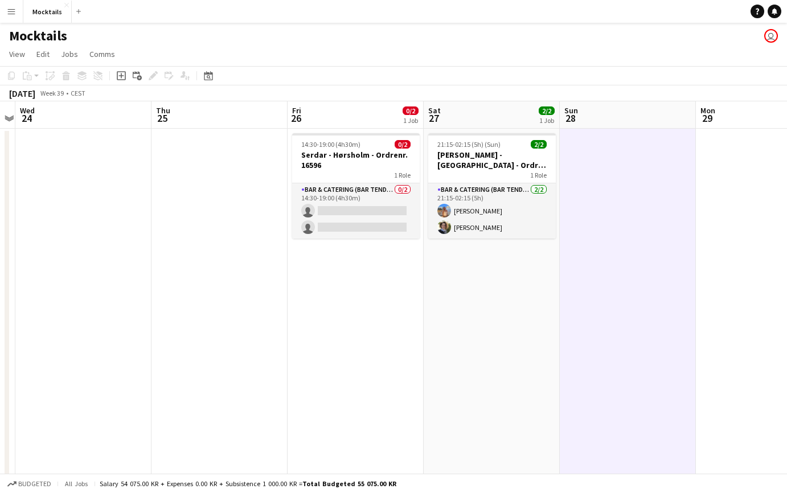
click at [738, 271] on app-date-cell at bounding box center [764, 306] width 136 height 355
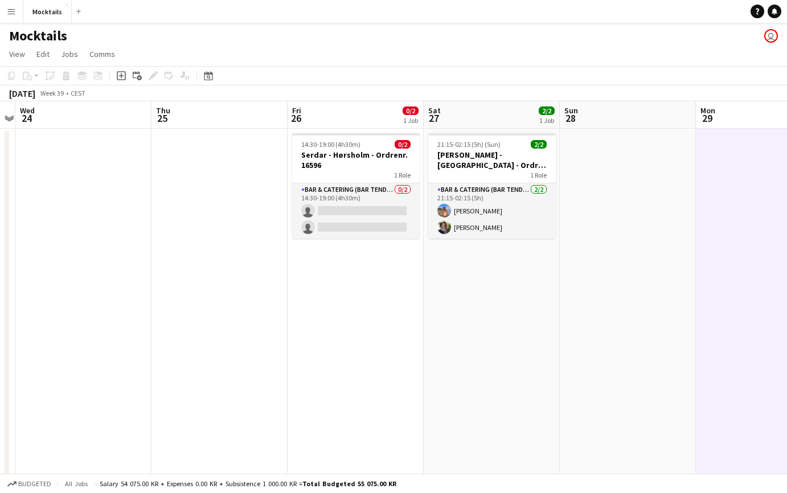
click at [646, 273] on app-date-cell at bounding box center [628, 306] width 136 height 355
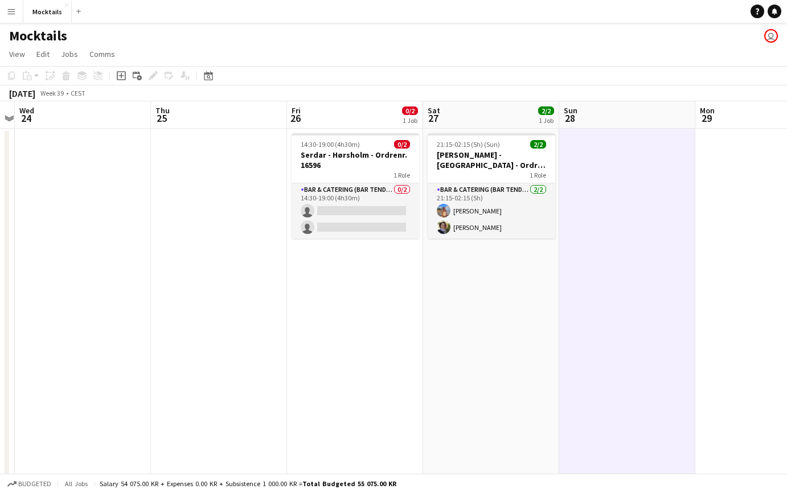
click at [736, 273] on app-date-cell at bounding box center [763, 306] width 136 height 355
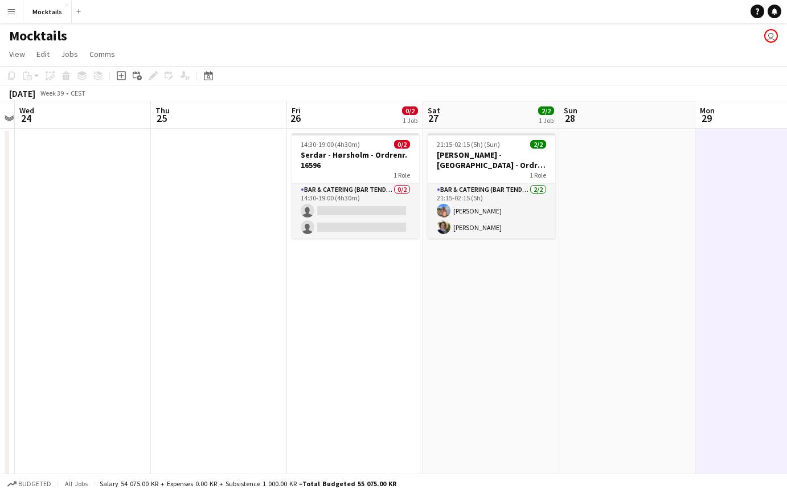
click at [655, 273] on app-date-cell at bounding box center [627, 306] width 136 height 355
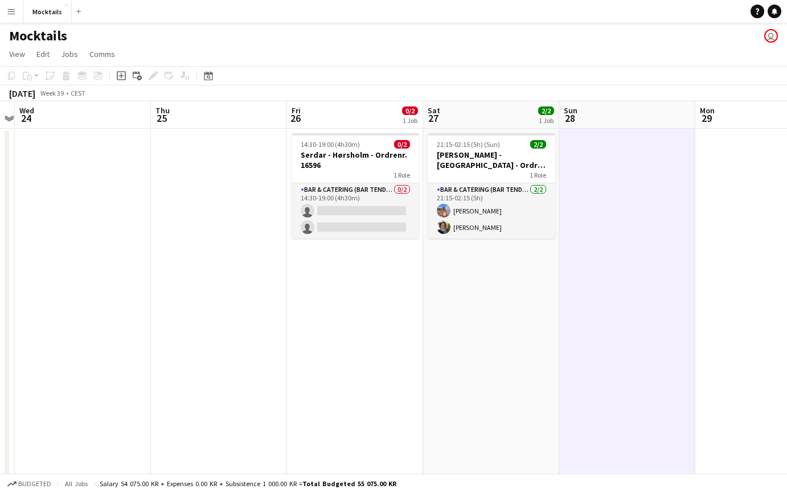
click at [760, 275] on app-date-cell at bounding box center [763, 306] width 136 height 355
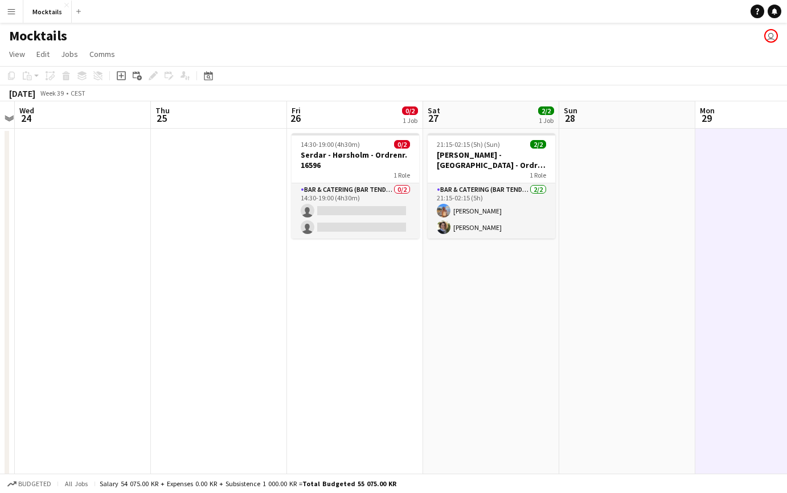
click at [641, 281] on app-date-cell at bounding box center [627, 306] width 136 height 355
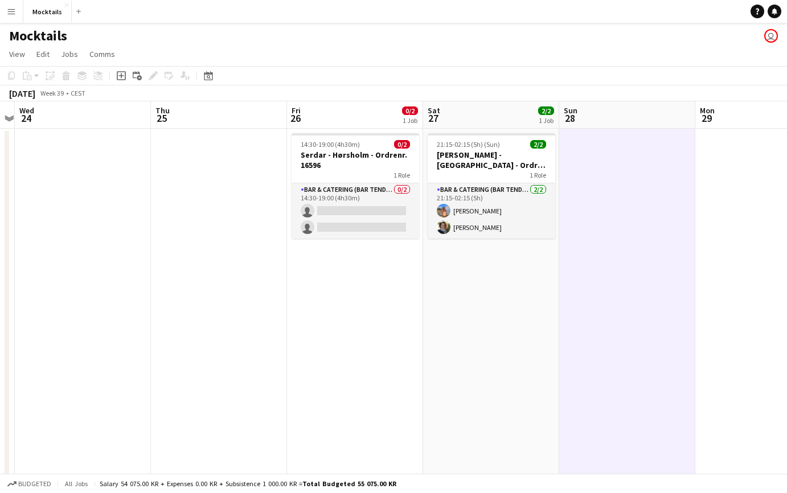
click at [745, 276] on app-date-cell at bounding box center [763, 306] width 136 height 355
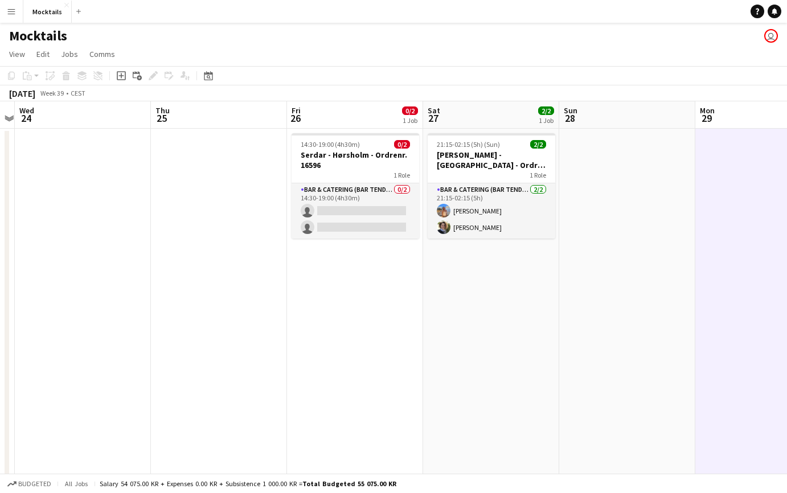
click at [633, 285] on app-date-cell at bounding box center [627, 306] width 136 height 355
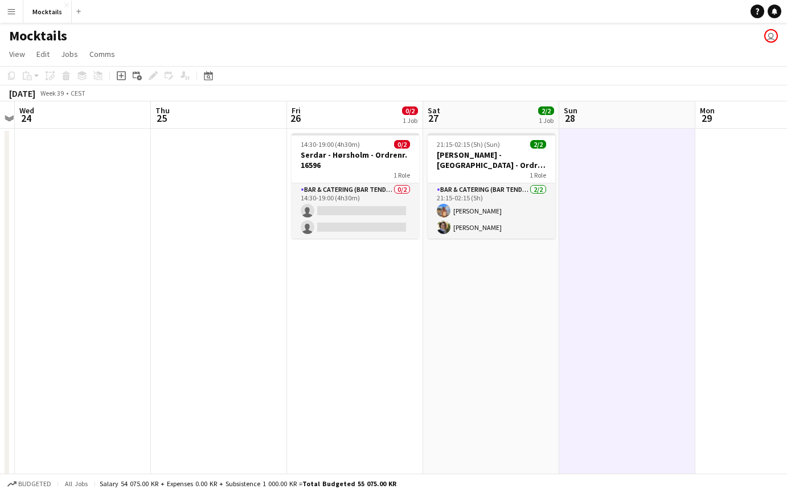
click at [701, 288] on app-date-cell at bounding box center [763, 306] width 136 height 355
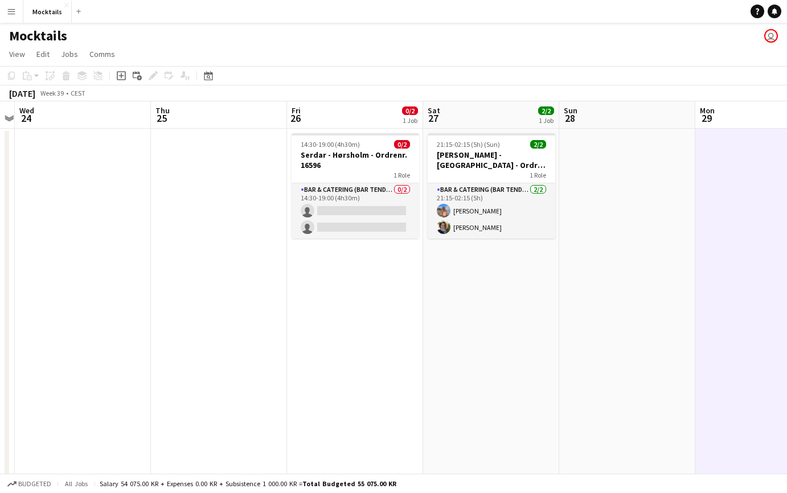
click at [633, 282] on app-date-cell at bounding box center [627, 306] width 136 height 355
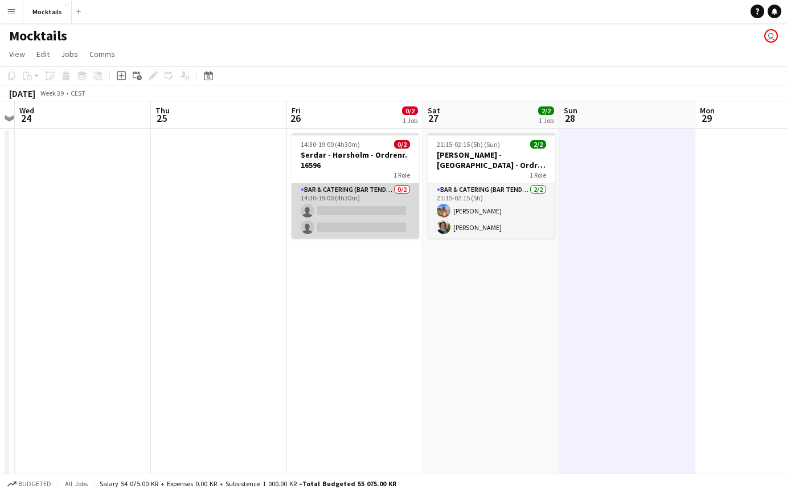
click at [322, 204] on app-card-role "Bar & Catering (Bar Tender) 0/2 14:30-19:00 (4h30m) single-neutral-actions sing…" at bounding box center [356, 210] width 128 height 55
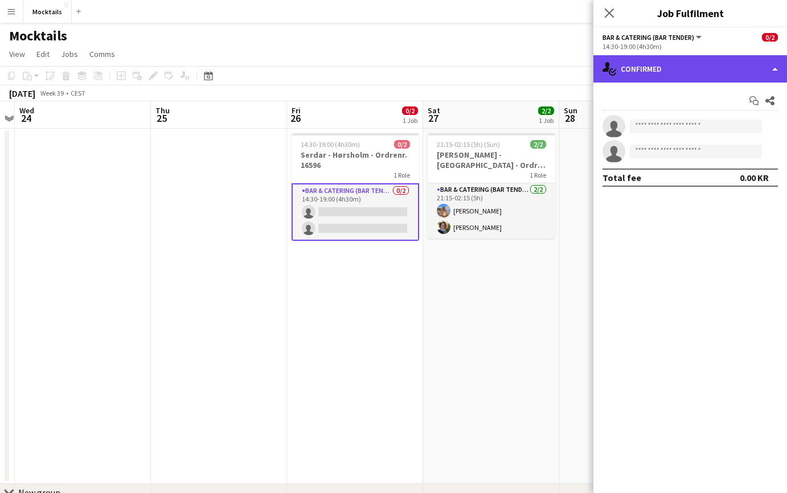
click at [676, 69] on div "single-neutral-actions-check-2 Confirmed" at bounding box center [690, 68] width 194 height 27
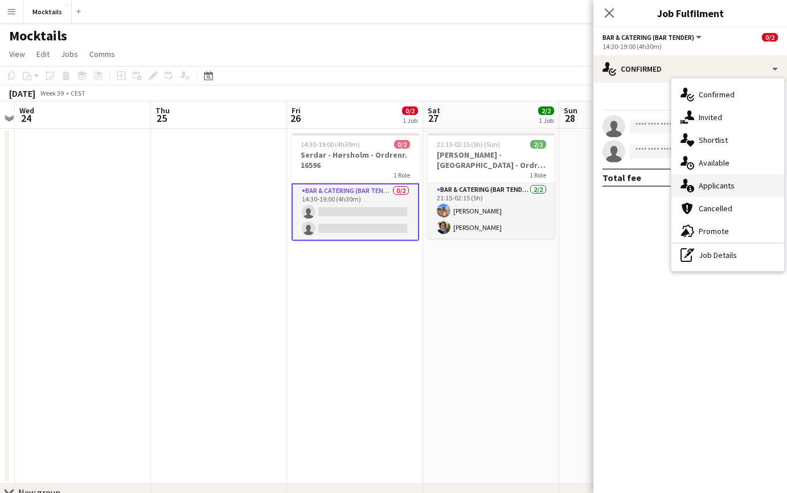
click at [718, 186] on span "Applicants" at bounding box center [717, 185] width 36 height 10
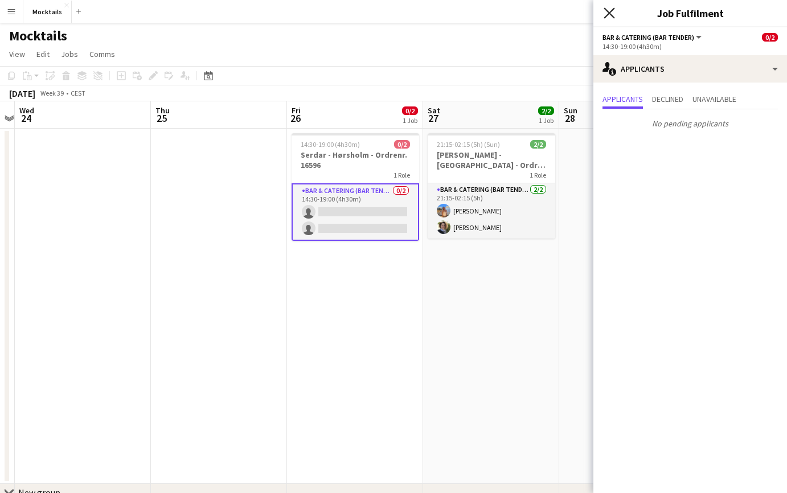
click at [610, 15] on icon "Close pop-in" at bounding box center [609, 12] width 11 height 11
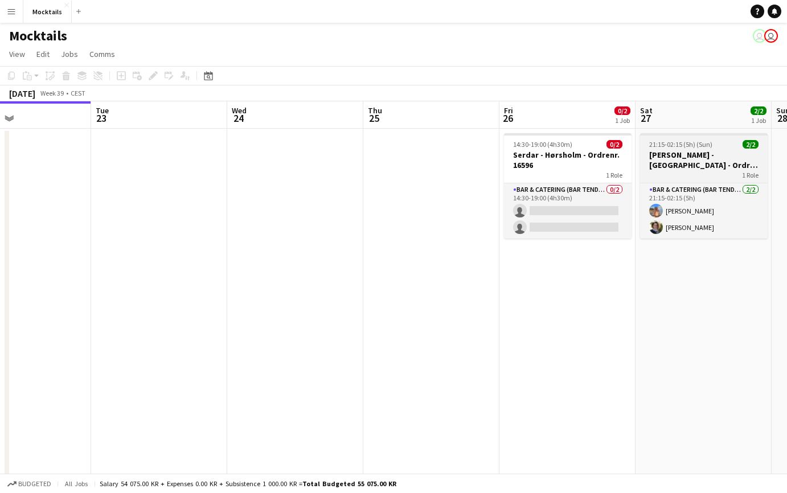
scroll to position [0, 454]
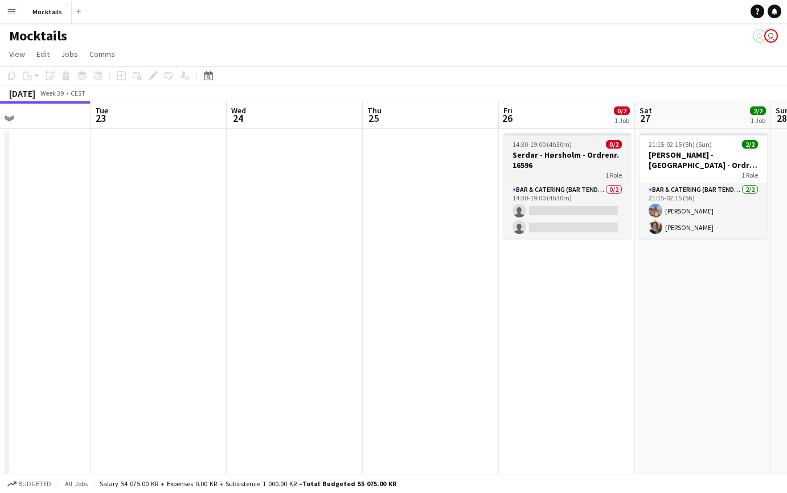
click at [573, 166] on h3 "Serdar - Hørsholm - Ordrenr. 16596" at bounding box center [567, 160] width 128 height 20
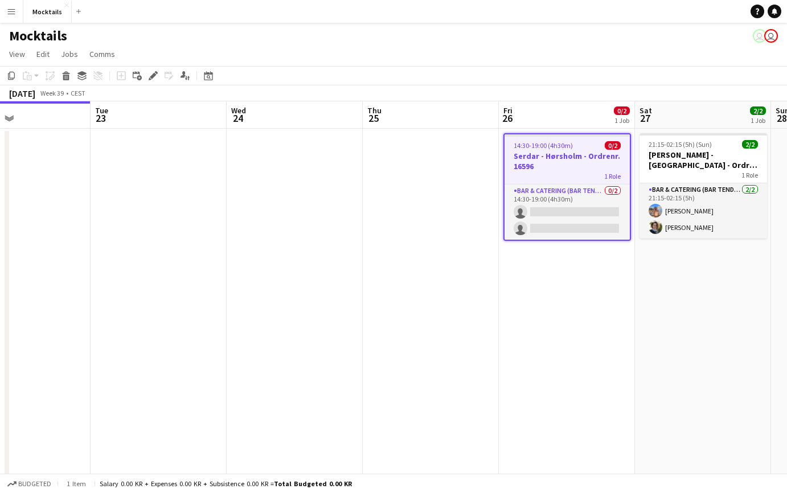
click at [563, 154] on h3 "Serdar - Hørsholm - Ordrenr. 16596" at bounding box center [566, 161] width 125 height 20
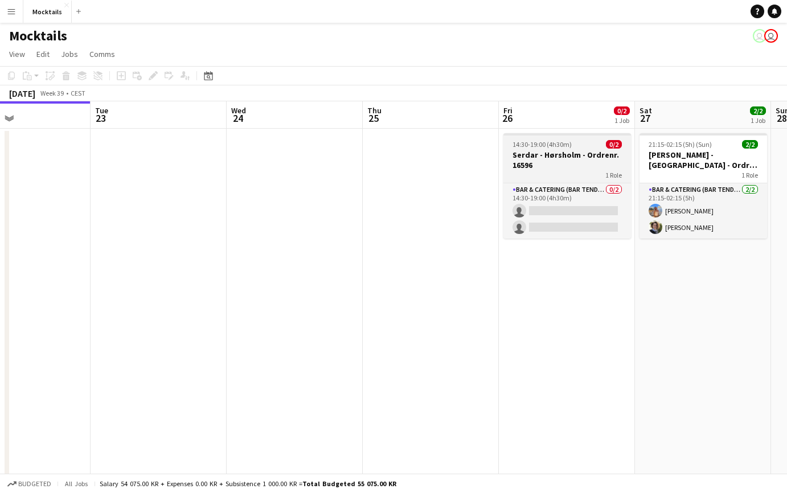
click at [563, 154] on h3 "Serdar - Hørsholm - Ordrenr. 16596" at bounding box center [567, 160] width 128 height 20
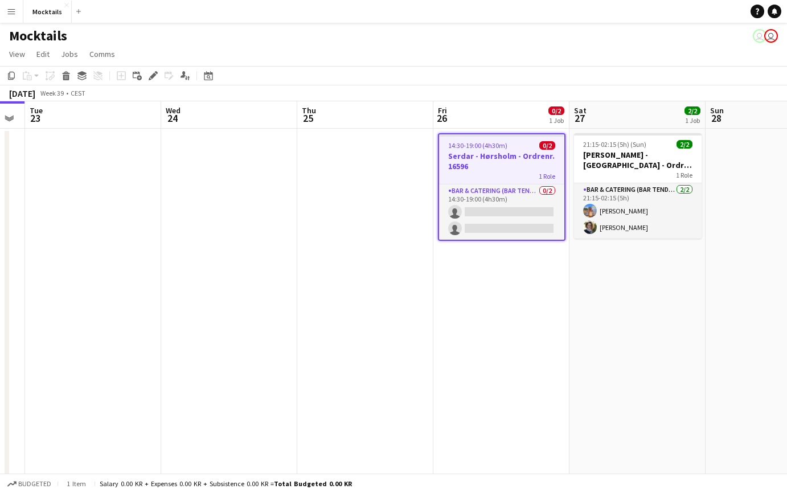
scroll to position [0, 385]
click at [512, 321] on app-date-cell "14:30-19:00 (4h30m) 0/2 Serdar - Hørsholm - Ordrenr. 16596 1 Role Bar & Caterin…" at bounding box center [500, 306] width 136 height 355
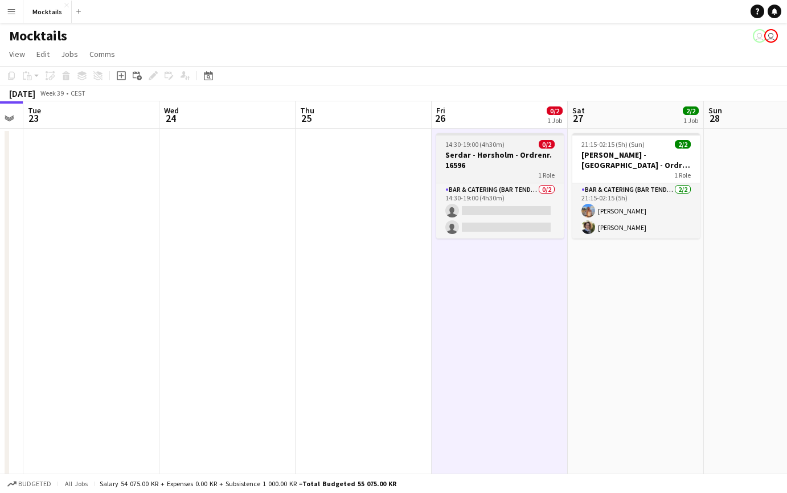
click at [516, 169] on h3 "Serdar - Hørsholm - Ordrenr. 16596" at bounding box center [500, 160] width 128 height 20
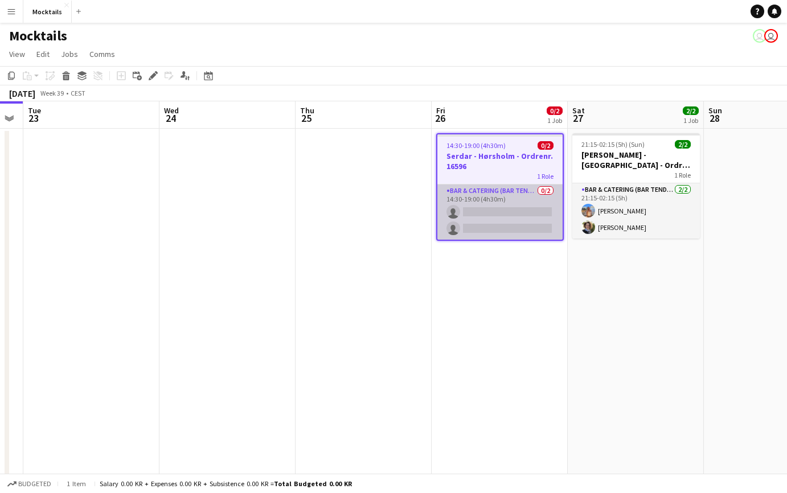
click at [494, 222] on app-card-role "Bar & Catering (Bar Tender) 0/2 14:30-19:00 (4h30m) single-neutral-actions sing…" at bounding box center [499, 211] width 125 height 55
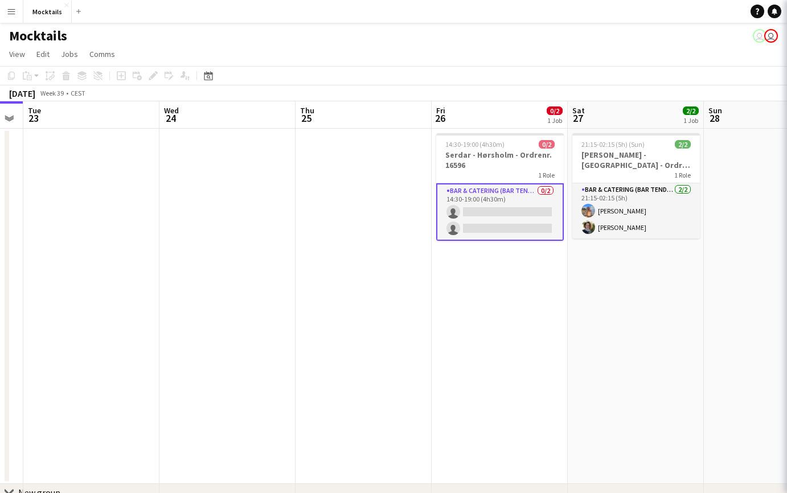
click at [508, 217] on app-card-role "Bar & Catering (Bar Tender) 0/2 14:30-19:00 (4h30m) single-neutral-actions sing…" at bounding box center [500, 212] width 128 height 58
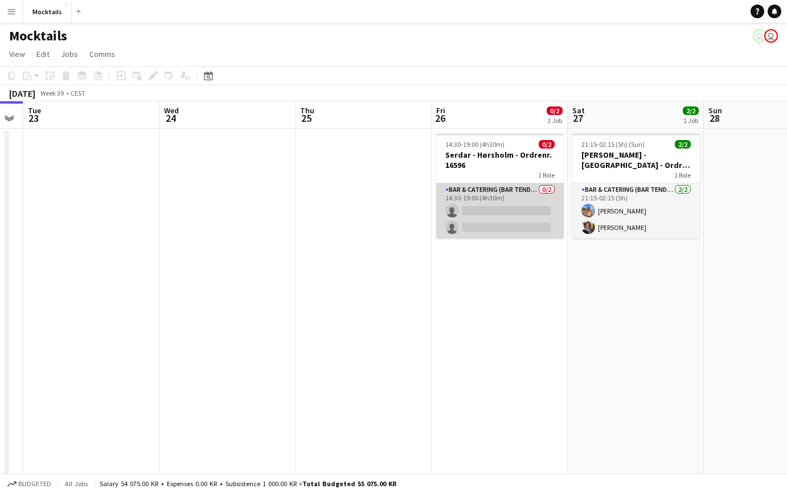
click at [508, 217] on app-card-role "Bar & Catering (Bar Tender) 0/2 14:30-19:00 (4h30m) single-neutral-actions sing…" at bounding box center [500, 210] width 128 height 55
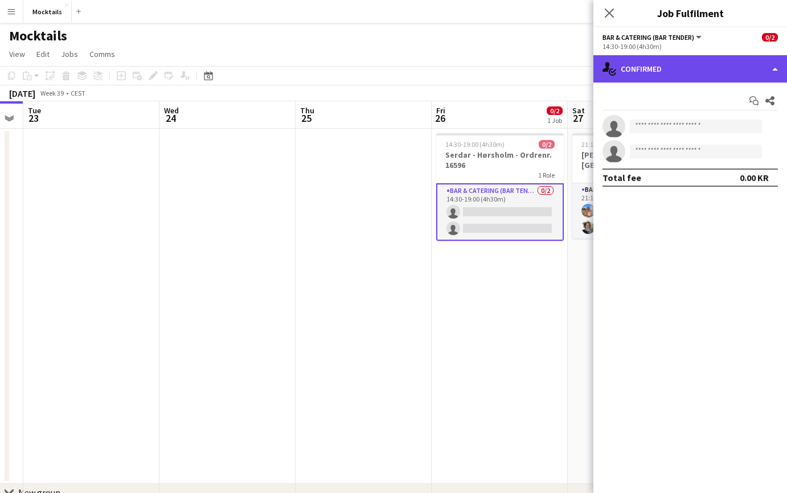
click at [660, 67] on div "single-neutral-actions-check-2 Confirmed" at bounding box center [690, 68] width 194 height 27
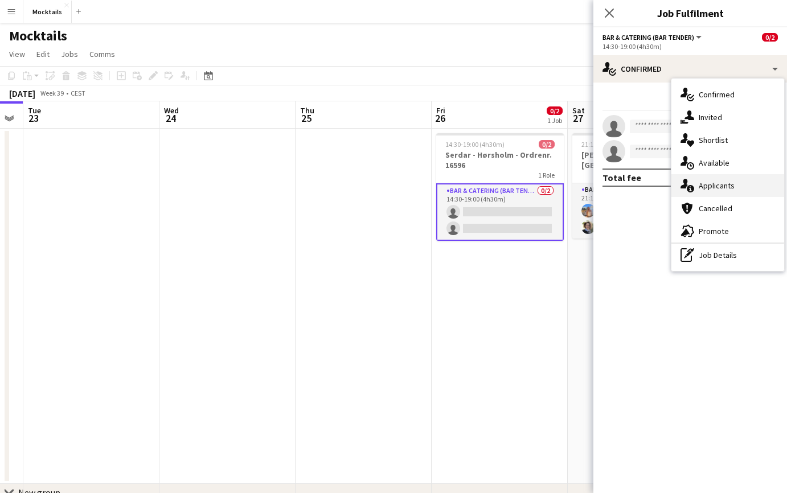
click at [691, 195] on div "single-neutral-actions-information Applicants" at bounding box center [727, 185] width 113 height 23
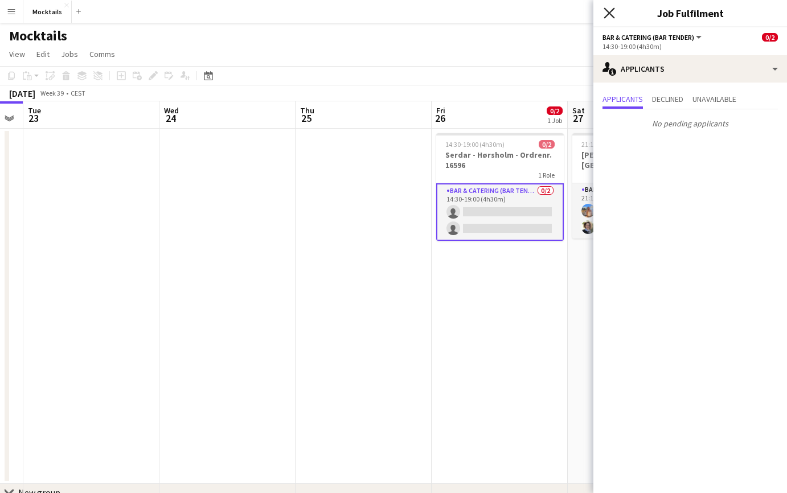
click at [606, 13] on icon "Close pop-in" at bounding box center [609, 12] width 11 height 11
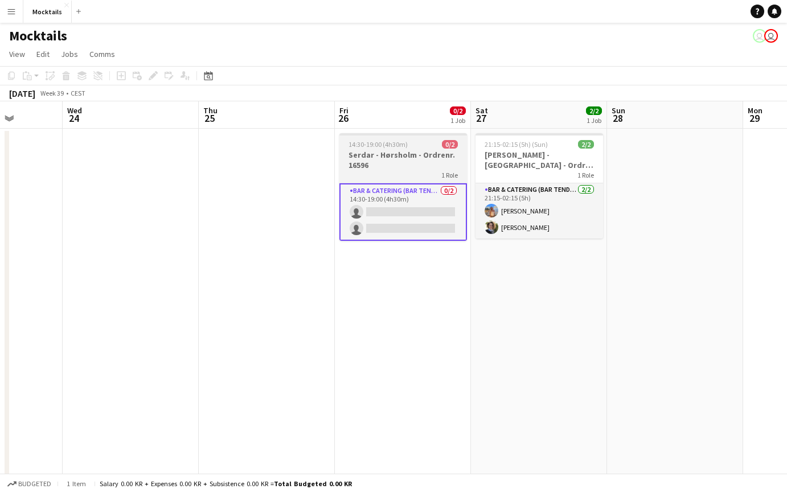
scroll to position [0, 347]
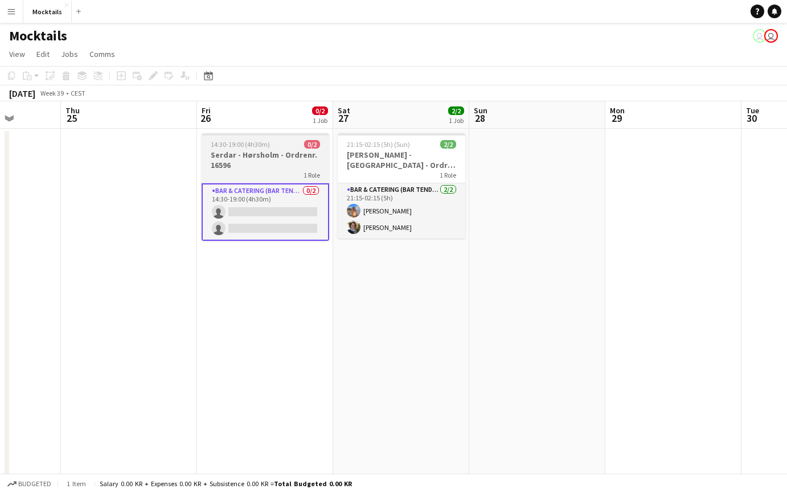
click at [277, 161] on h3 "Serdar - Hørsholm - Ordrenr. 16596" at bounding box center [266, 160] width 128 height 20
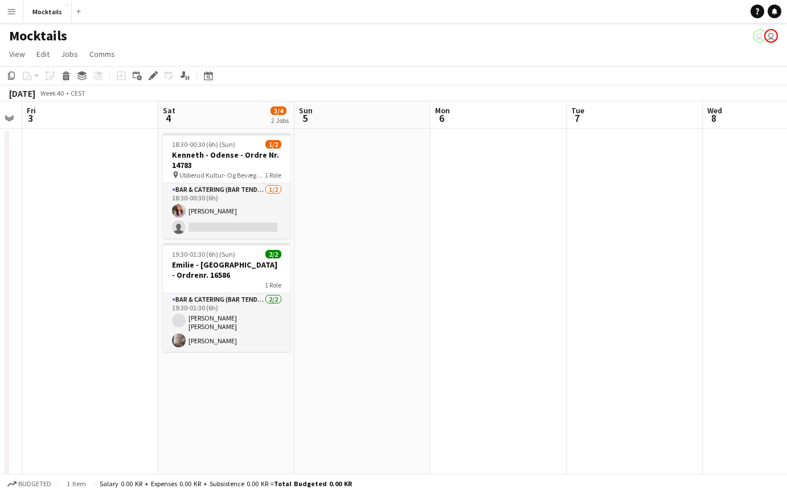
scroll to position [0, 388]
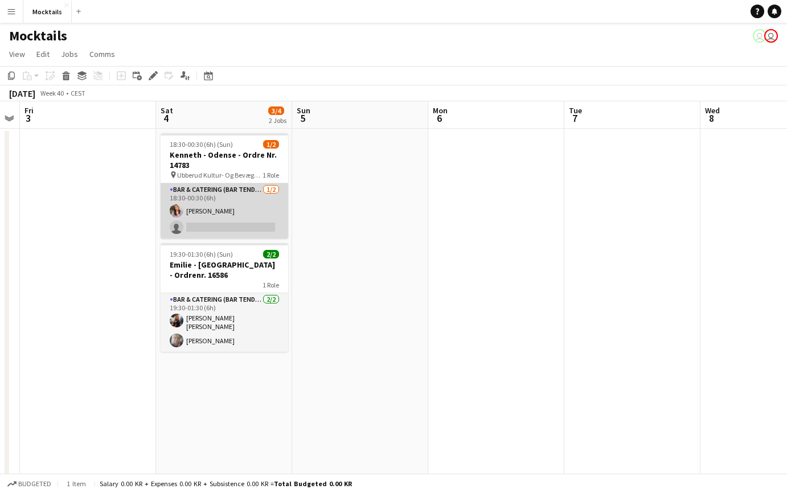
click at [218, 206] on app-card-role "Bar & Catering (Bar Tender) 1/2 18:30-00:30 (6h) Najana Lyberth Kristensen sing…" at bounding box center [225, 210] width 128 height 55
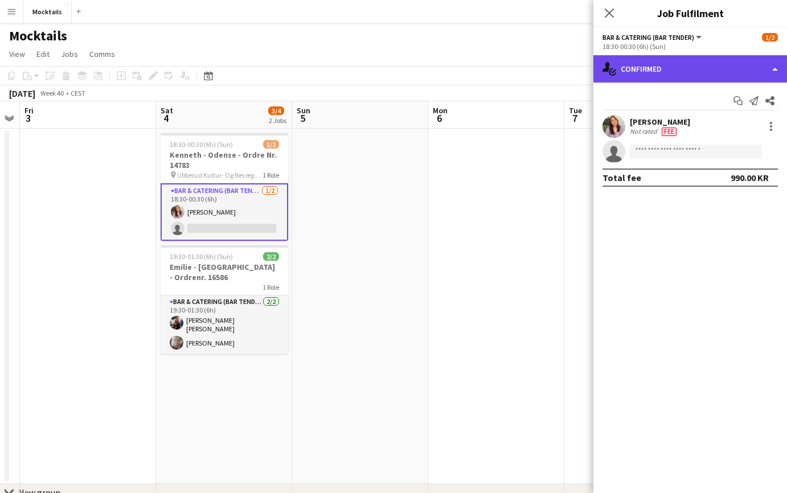
click at [654, 76] on div "single-neutral-actions-check-2 Confirmed" at bounding box center [690, 68] width 194 height 27
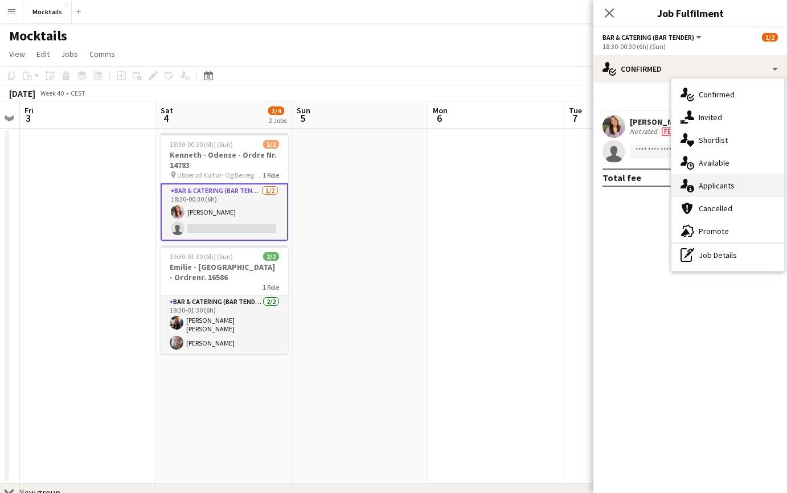
click at [706, 193] on div "single-neutral-actions-information Applicants" at bounding box center [727, 185] width 113 height 23
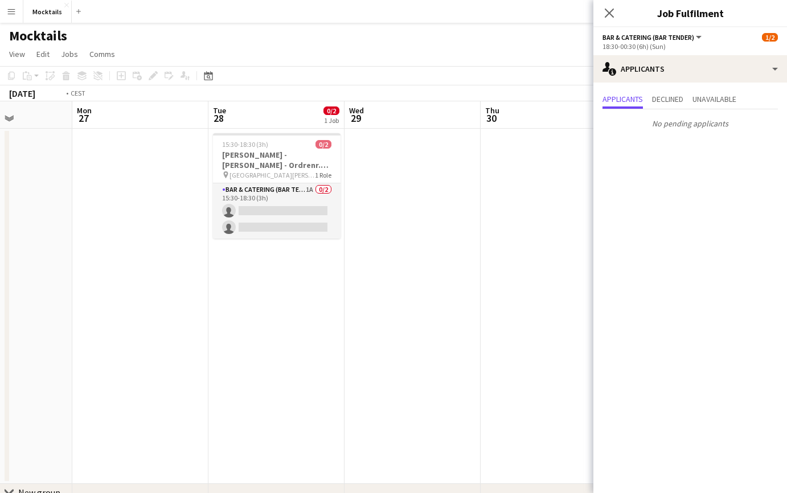
scroll to position [0, 416]
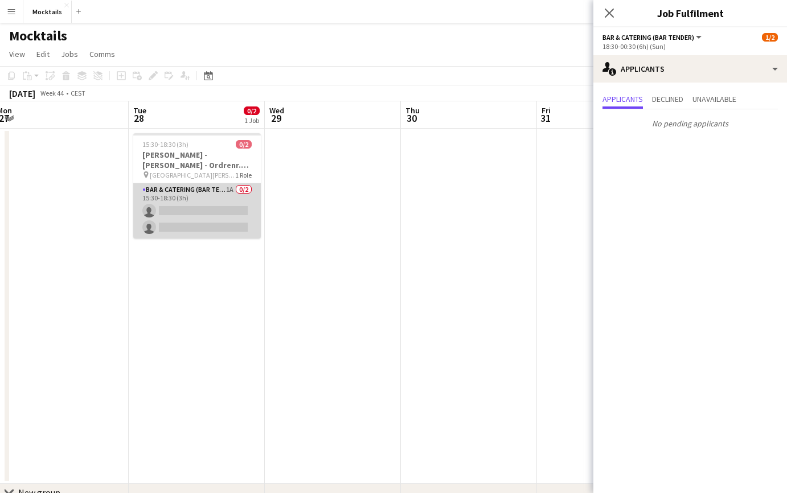
click at [228, 212] on app-card-role "Bar & Catering (Bar Tender) 1A 0/2 15:30-18:30 (3h) single-neutral-actions sing…" at bounding box center [197, 210] width 128 height 55
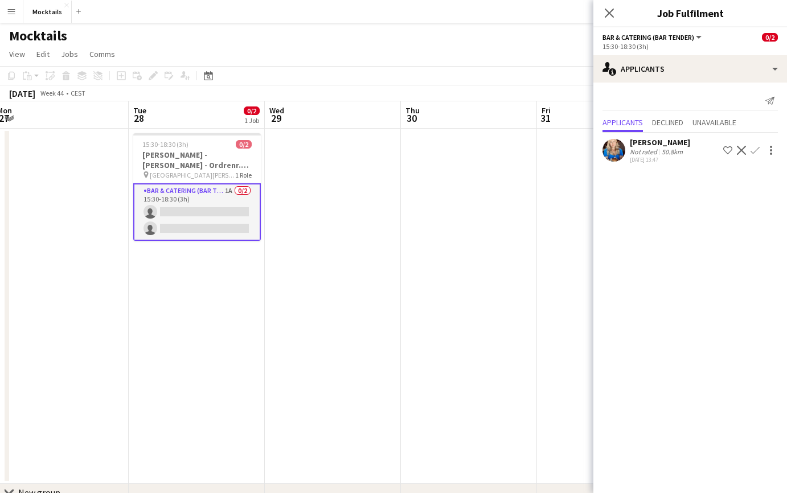
click at [756, 151] on app-icon "Confirm" at bounding box center [754, 150] width 9 height 9
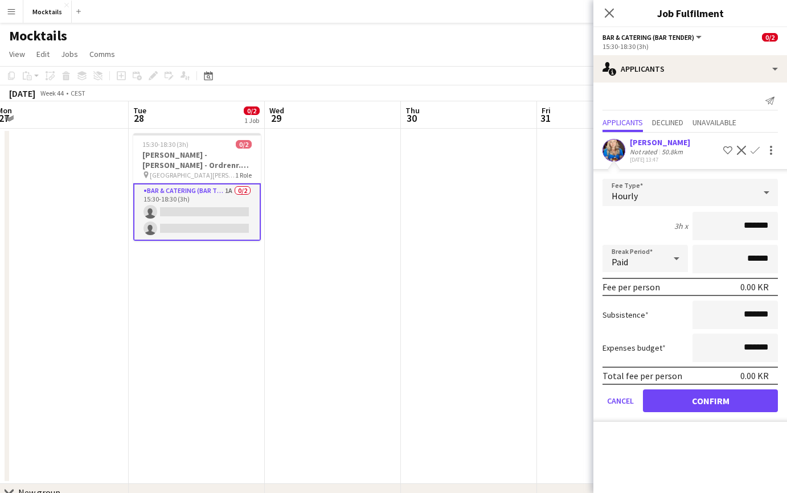
click at [745, 226] on input "*******" at bounding box center [734, 226] width 85 height 28
type input "******"
click at [719, 401] on button "Confirm" at bounding box center [710, 400] width 135 height 23
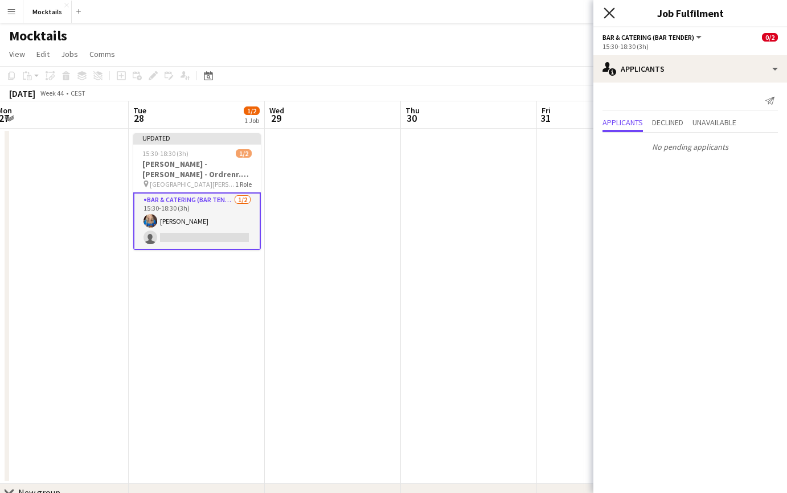
click at [606, 11] on icon at bounding box center [609, 12] width 11 height 11
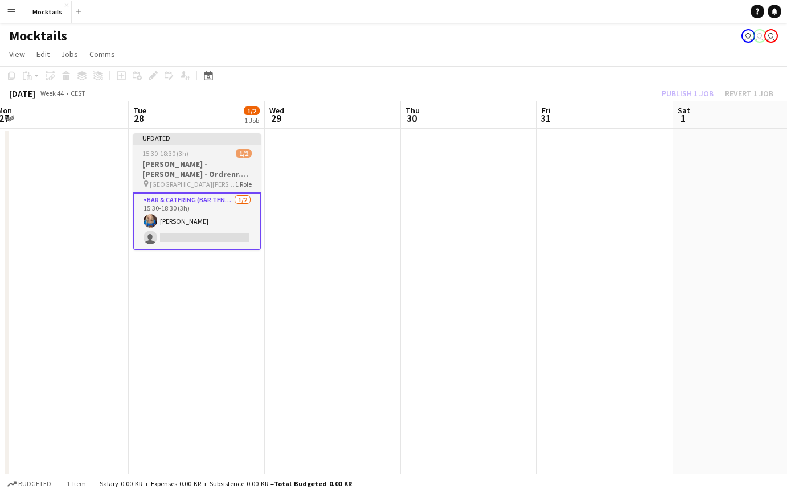
click at [189, 178] on h3 "Jeanette - Nyborg - Ordrenr. 16585" at bounding box center [197, 169] width 128 height 20
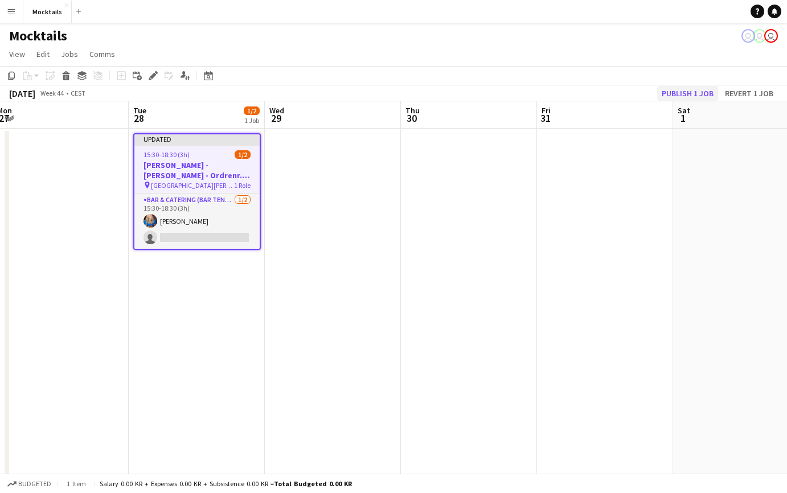
click at [693, 93] on button "Publish 1 job" at bounding box center [687, 93] width 61 height 15
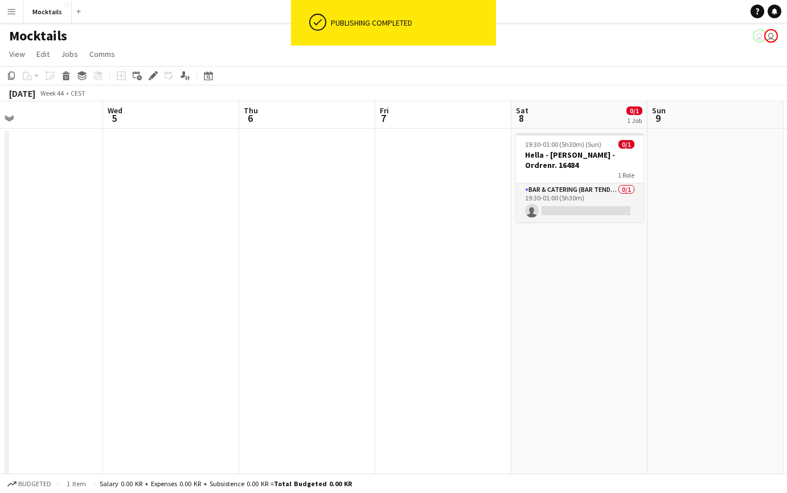
scroll to position [0, 471]
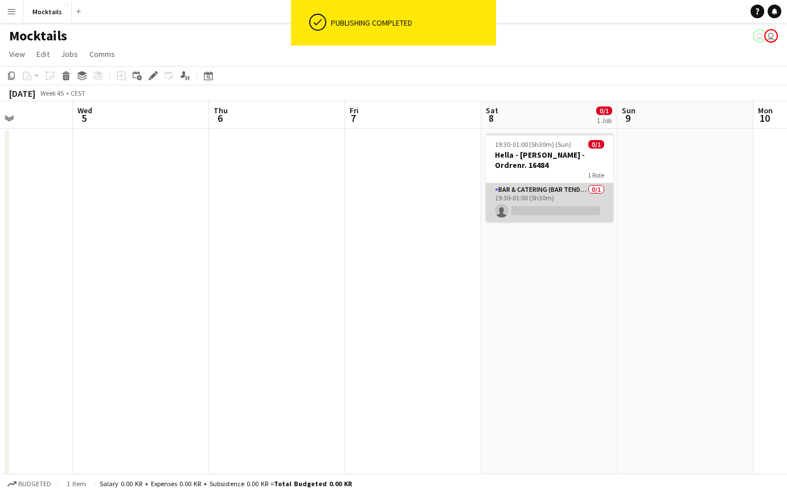
click at [544, 199] on app-card-role "Bar & Catering (Bar Tender) 0/1 19:30-01:00 (5h30m) single-neutral-actions" at bounding box center [550, 202] width 128 height 39
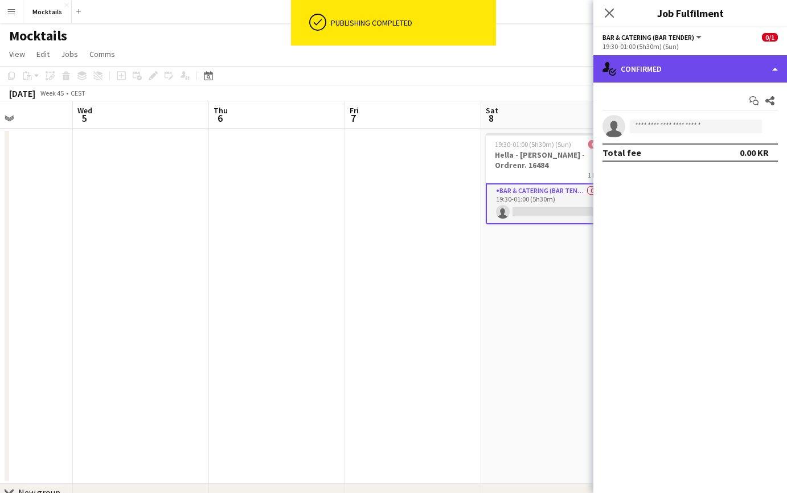
click at [720, 61] on div "single-neutral-actions-check-2 Confirmed" at bounding box center [690, 68] width 194 height 27
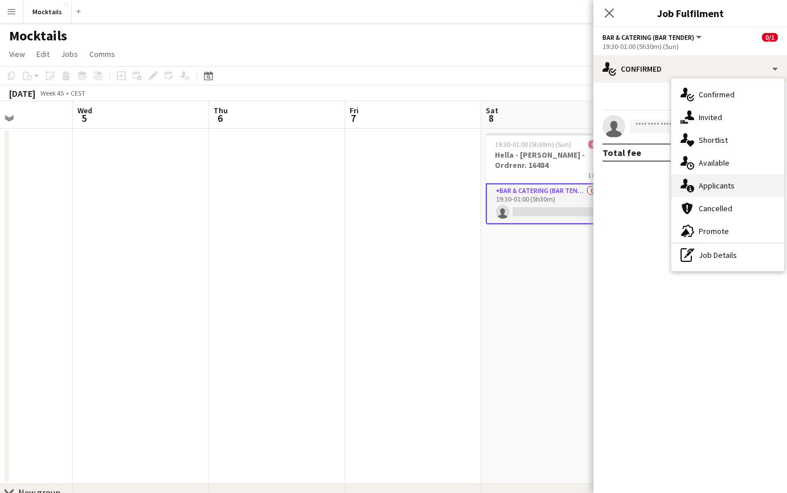
click at [736, 180] on div "single-neutral-actions-information Applicants" at bounding box center [727, 185] width 113 height 23
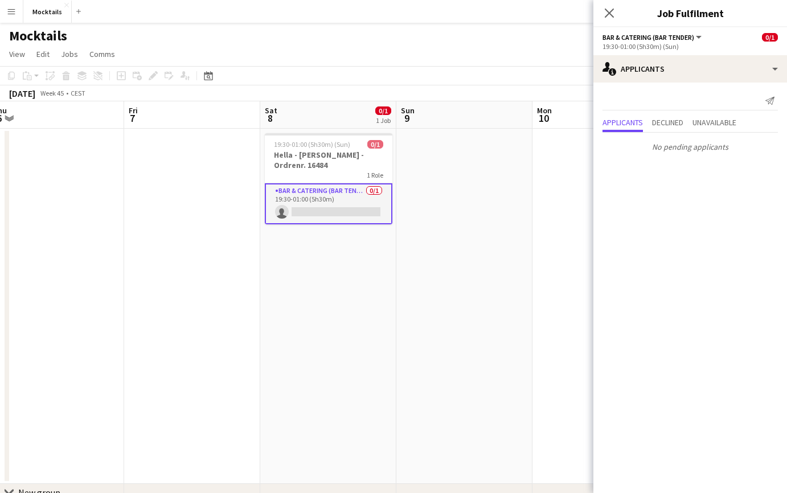
scroll to position [0, 436]
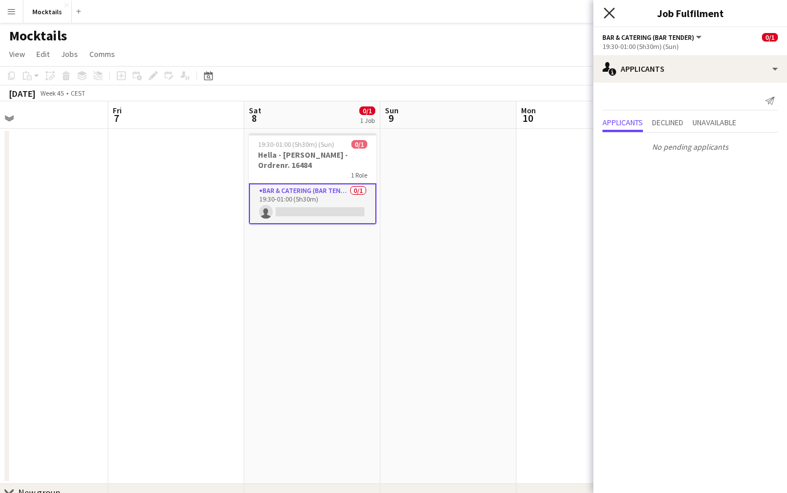
click at [610, 13] on icon "Close pop-in" at bounding box center [609, 12] width 11 height 11
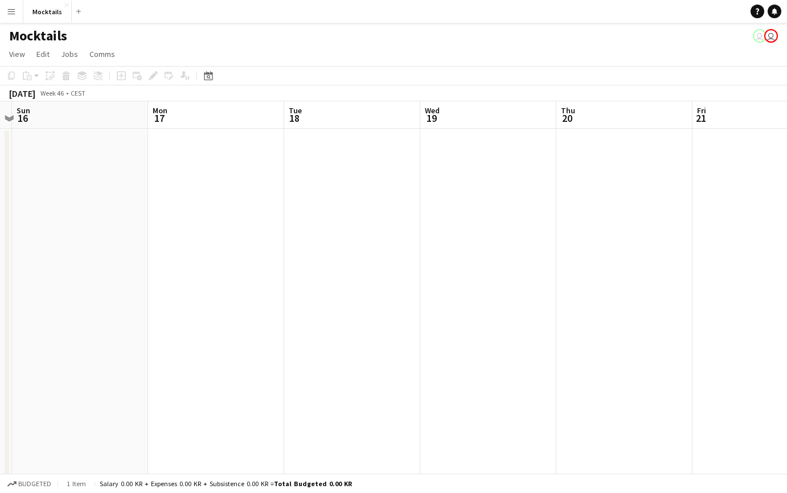
scroll to position [0, 397]
